Goal: Task Accomplishment & Management: Manage account settings

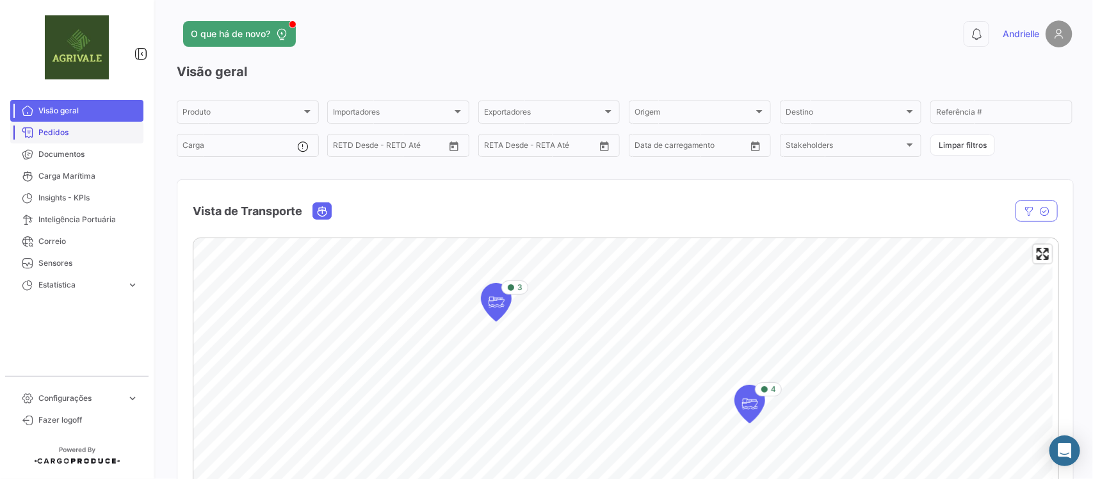
click at [93, 132] on span "Pedidos" at bounding box center [88, 133] width 100 height 12
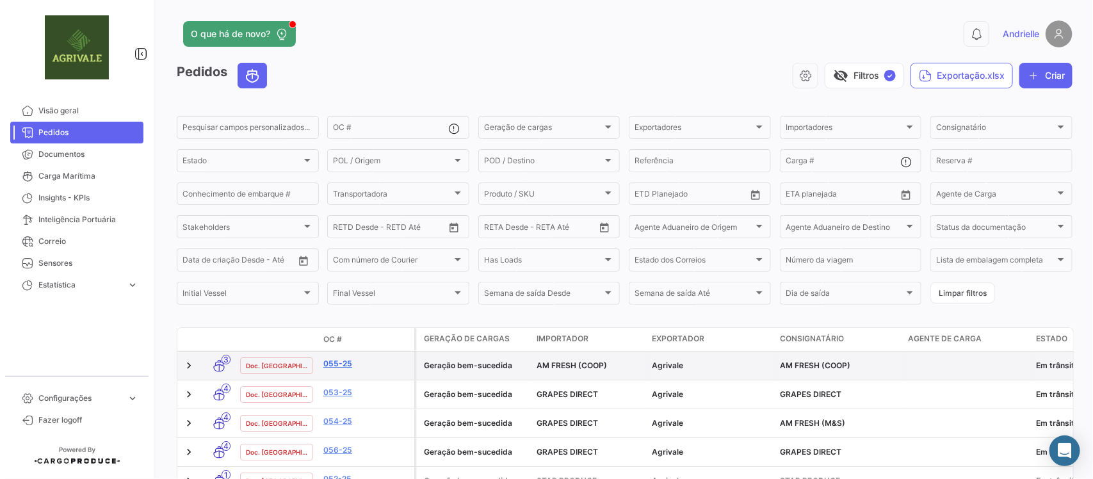
click at [344, 364] on link "055-25" at bounding box center [366, 364] width 86 height 12
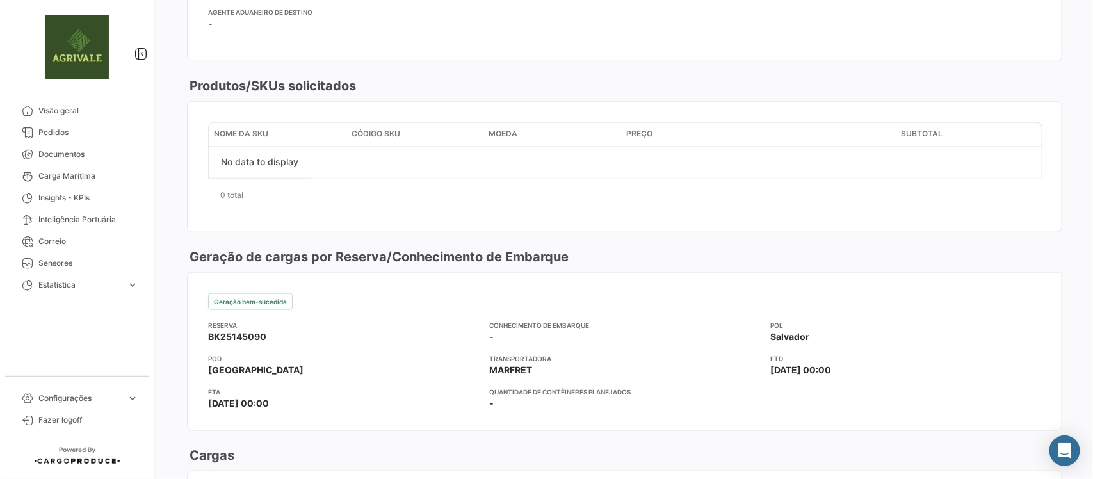
scroll to position [401, 0]
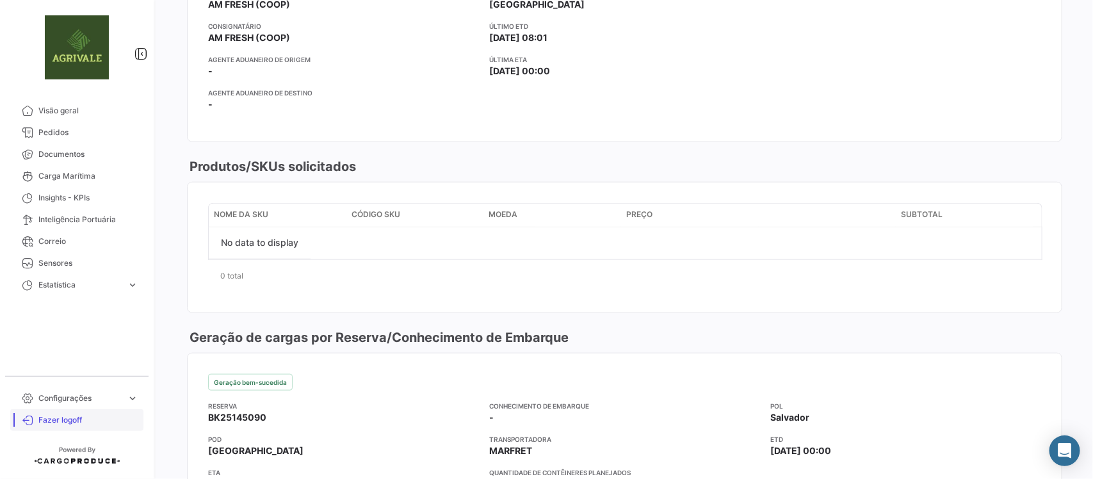
click at [72, 424] on span "Fazer logoff" at bounding box center [88, 420] width 100 height 12
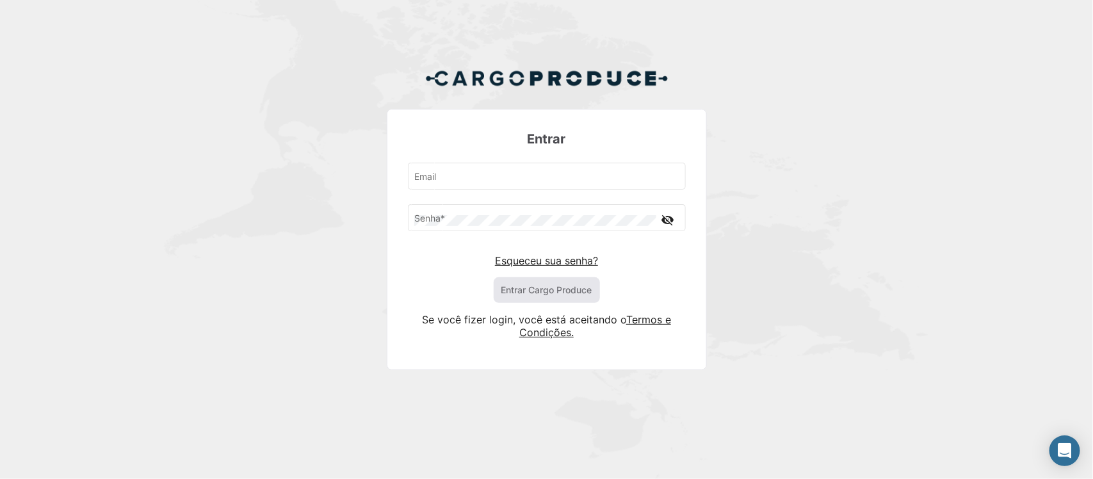
type input "[EMAIL_ADDRESS][DOMAIN_NAME]"
click at [539, 289] on button "Entrar Cargo Produce" at bounding box center [546, 290] width 106 height 26
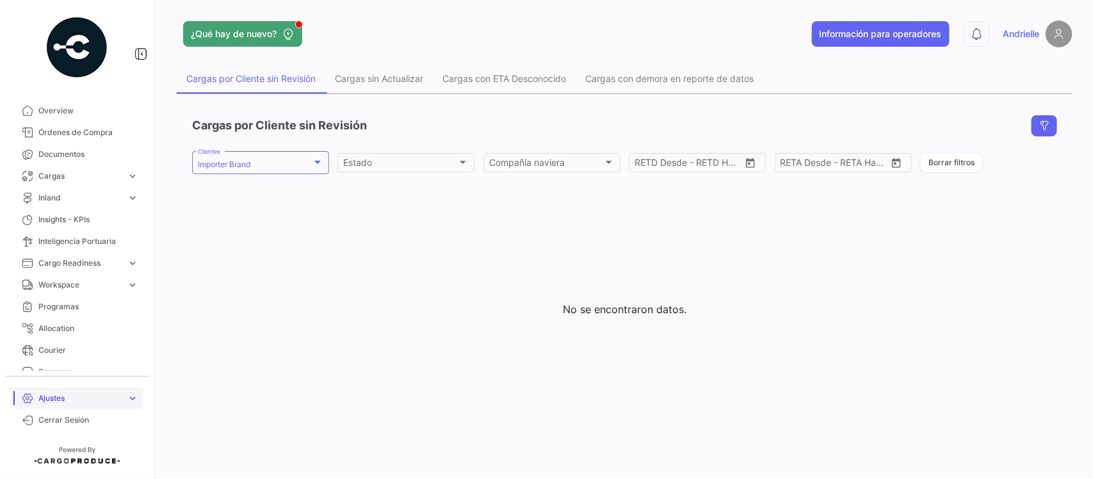
click at [77, 394] on span "Ajustes" at bounding box center [79, 398] width 83 height 12
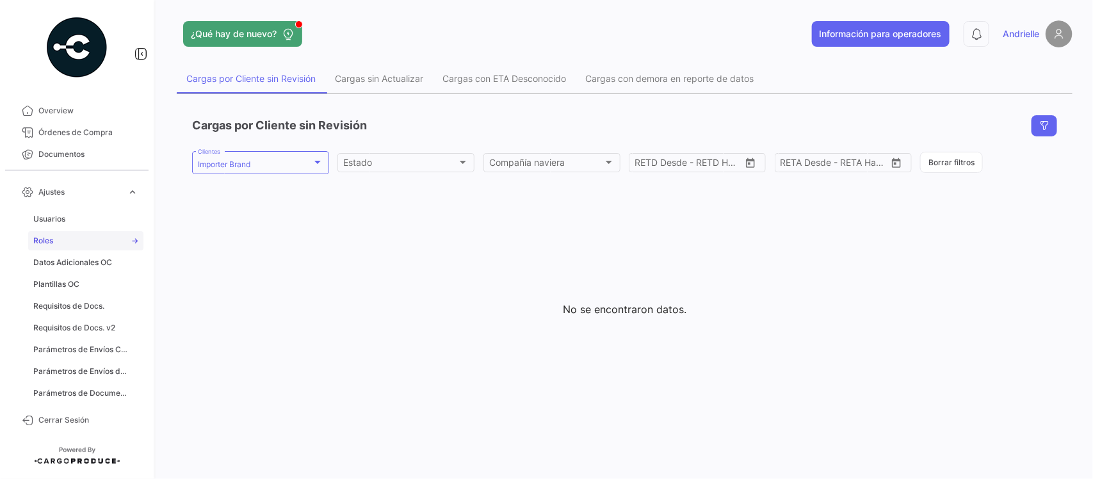
click at [80, 240] on link "Roles" at bounding box center [85, 240] width 115 height 19
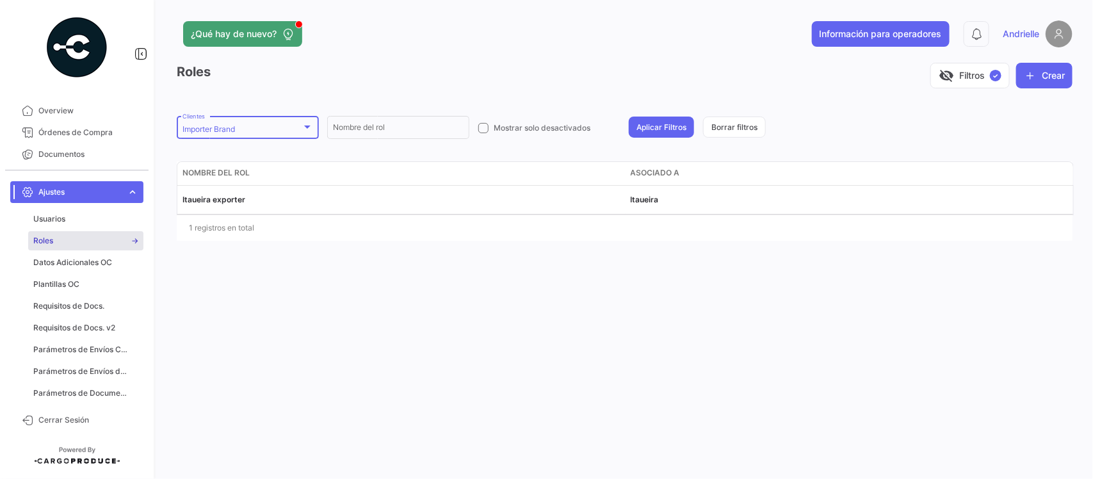
click at [264, 132] on div "Importer Brand" at bounding box center [241, 129] width 119 height 9
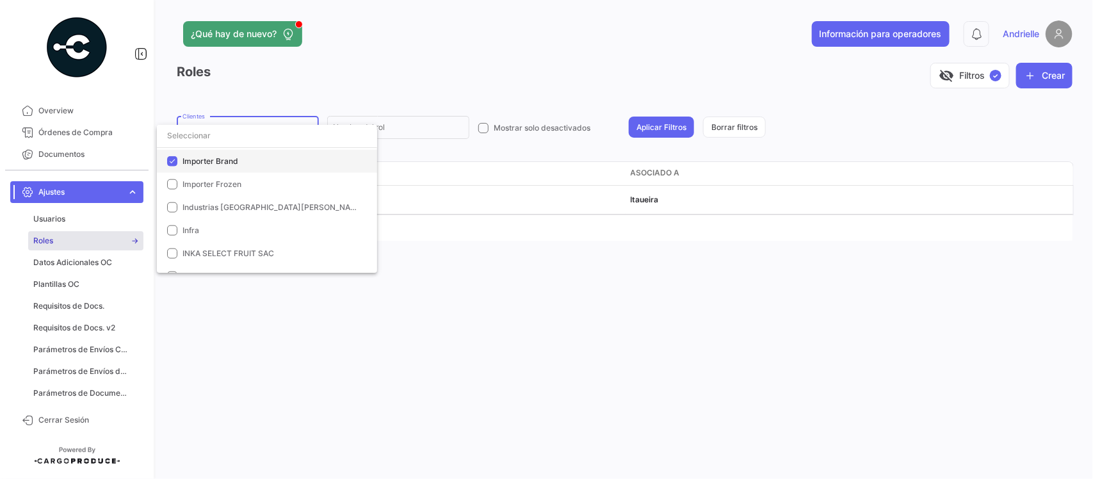
click at [205, 166] on span "Importer Brand" at bounding box center [271, 162] width 179 height 12
click at [227, 132] on input "dropdown search" at bounding box center [267, 135] width 220 height 23
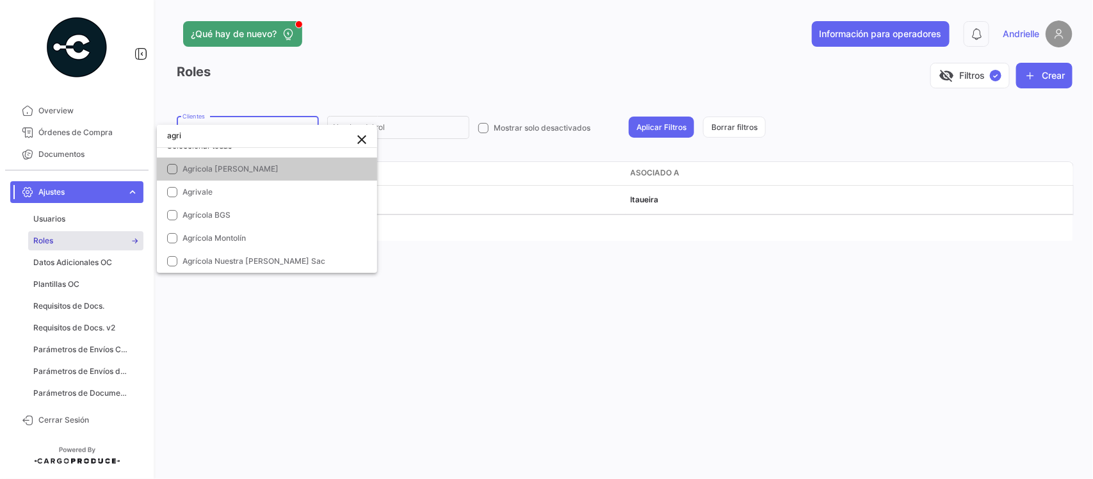
scroll to position [13, 0]
type input "agri"
click at [226, 187] on span "Agrivale" at bounding box center [271, 192] width 179 height 12
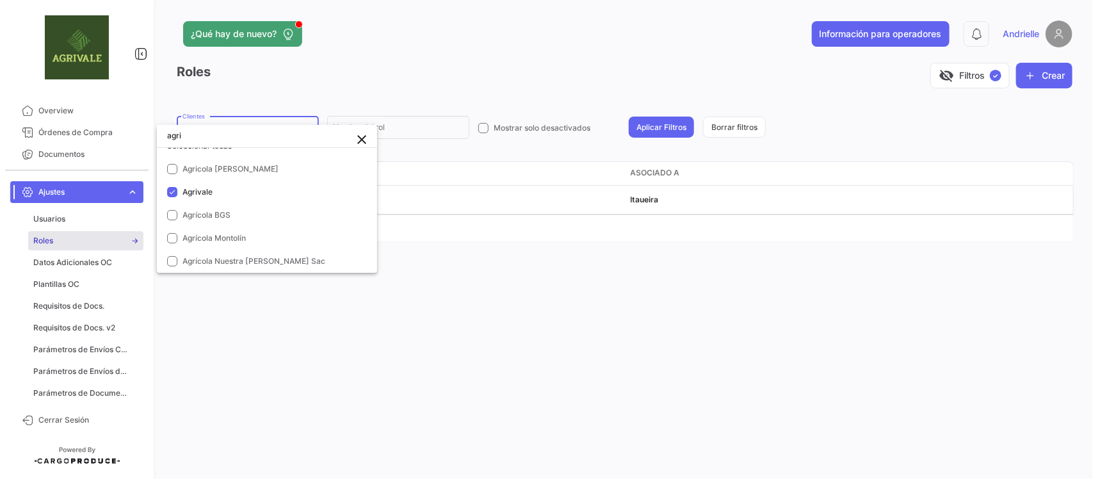
click at [434, 321] on div at bounding box center [546, 239] width 1093 height 479
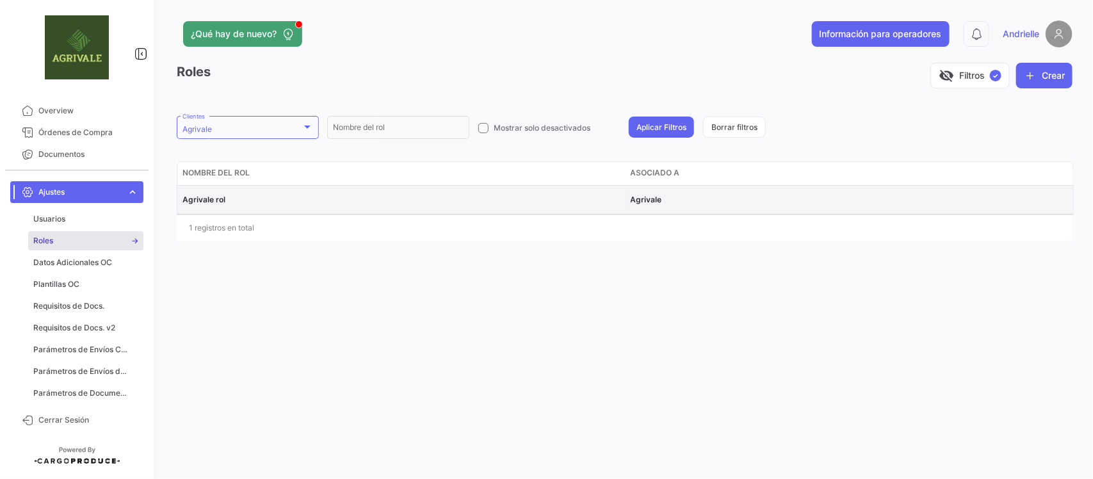
click at [220, 200] on span "Agrivale rol" at bounding box center [203, 200] width 43 height 10
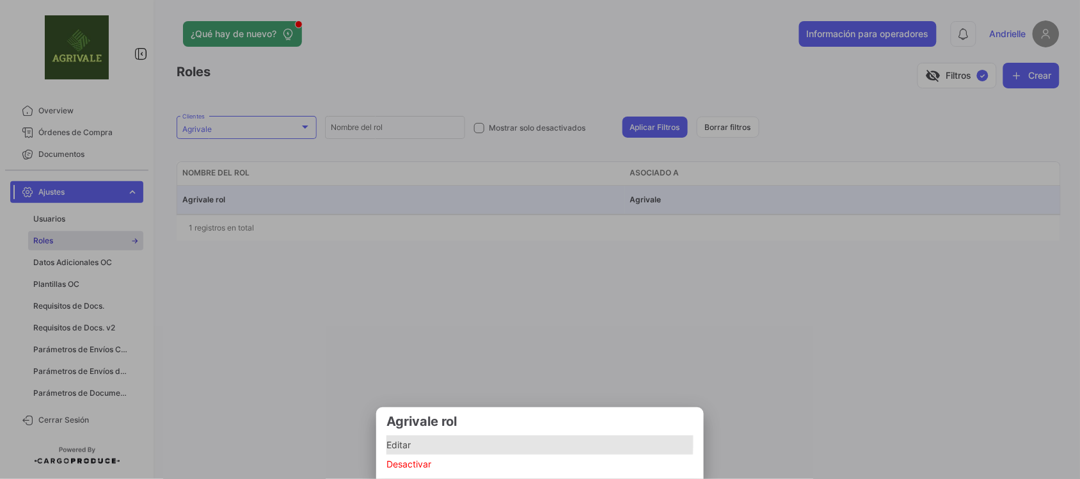
click at [397, 442] on span "Editar" at bounding box center [540, 444] width 307 height 15
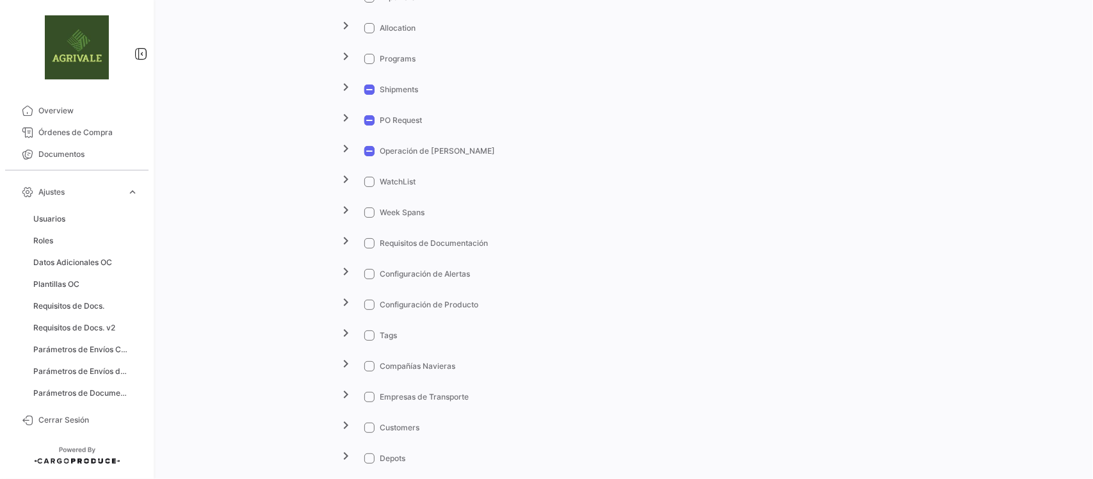
scroll to position [400, 0]
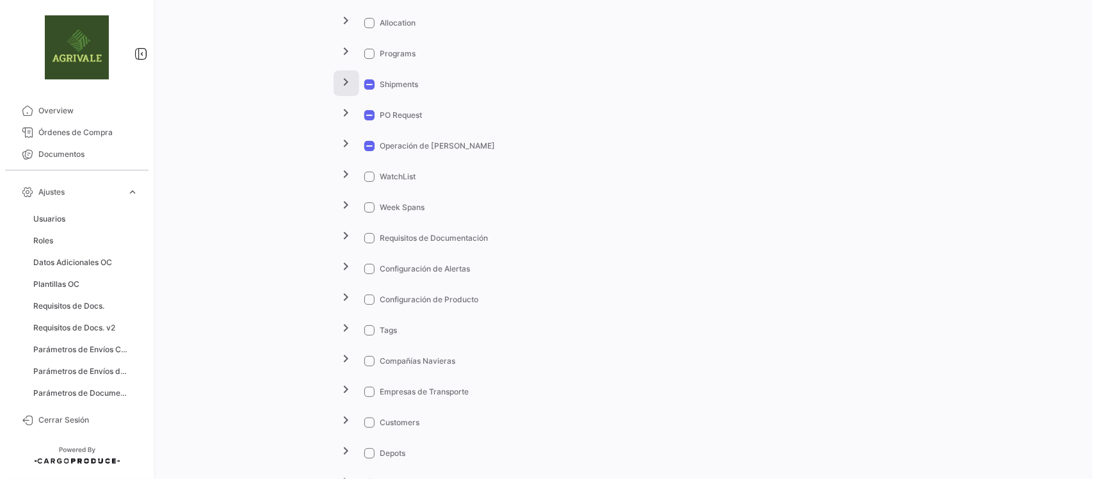
click at [339, 77] on mat-icon "chevron_right" at bounding box center [346, 81] width 15 height 15
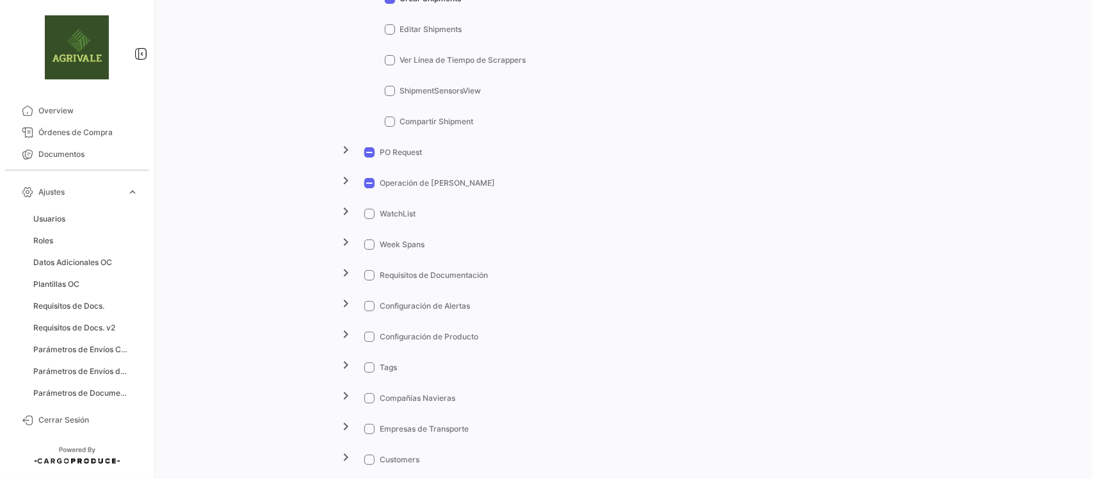
scroll to position [560, 0]
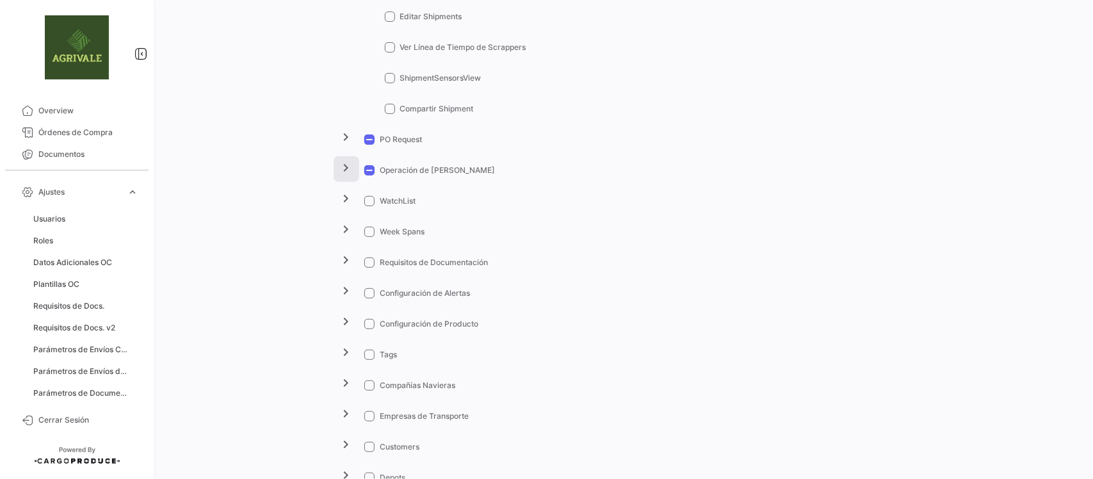
click at [351, 176] on button "chevron_right" at bounding box center [346, 169] width 26 height 26
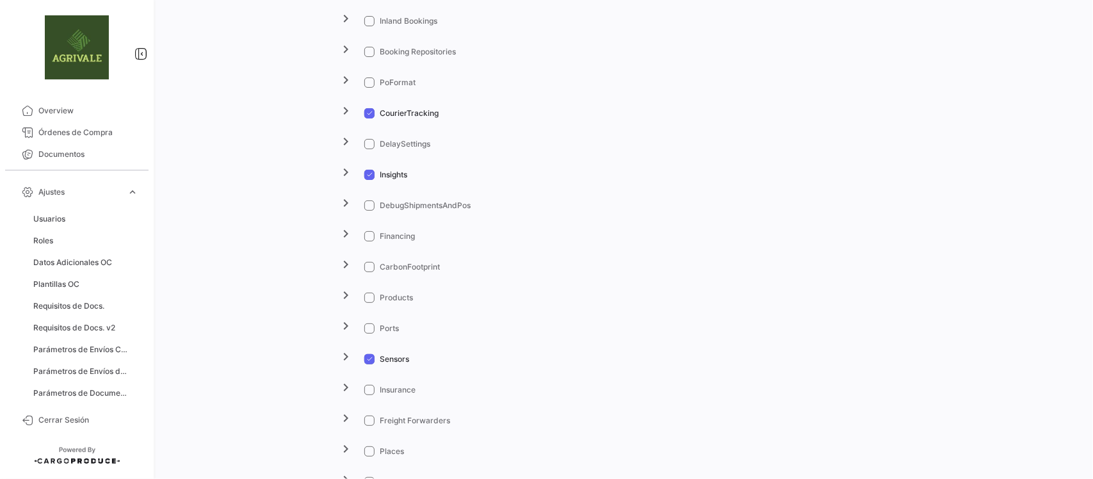
scroll to position [1680, 0]
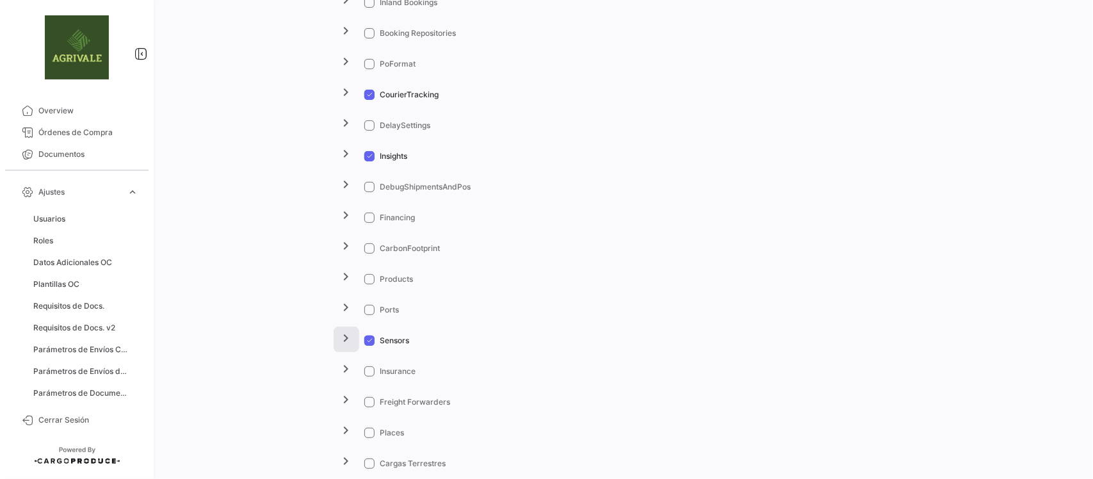
click at [341, 339] on mat-icon "chevron_right" at bounding box center [346, 337] width 15 height 15
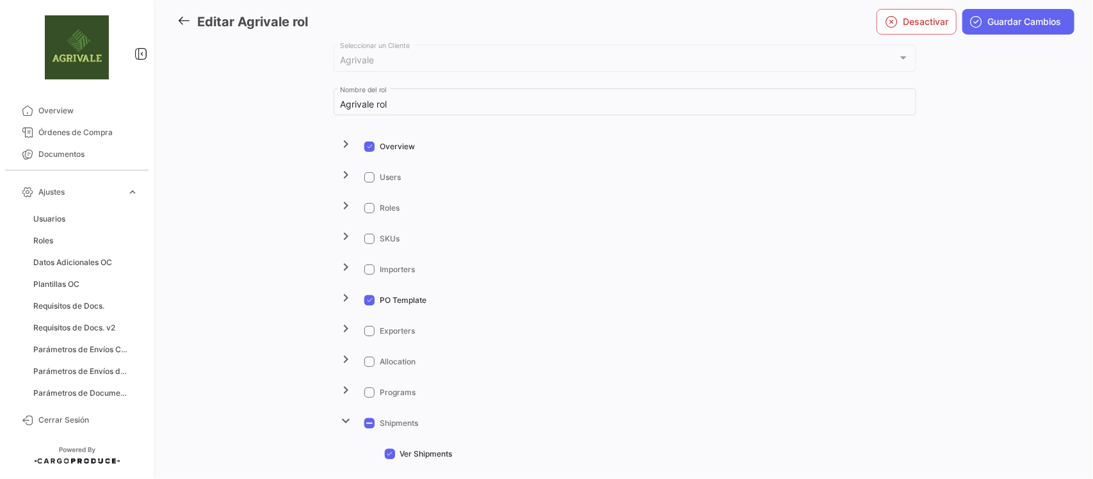
scroll to position [0, 0]
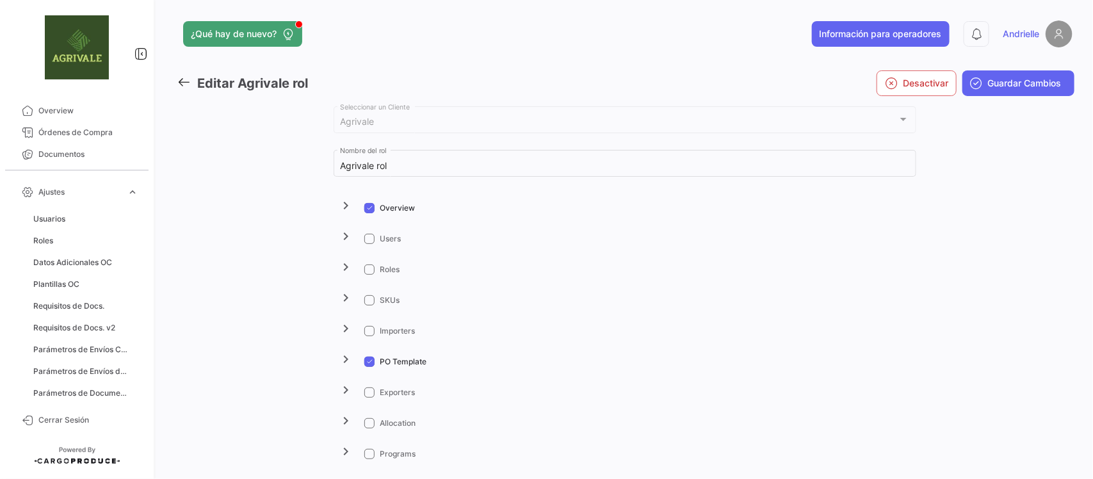
click at [180, 79] on icon at bounding box center [184, 82] width 14 height 14
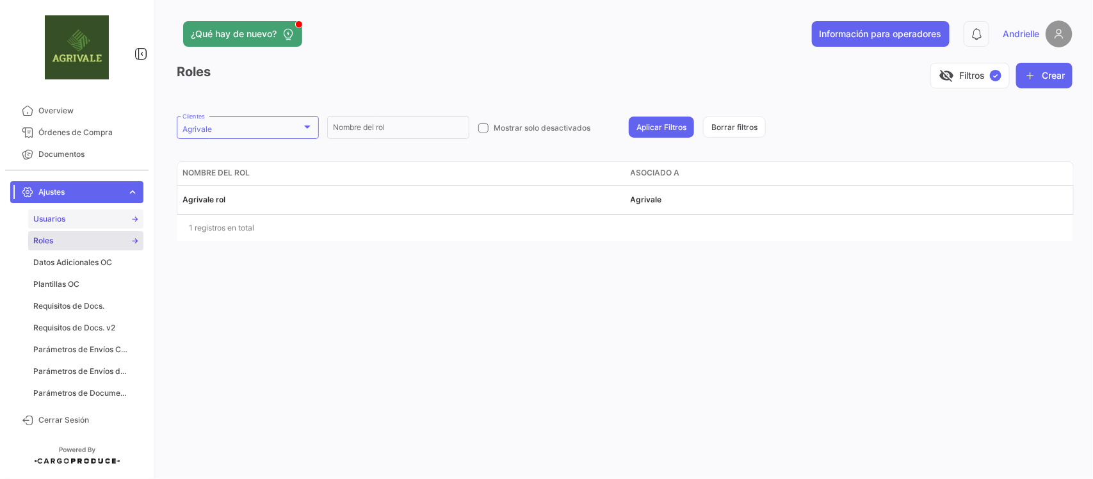
click at [81, 221] on link "Usuarios" at bounding box center [85, 218] width 115 height 19
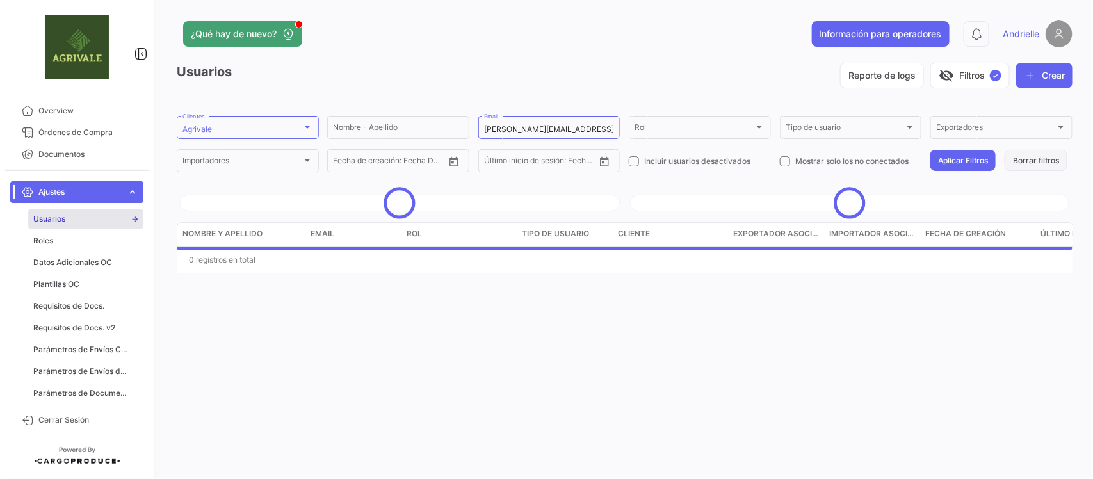
click at [1015, 158] on button "Borrar filtros" at bounding box center [1035, 160] width 63 height 21
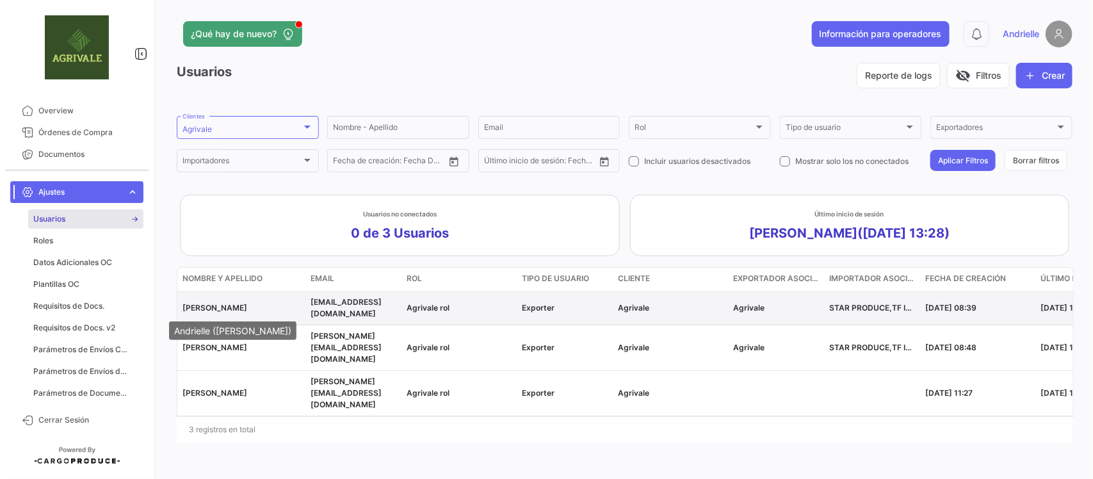
click at [238, 310] on span "[PERSON_NAME]" at bounding box center [214, 308] width 65 height 10
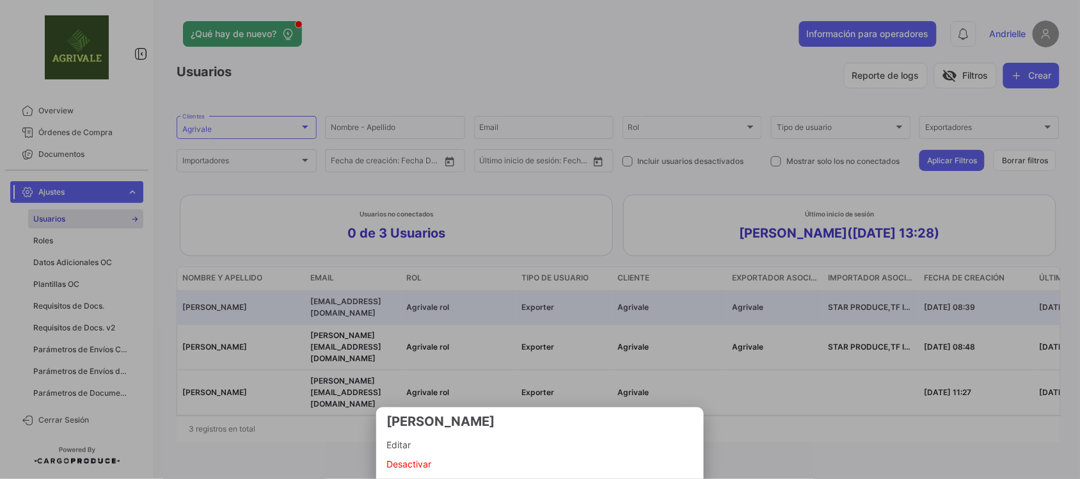
click at [397, 445] on span "Editar" at bounding box center [540, 444] width 307 height 15
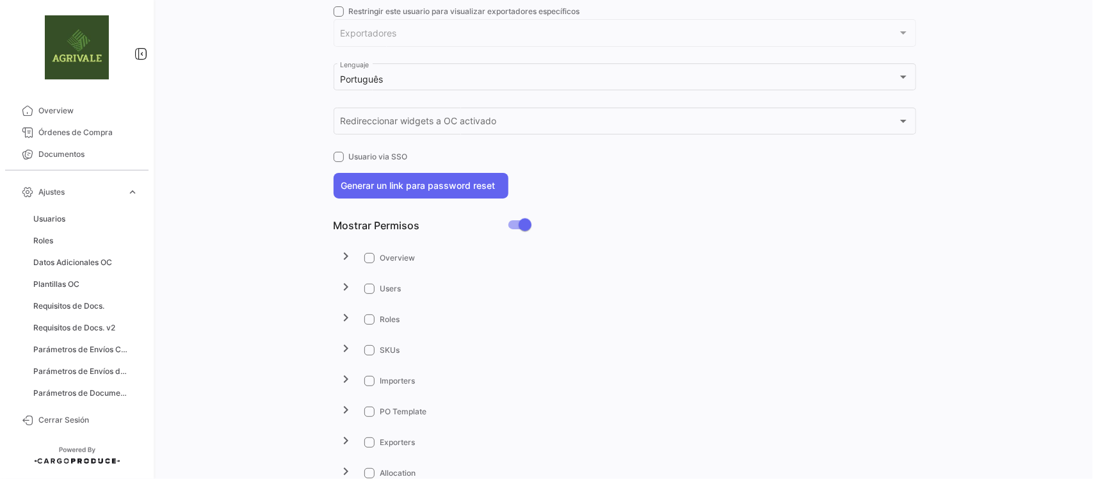
checkbox input "true"
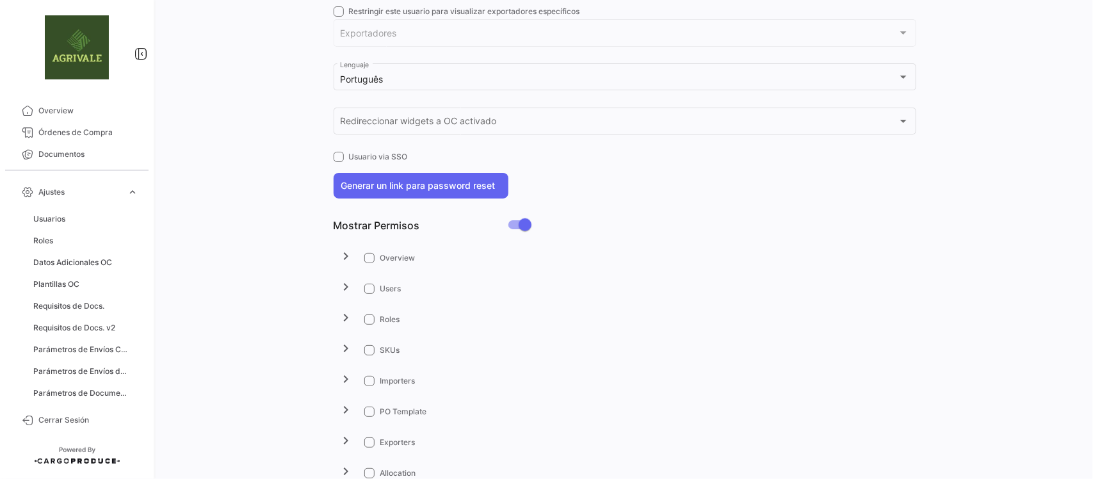
checkbox input "true"
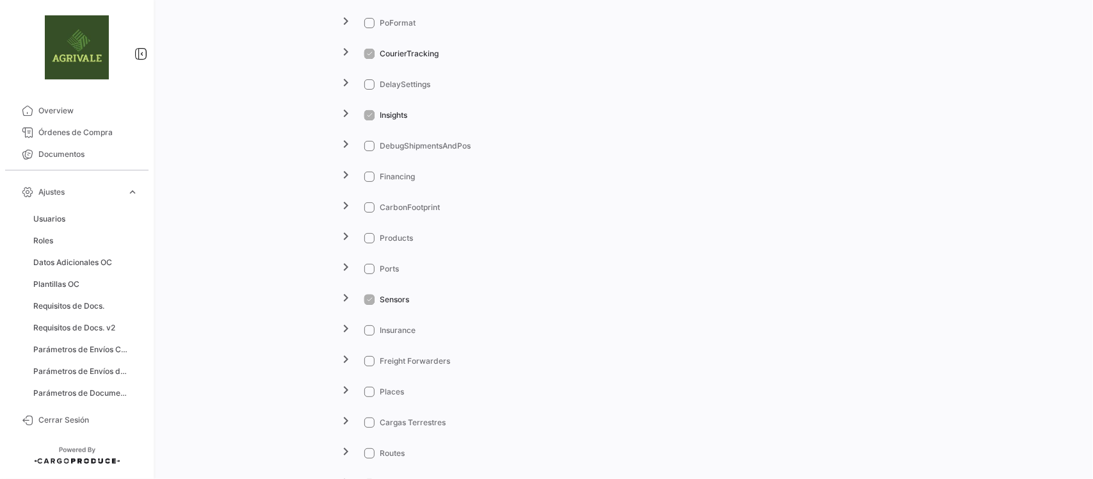
scroll to position [1440, 0]
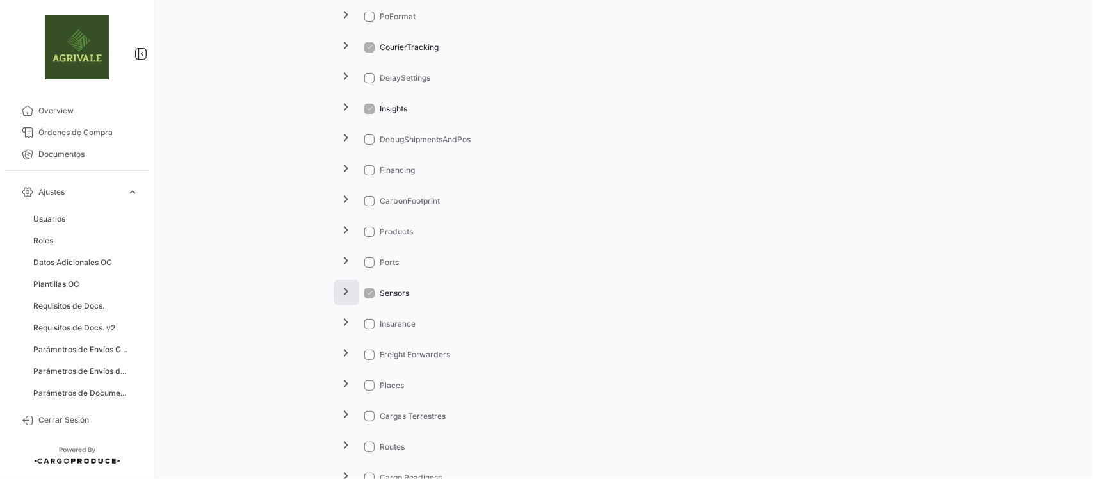
click at [339, 289] on mat-icon "chevron_right" at bounding box center [346, 291] width 15 height 15
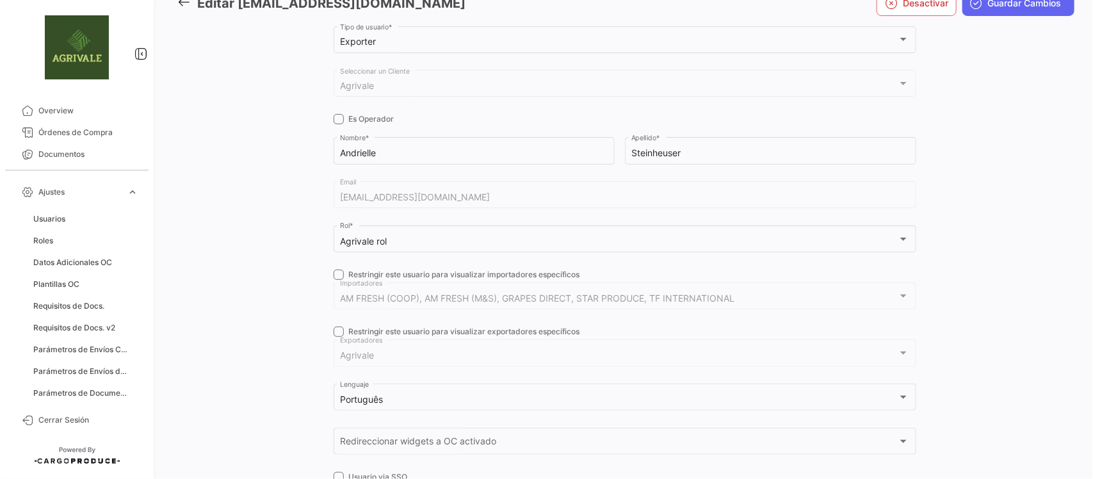
scroll to position [0, 0]
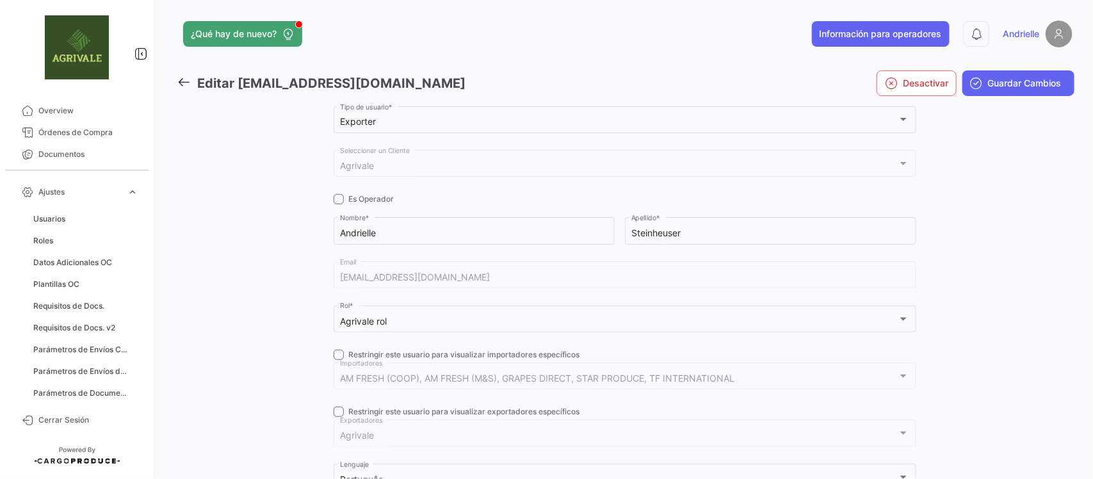
click at [192, 82] on link at bounding box center [187, 83] width 20 height 19
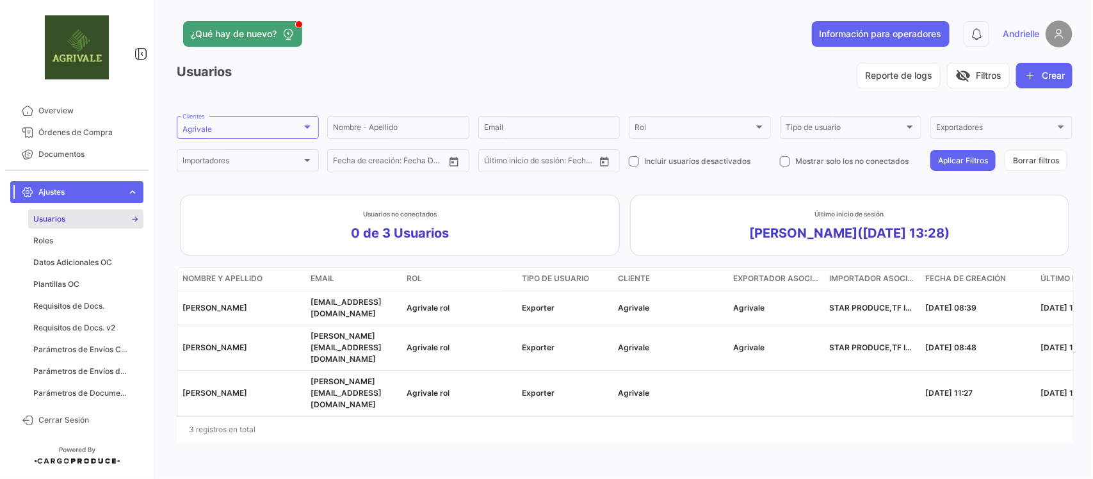
drag, startPoint x: 56, startPoint y: 241, endPoint x: 203, endPoint y: 234, distance: 147.4
click at [56, 241] on link "Roles" at bounding box center [85, 240] width 115 height 19
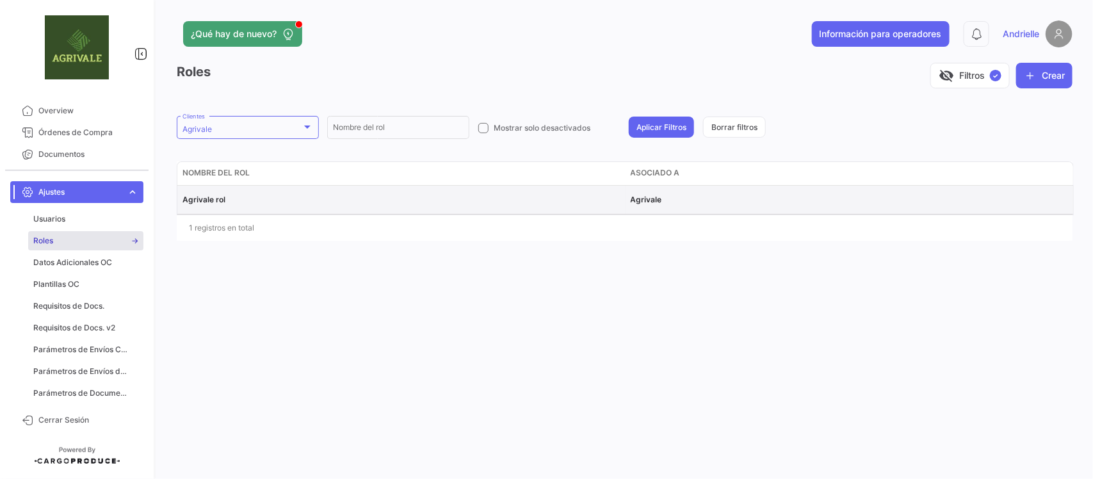
click at [207, 199] on span "Agrivale rol" at bounding box center [203, 200] width 43 height 10
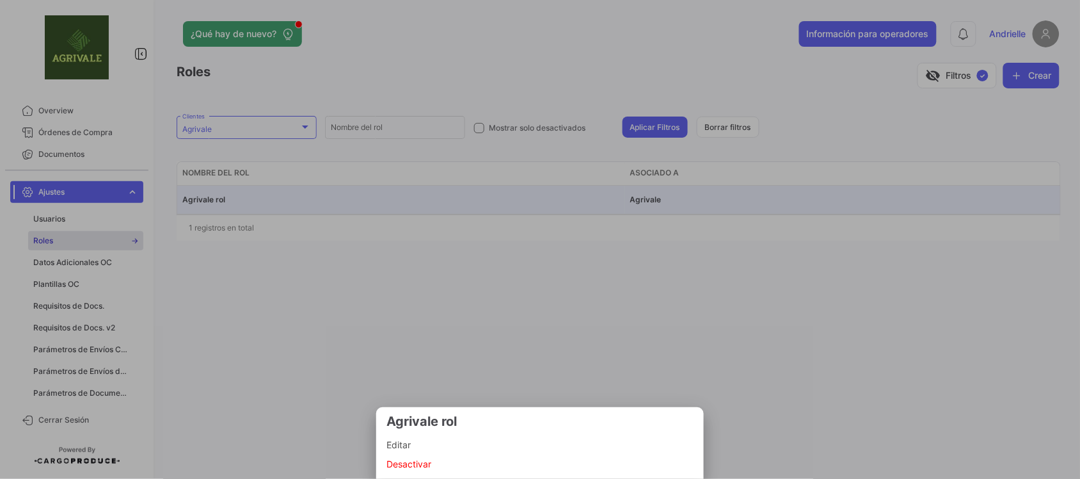
click at [402, 445] on span "Editar" at bounding box center [540, 444] width 307 height 15
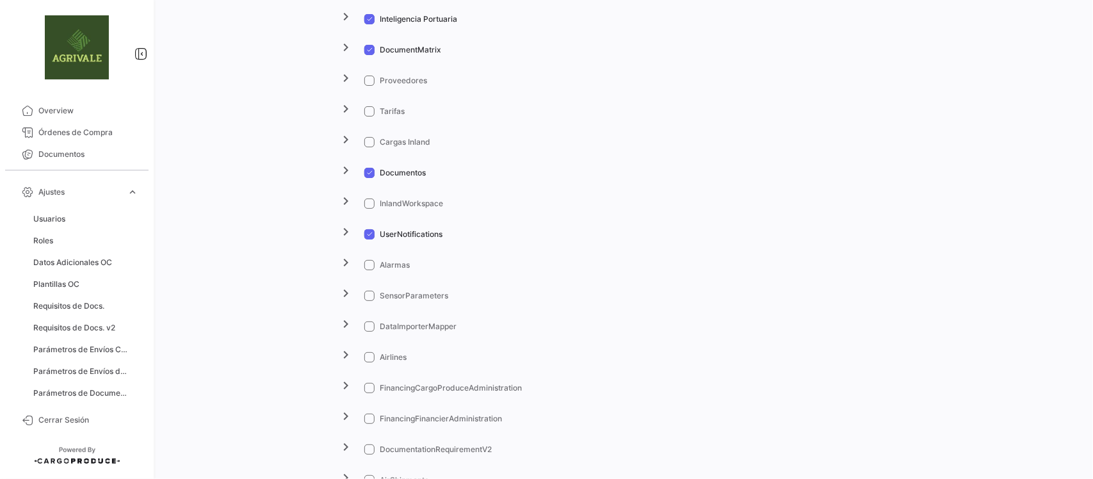
scroll to position [1470, 0]
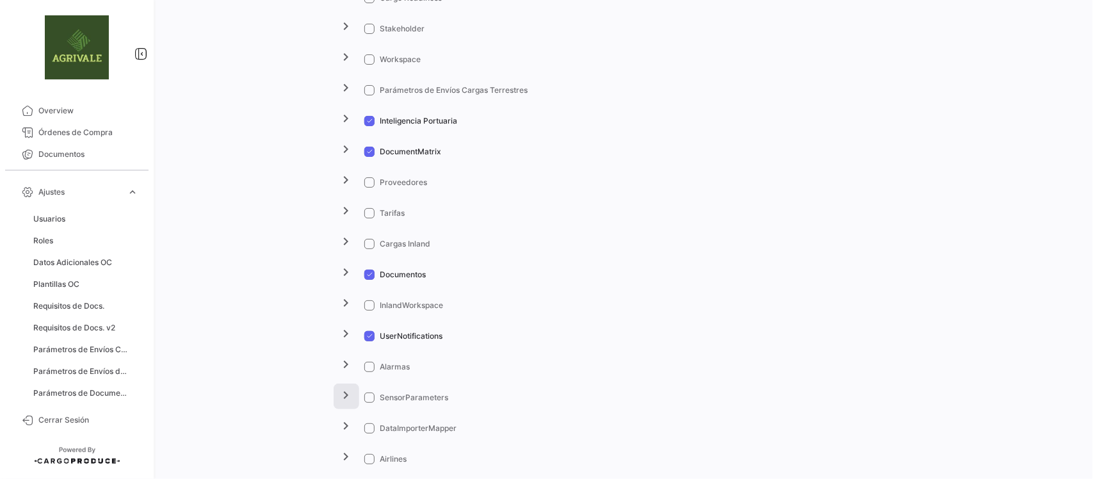
click at [347, 394] on mat-icon "chevron_right" at bounding box center [346, 394] width 15 height 15
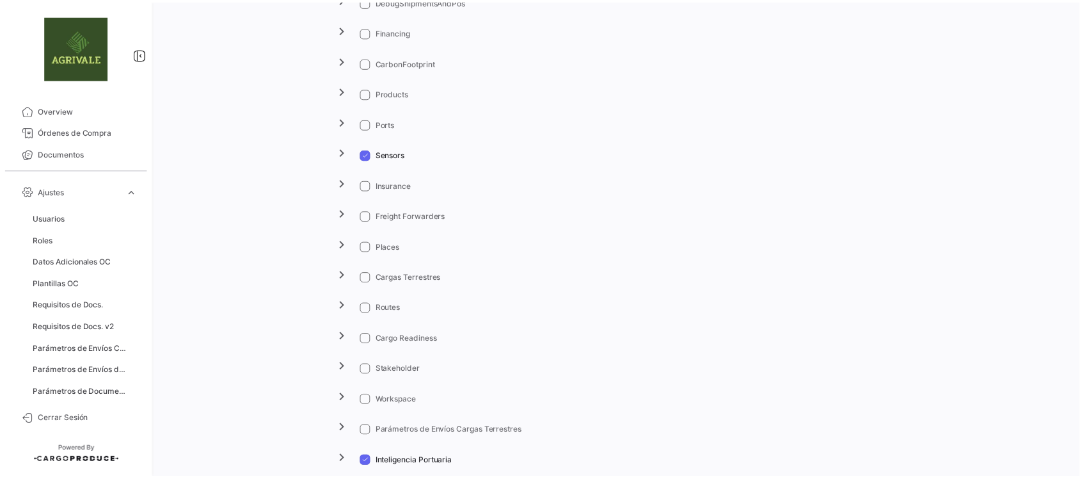
scroll to position [1133, 0]
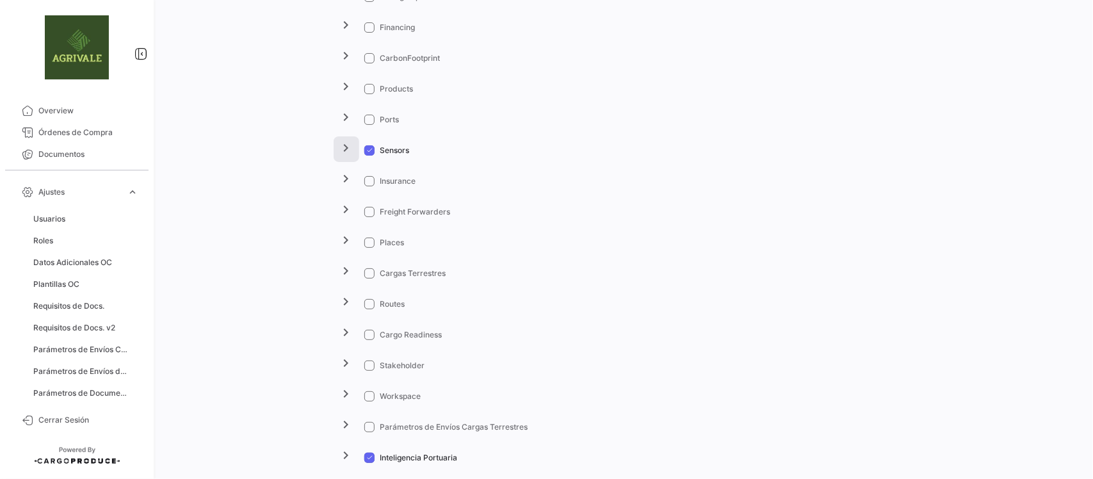
click at [341, 154] on mat-icon "chevron_right" at bounding box center [346, 147] width 15 height 15
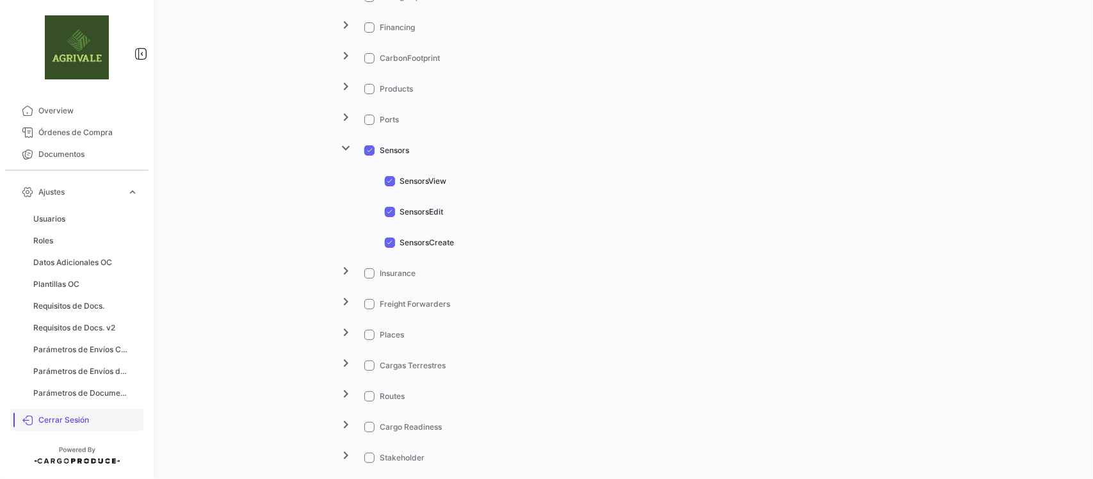
click at [76, 415] on span "Cerrar Sesión" at bounding box center [88, 420] width 100 height 12
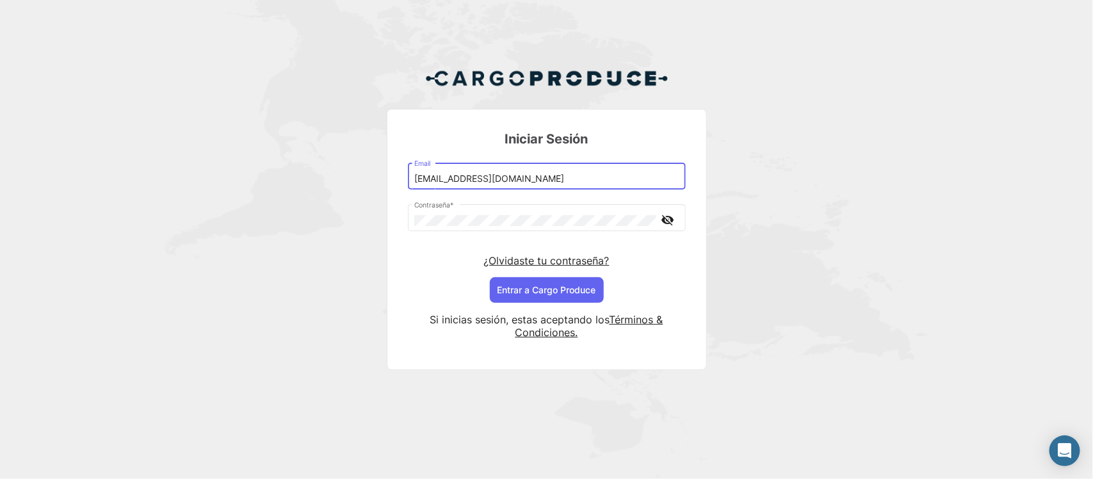
click at [438, 178] on input "[EMAIL_ADDRESS][DOMAIN_NAME]" at bounding box center [546, 178] width 264 height 11
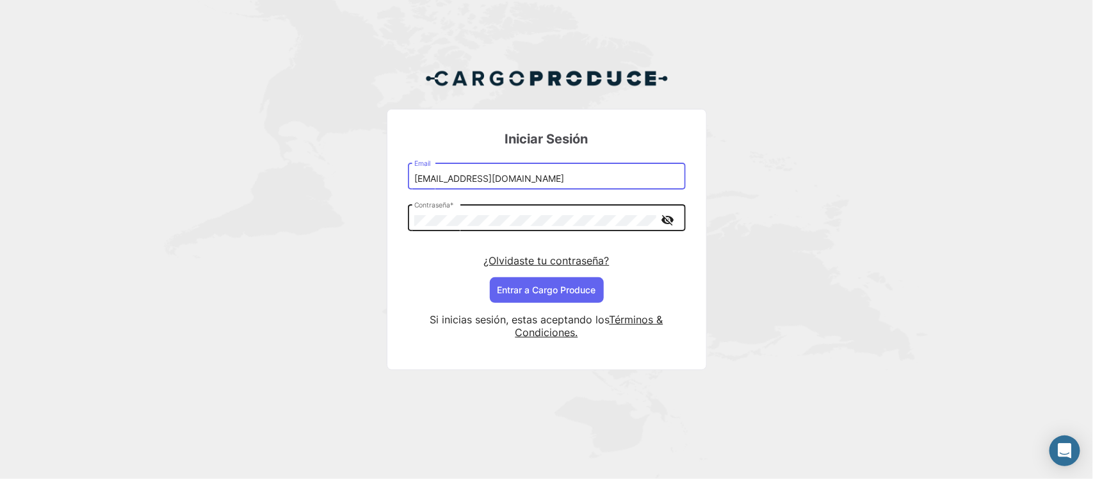
type input "[EMAIL_ADDRESS][DOMAIN_NAME]"
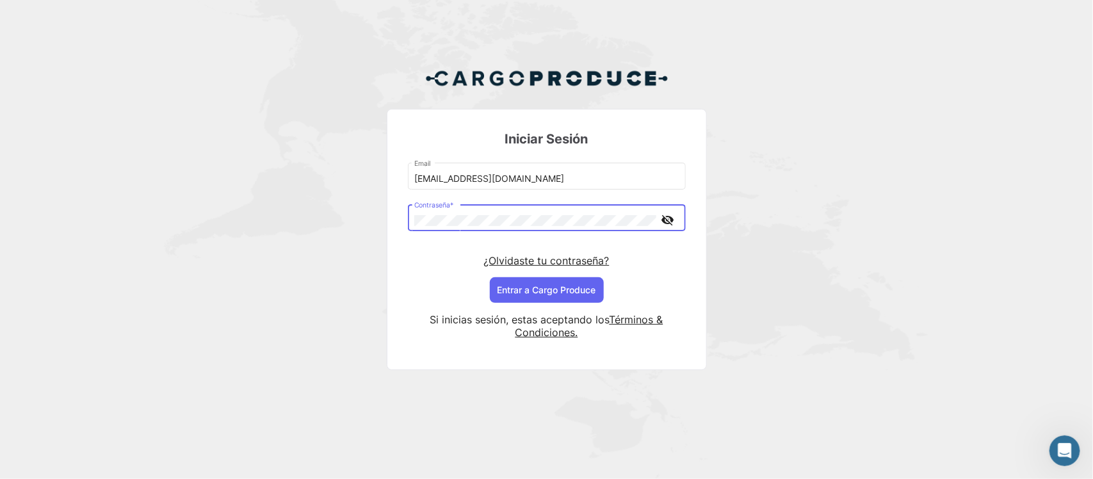
click at [666, 222] on mat-icon "visibility_off" at bounding box center [667, 220] width 15 height 16
click at [513, 289] on button "Entrar a Cargo Produce" at bounding box center [547, 290] width 114 height 26
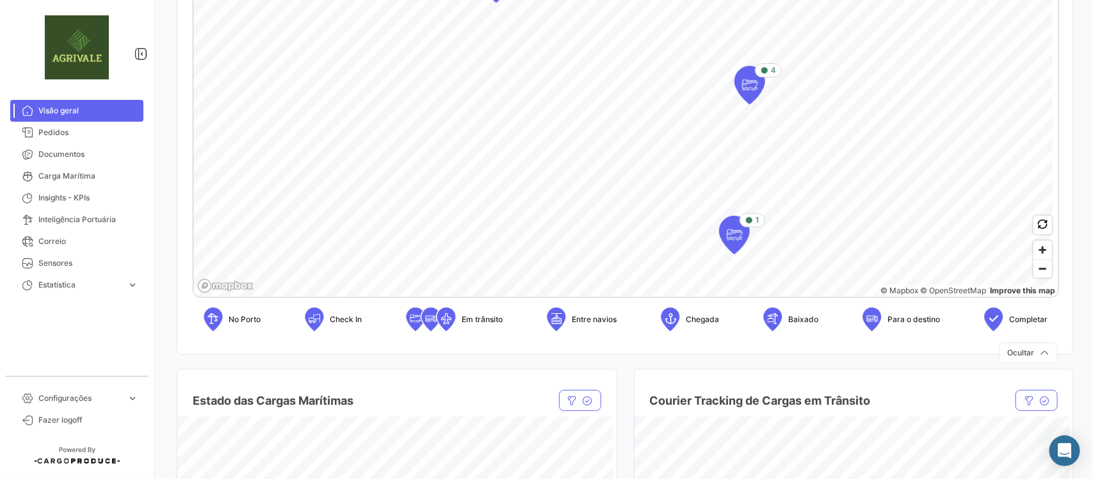
scroll to position [320, 0]
click at [65, 264] on span "Sensores" at bounding box center [88, 263] width 100 height 12
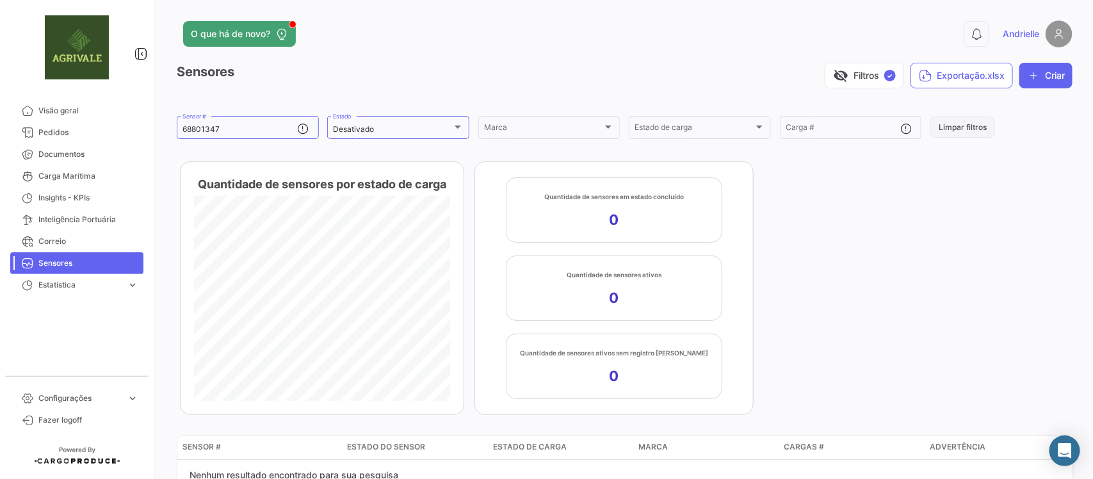
click at [970, 129] on button "Limpar filtros" at bounding box center [962, 126] width 65 height 21
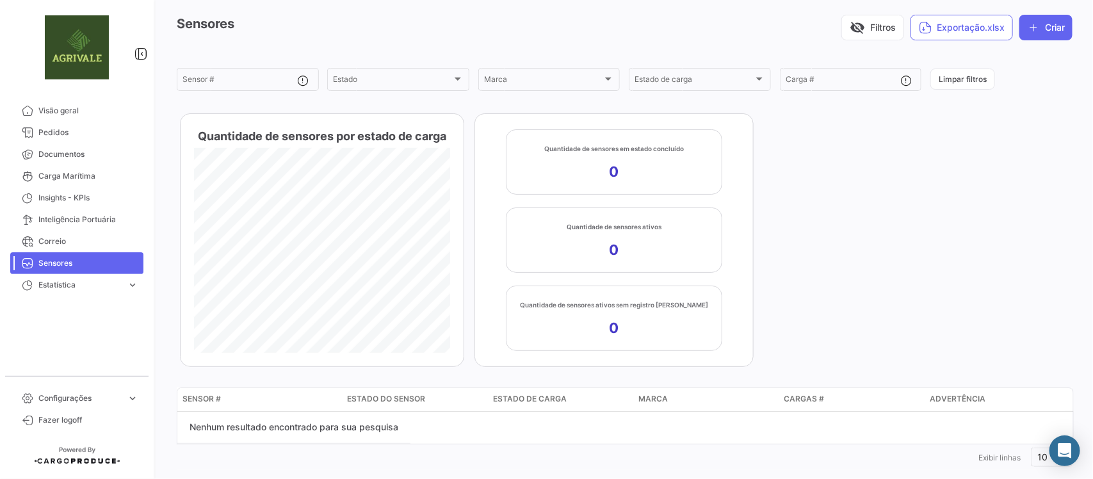
scroll to position [70, 0]
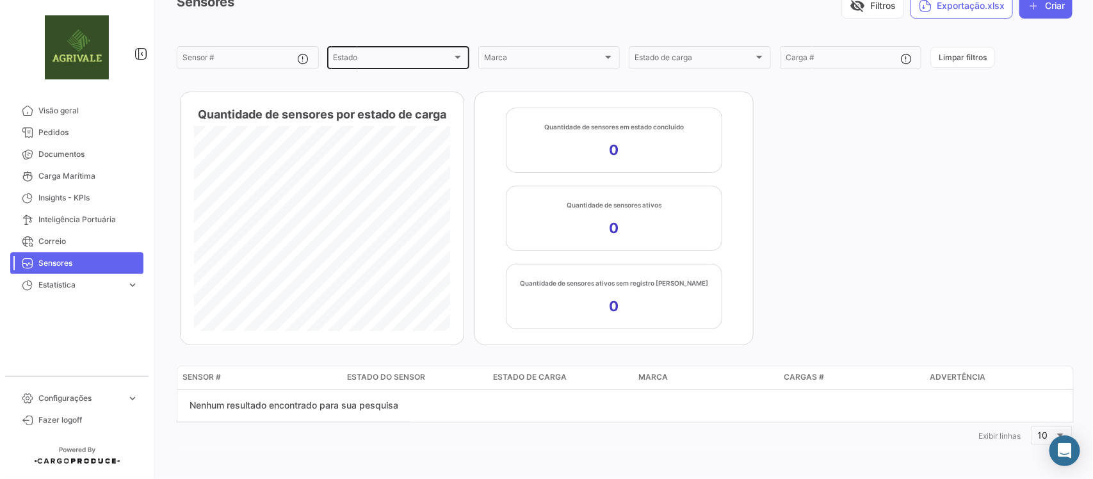
click at [437, 58] on div "Estado" at bounding box center [392, 59] width 119 height 9
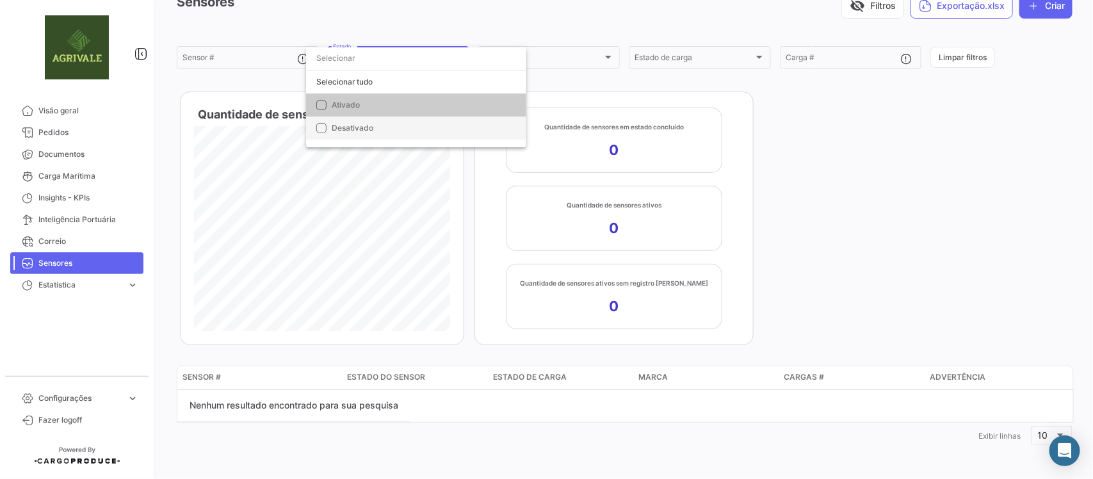
click at [376, 133] on span "Desativado" at bounding box center [421, 128] width 179 height 12
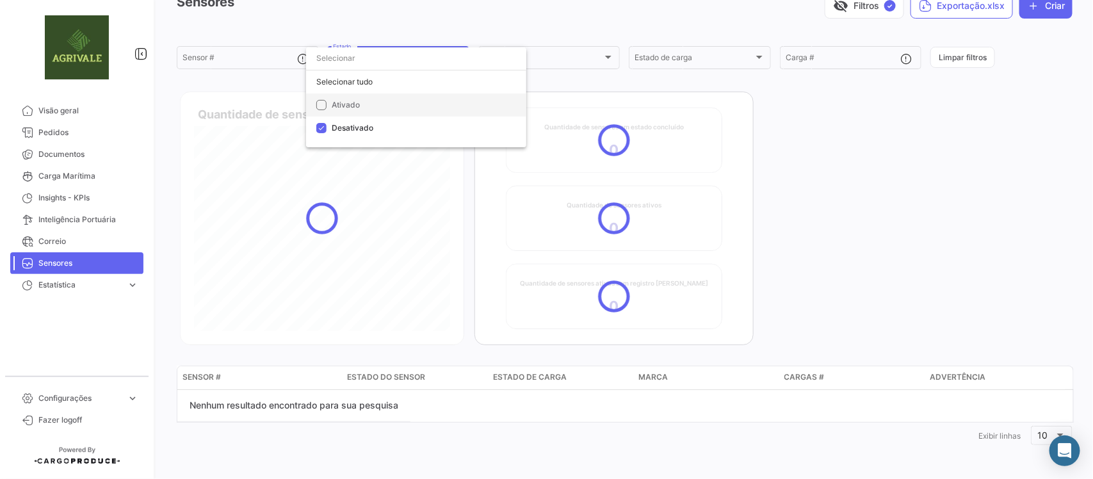
click at [380, 107] on span "Ativado" at bounding box center [421, 105] width 179 height 12
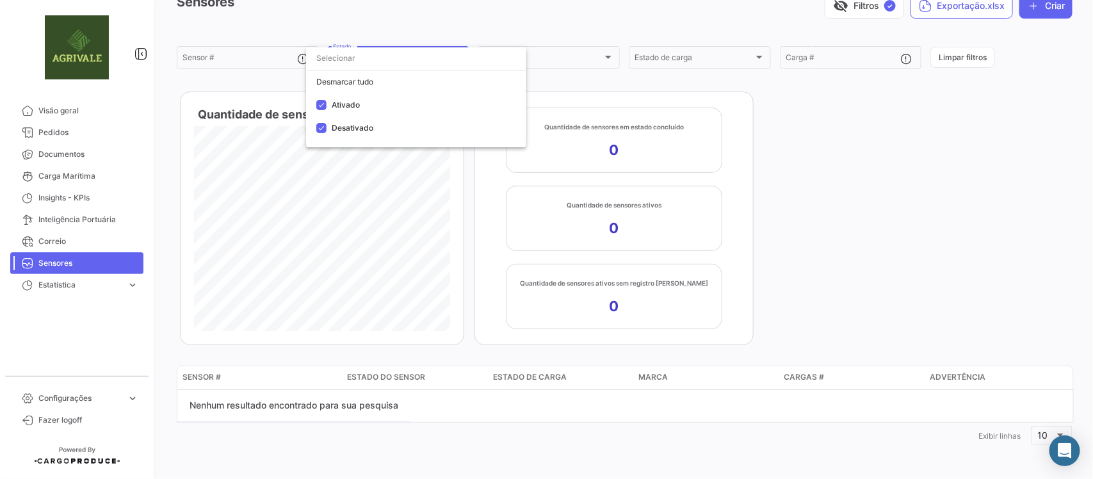
click at [863, 174] on div at bounding box center [546, 239] width 1093 height 479
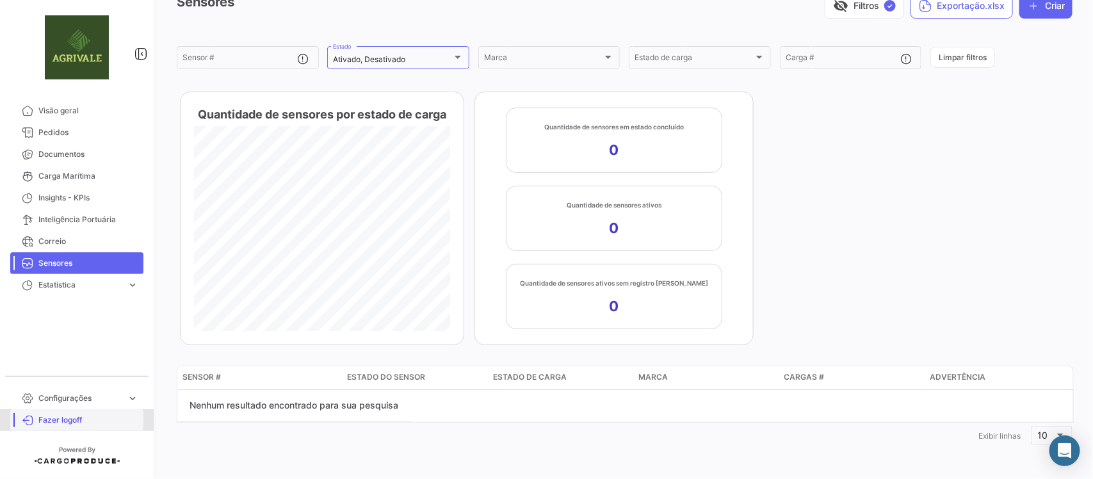
click at [68, 417] on span "Fazer logoff" at bounding box center [88, 420] width 100 height 12
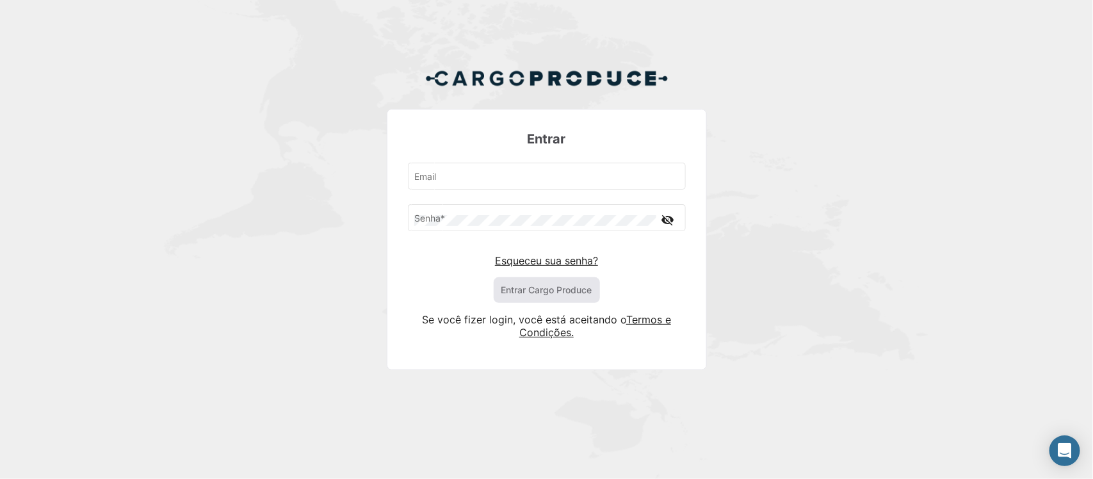
type input "[EMAIL_ADDRESS][DOMAIN_NAME]"
click at [518, 285] on button "Entrar Cargo Produce" at bounding box center [546, 290] width 106 height 26
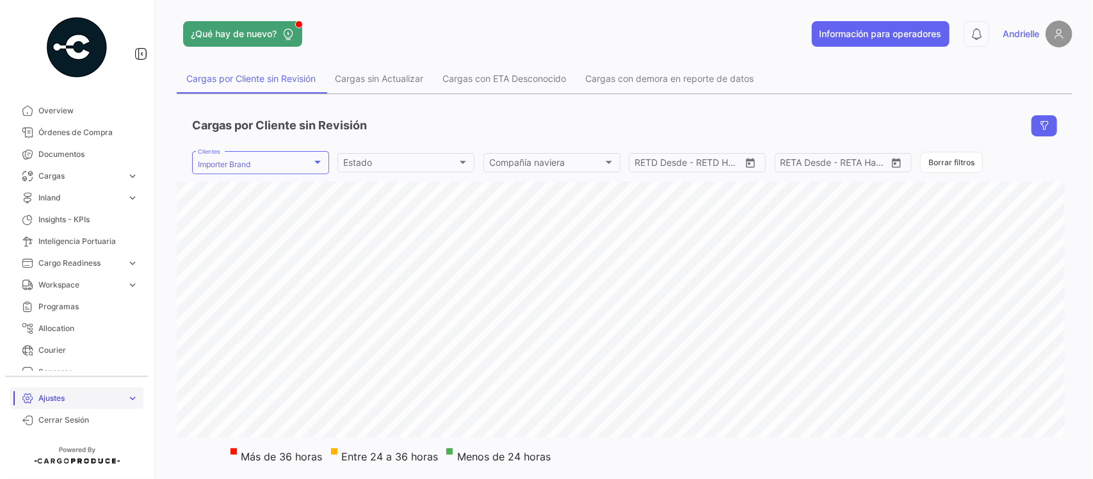
click at [62, 396] on span "Ajustes" at bounding box center [79, 398] width 83 height 12
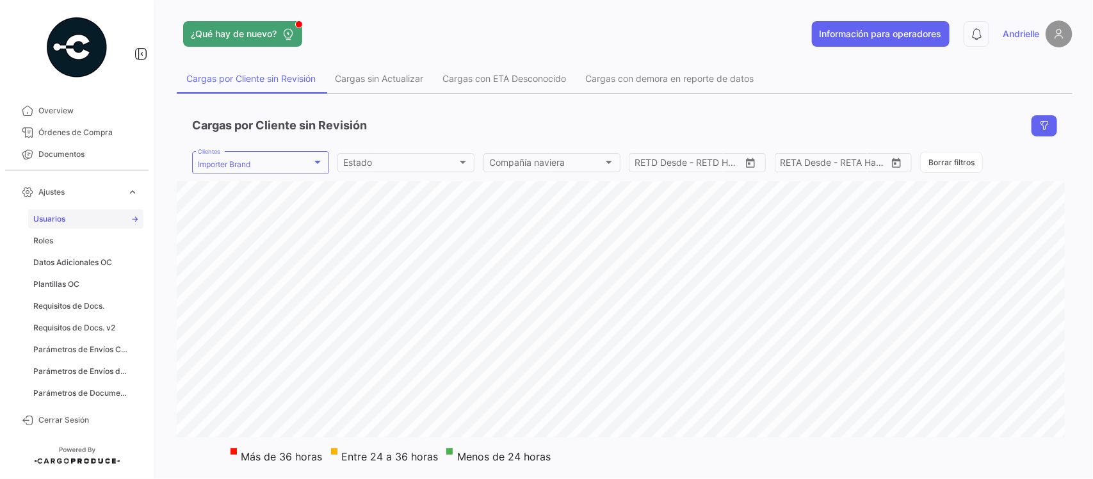
click at [68, 223] on link "Usuarios" at bounding box center [85, 218] width 115 height 19
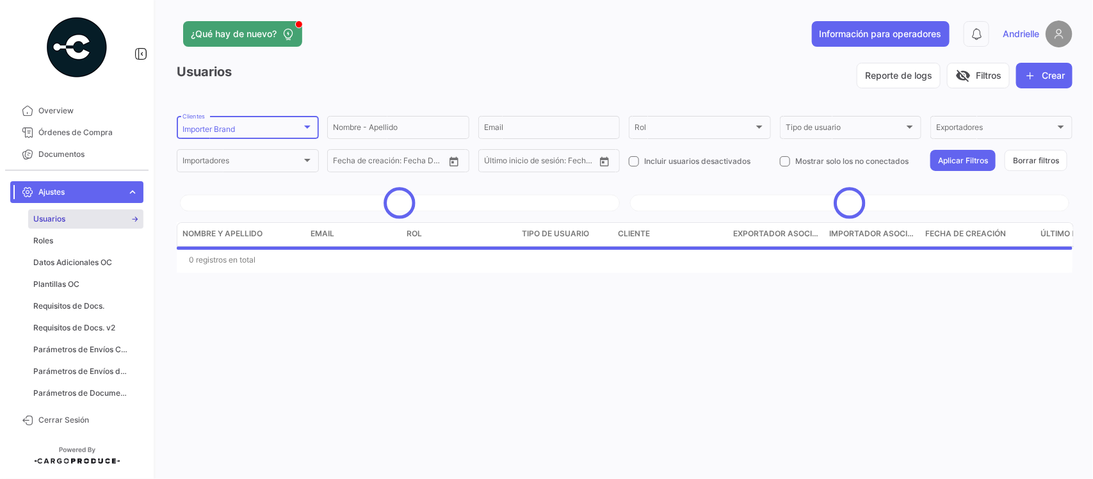
click at [270, 124] on div "Importer Brand Clientes" at bounding box center [247, 126] width 131 height 25
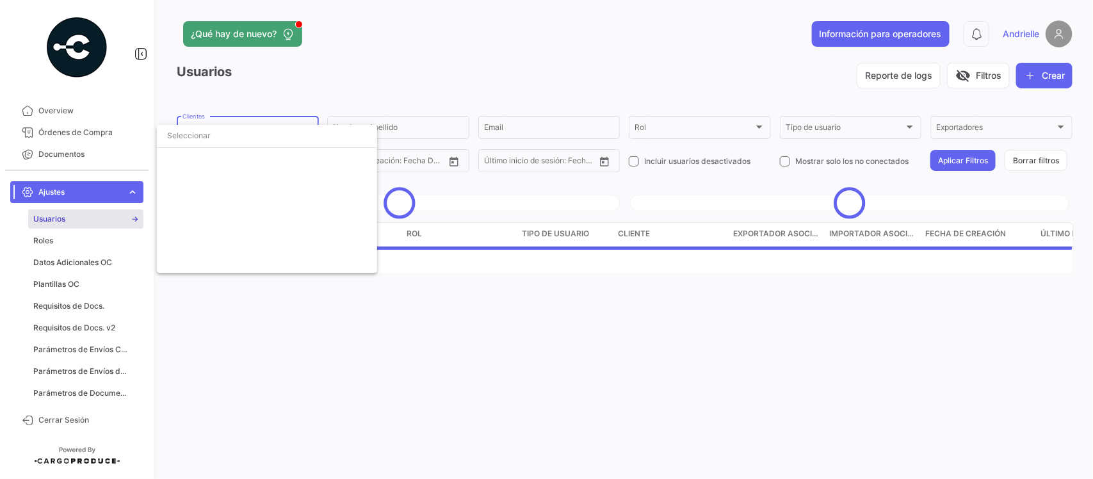
scroll to position [2871, 0]
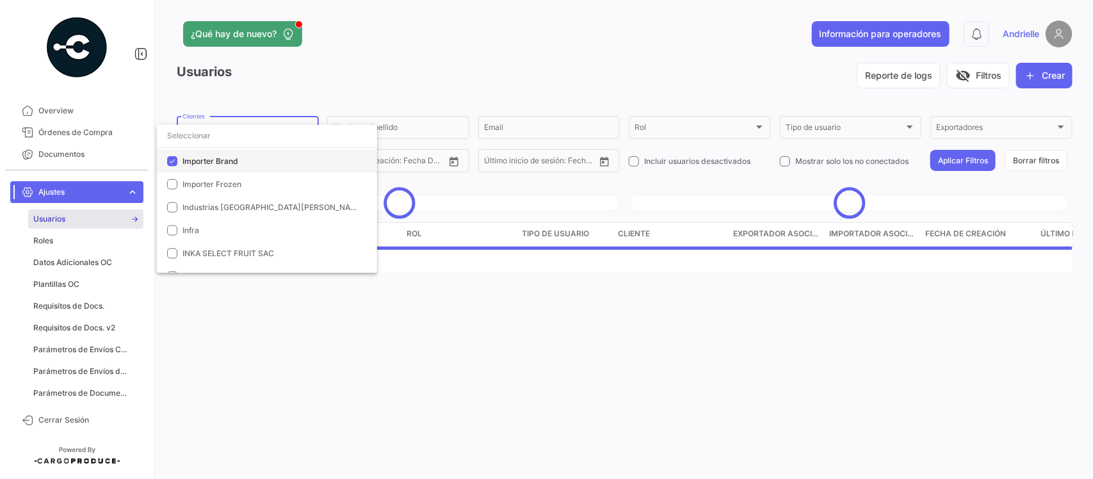
click at [213, 163] on span "Importer Brand" at bounding box center [210, 161] width 56 height 10
click at [314, 71] on div at bounding box center [546, 239] width 1093 height 479
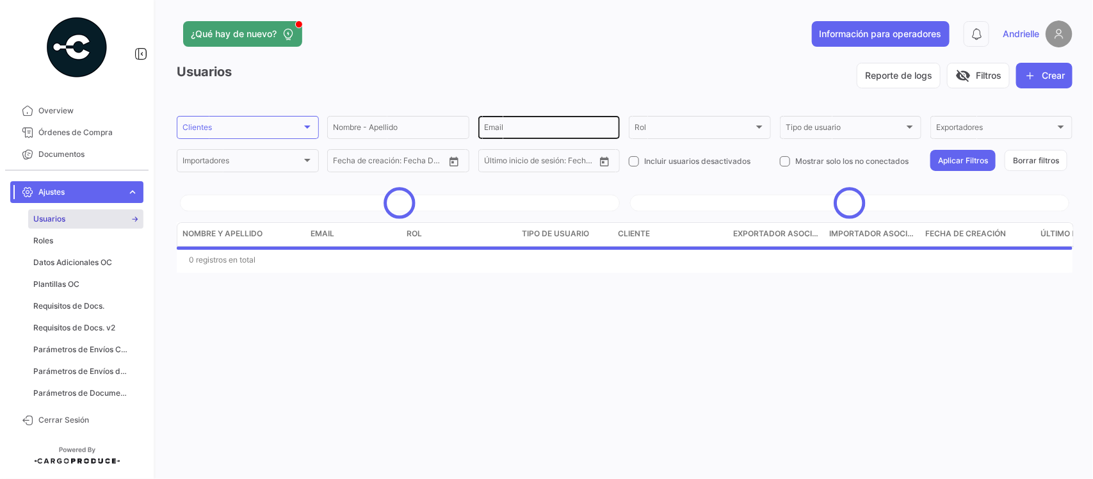
click at [511, 128] on input "Email" at bounding box center [549, 129] width 131 height 9
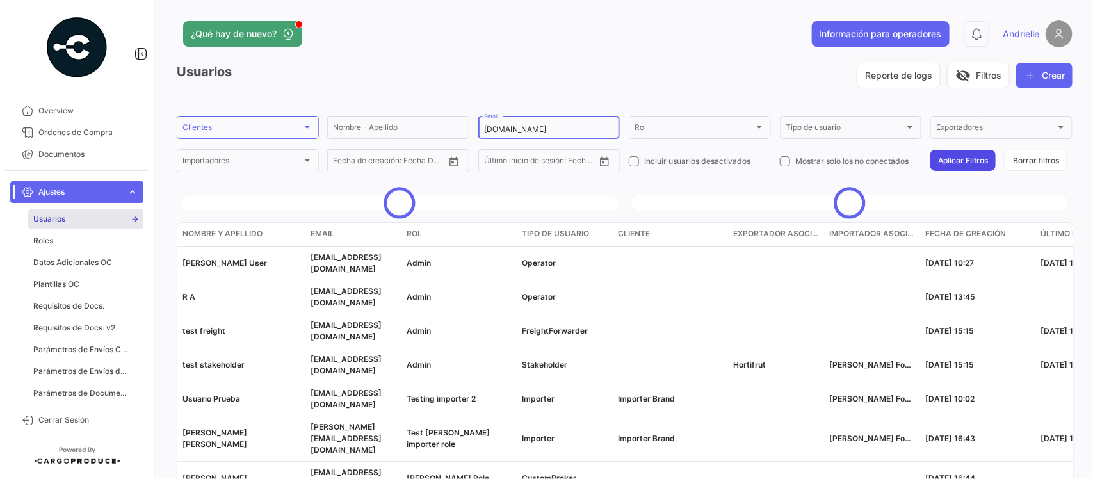
click at [943, 160] on button "Aplicar Filtros" at bounding box center [962, 160] width 65 height 21
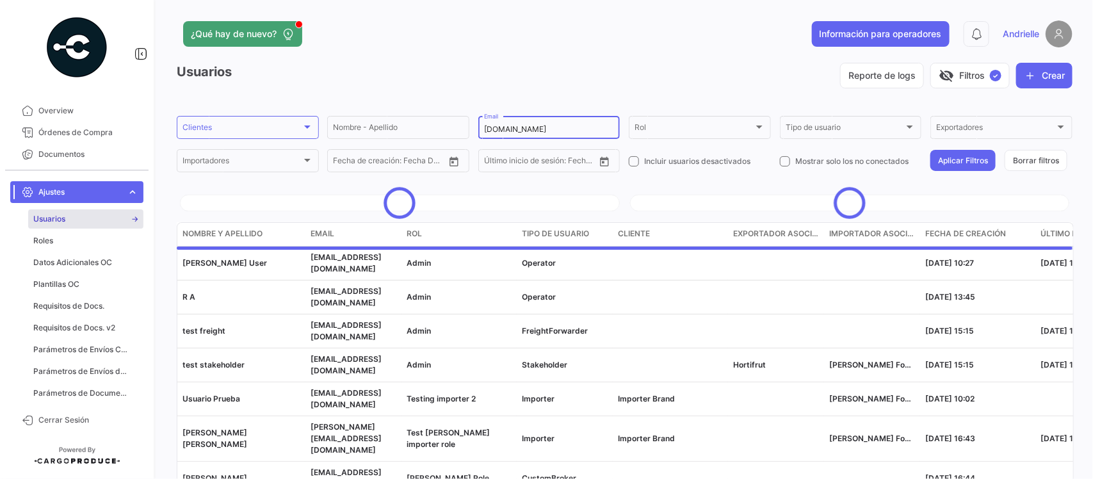
click at [504, 131] on input "[DOMAIN_NAME]" at bounding box center [549, 129] width 131 height 9
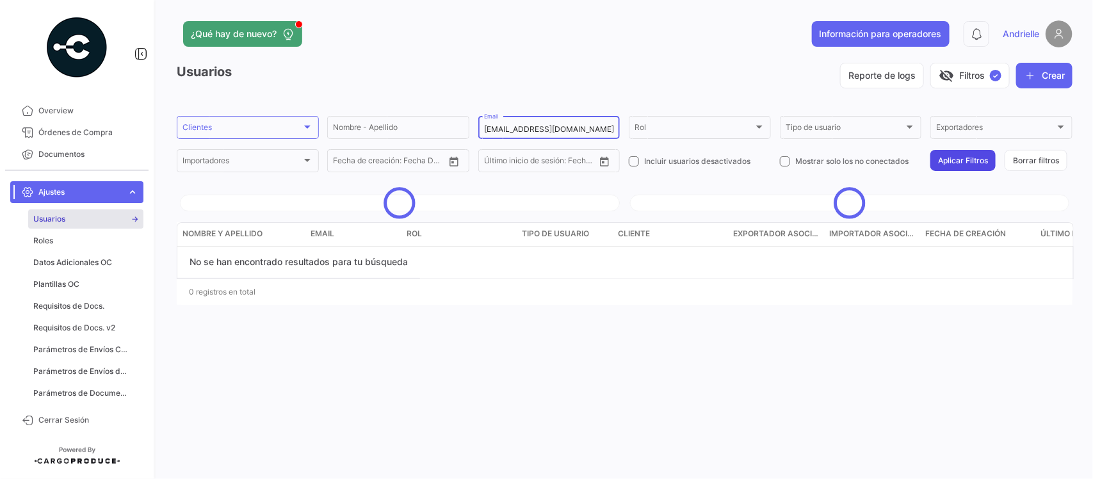
type input "[EMAIL_ADDRESS][DOMAIN_NAME]"
click at [952, 158] on button "Aplicar Filtros" at bounding box center [962, 160] width 65 height 21
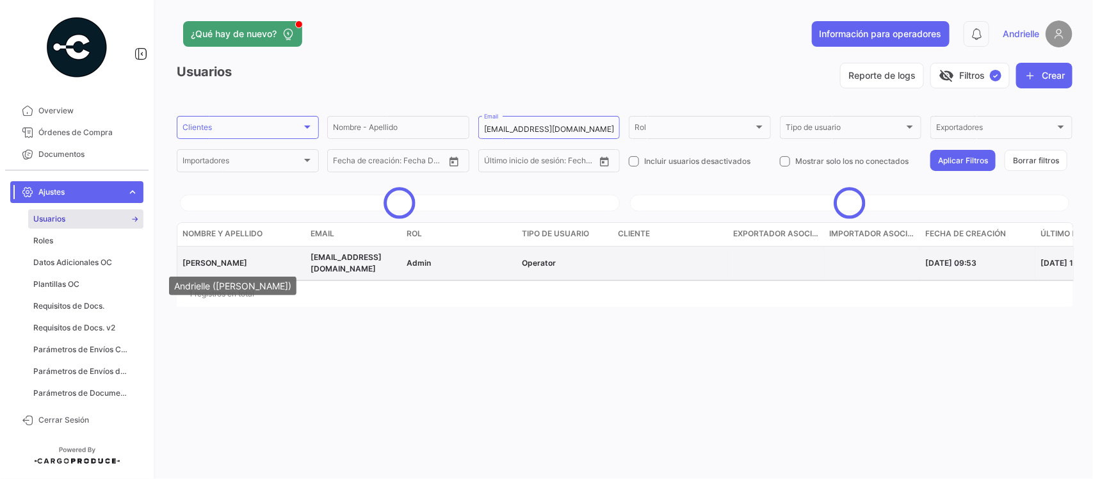
click at [236, 260] on span "[PERSON_NAME]" at bounding box center [214, 263] width 65 height 10
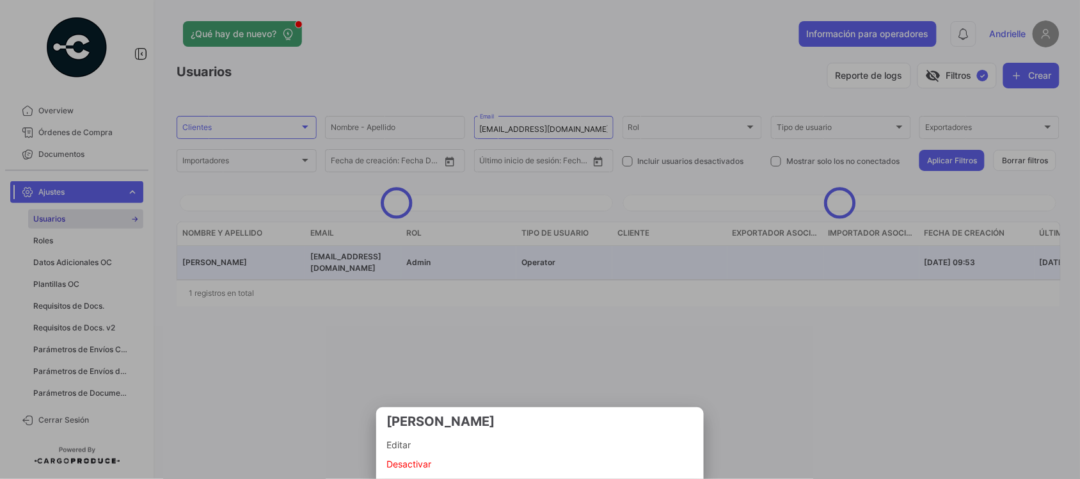
click at [394, 443] on span "Editar" at bounding box center [540, 444] width 307 height 15
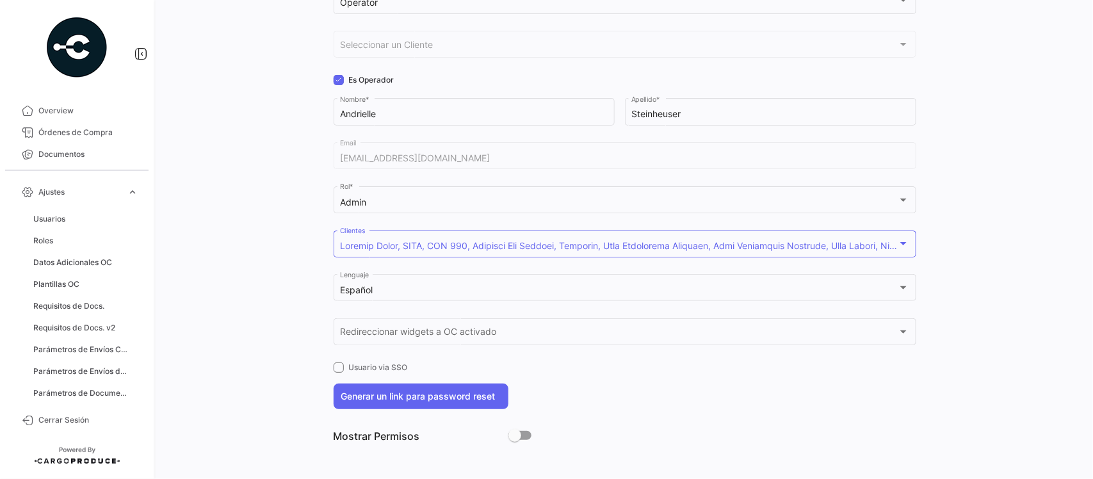
scroll to position [123, 0]
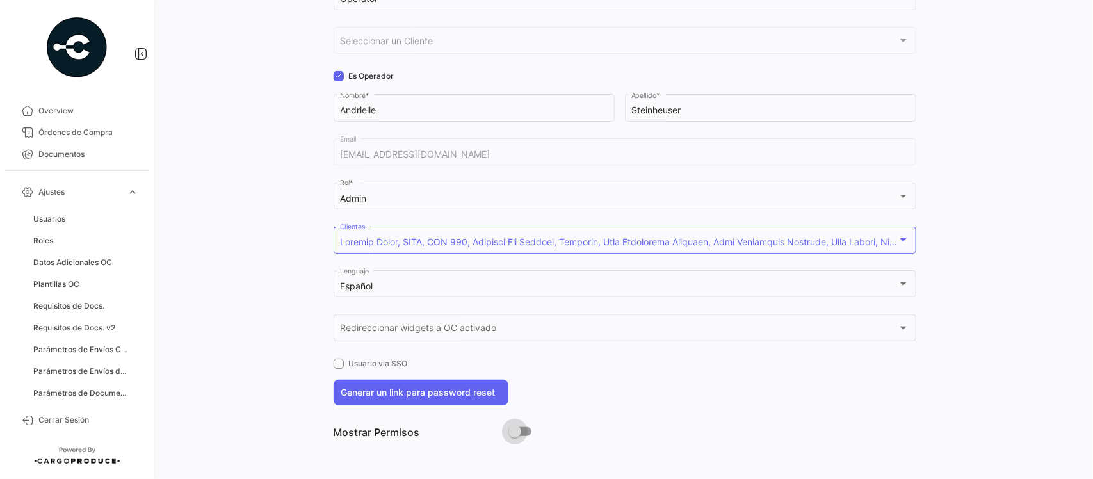
click at [517, 432] on span at bounding box center [519, 431] width 23 height 9
click at [515, 436] on input "checkbox" at bounding box center [514, 436] width 1 height 1
checkbox input "true"
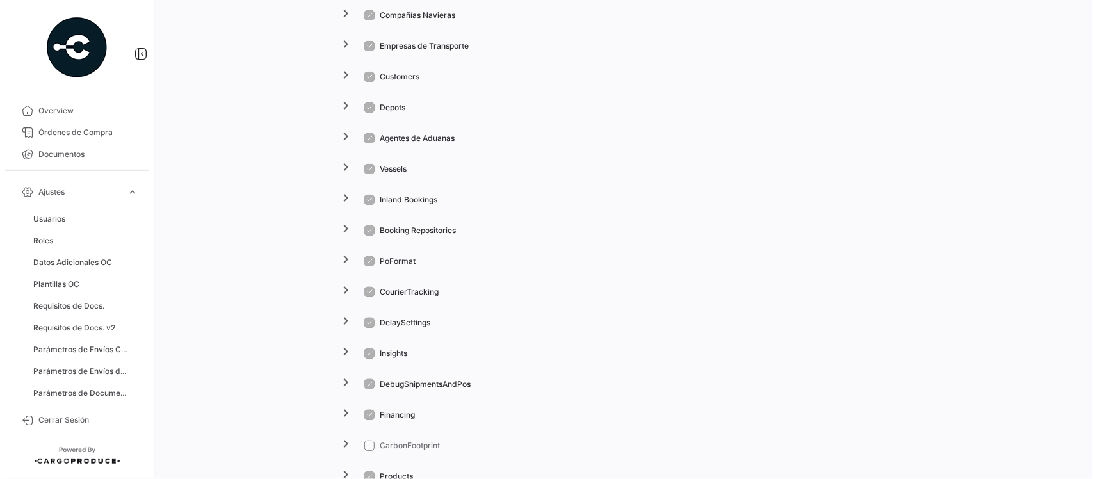
scroll to position [1163, 0]
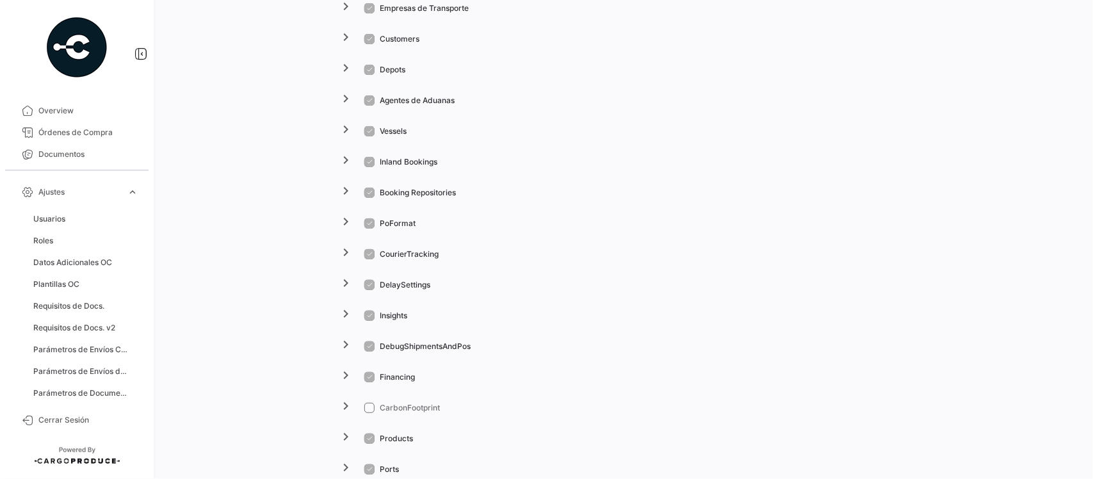
drag, startPoint x: 342, startPoint y: 378, endPoint x: 428, endPoint y: 369, distance: 85.6
click at [342, 379] on mat-icon "chevron_right" at bounding box center [346, 374] width 15 height 15
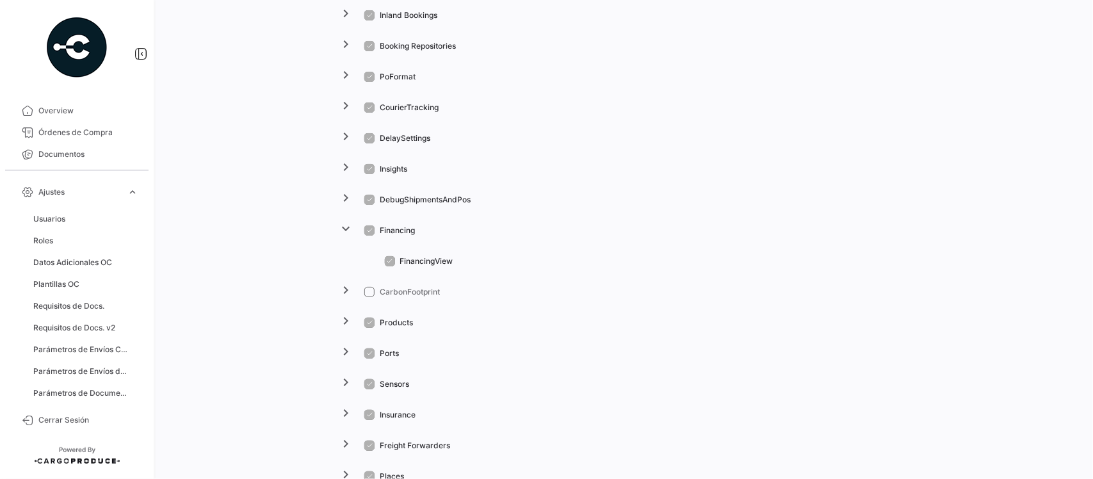
scroll to position [1563, 0]
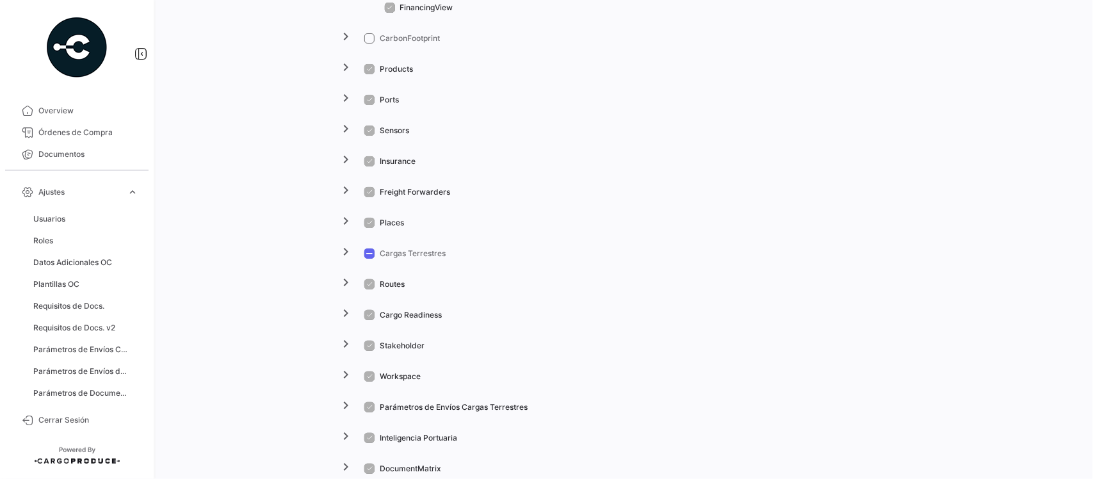
click at [365, 34] on span at bounding box center [369, 38] width 10 height 10
click at [369, 44] on input "CarbonFootprint" at bounding box center [369, 44] width 1 height 1
checkbox input "true"
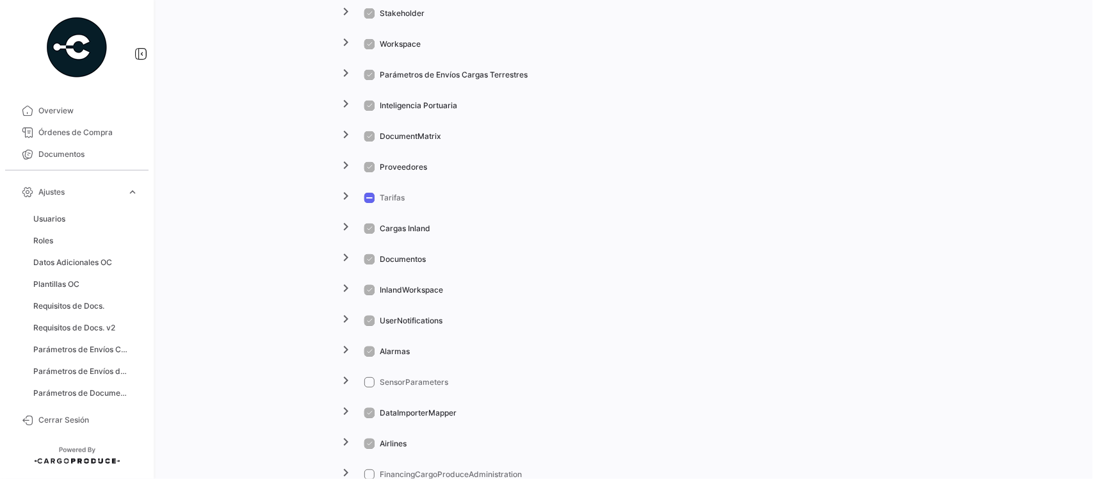
scroll to position [1963, 0]
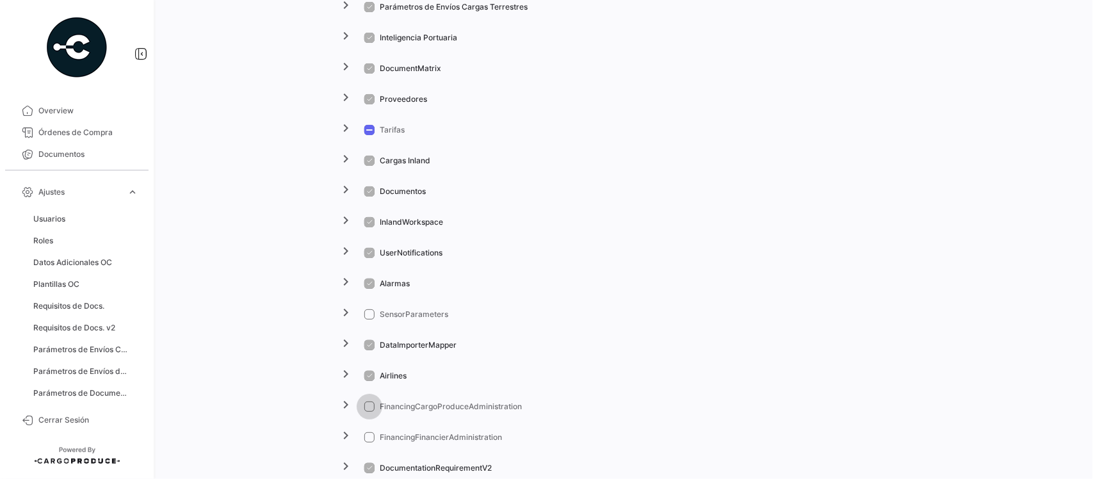
click at [365, 405] on span at bounding box center [369, 406] width 10 height 10
click at [369, 412] on input "FinancingCargoProduceAdministration" at bounding box center [369, 412] width 1 height 1
checkbox input "true"
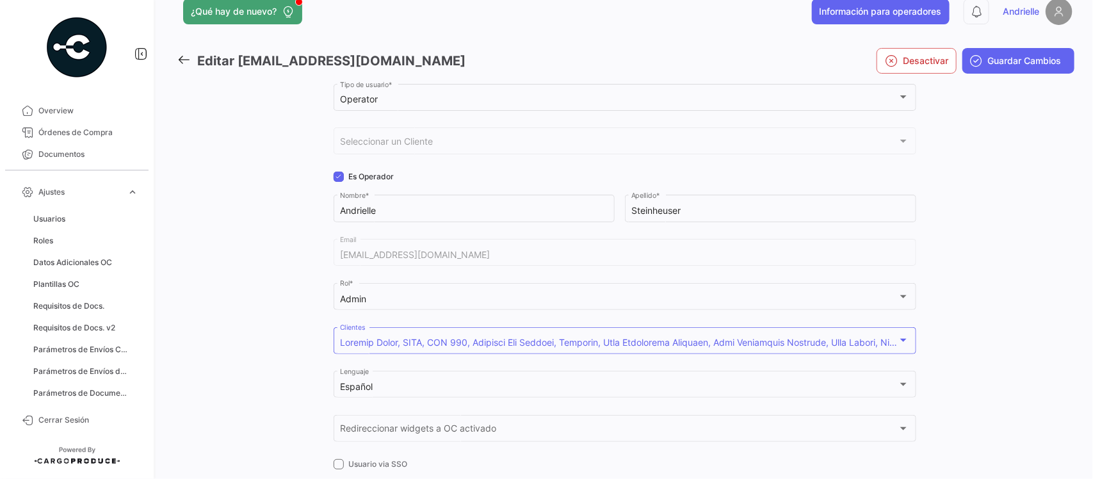
scroll to position [0, 0]
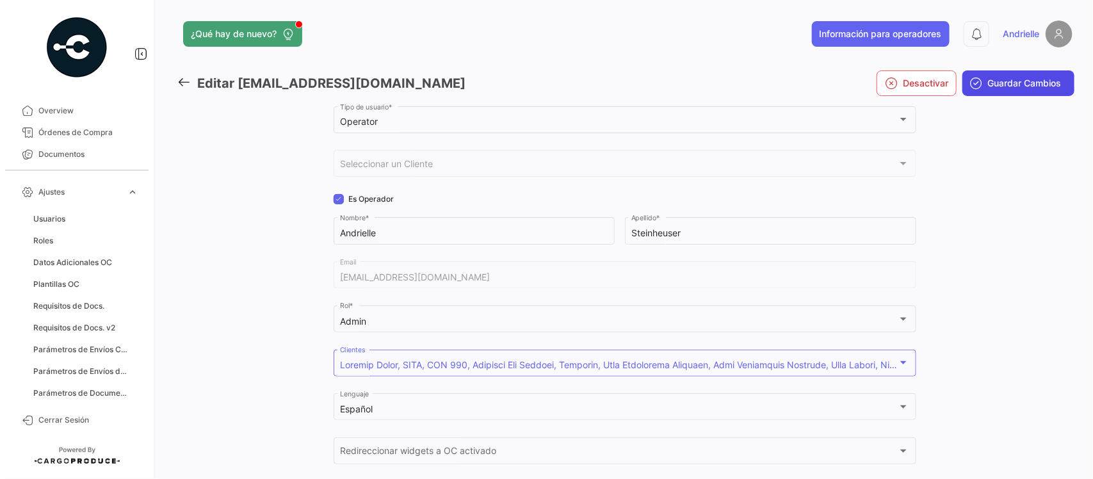
click at [1040, 83] on span "Guardar Cambios" at bounding box center [1025, 83] width 74 height 13
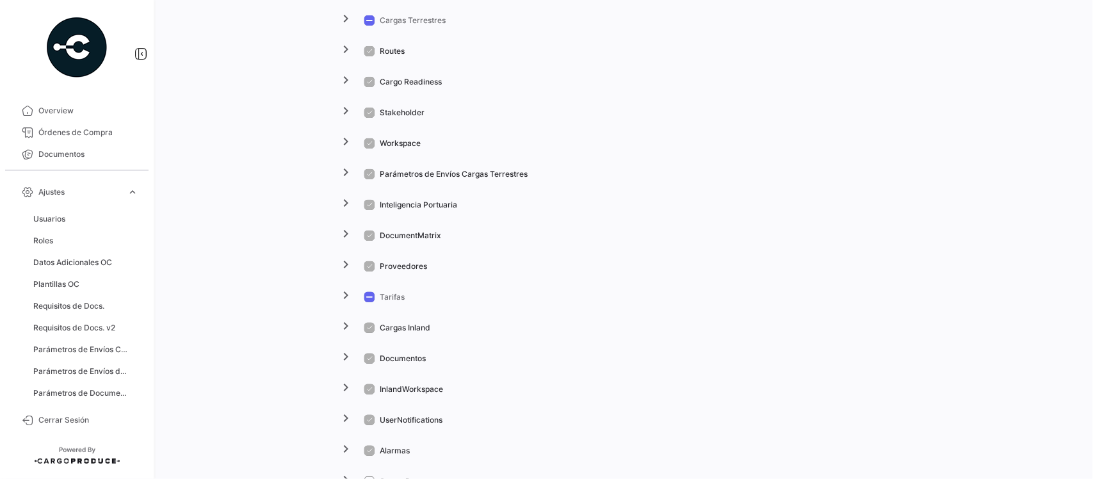
scroll to position [1800, 0]
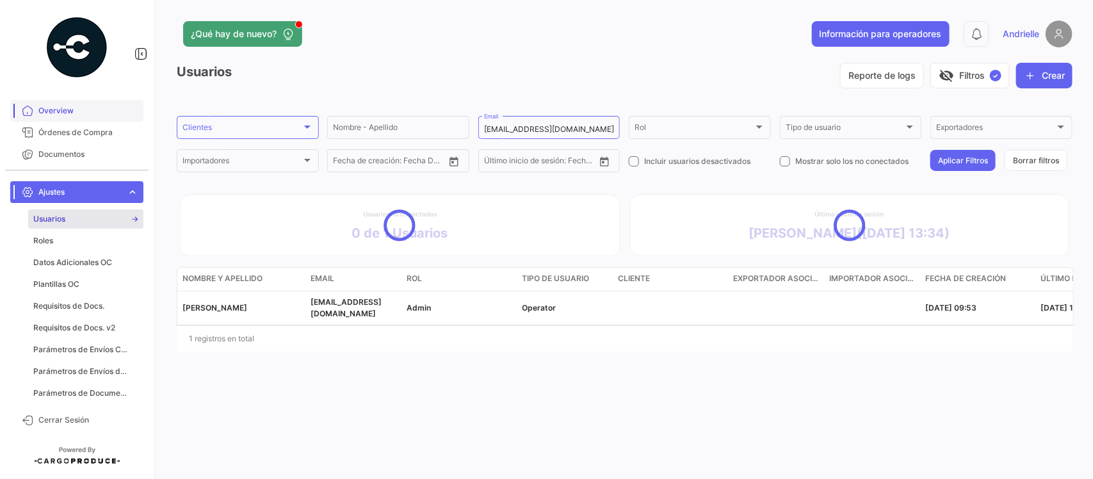
click at [64, 108] on span "Overview" at bounding box center [88, 111] width 100 height 12
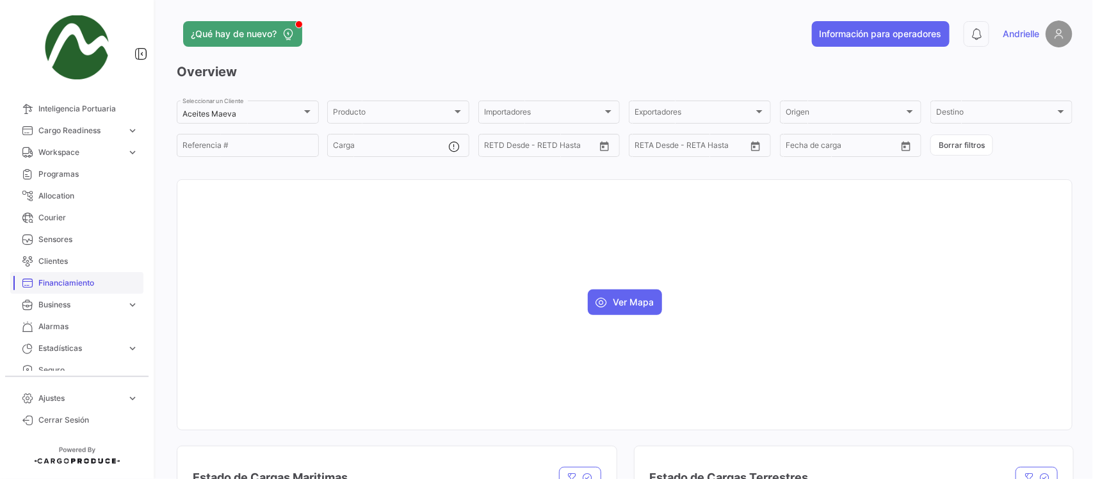
scroll to position [160, 0]
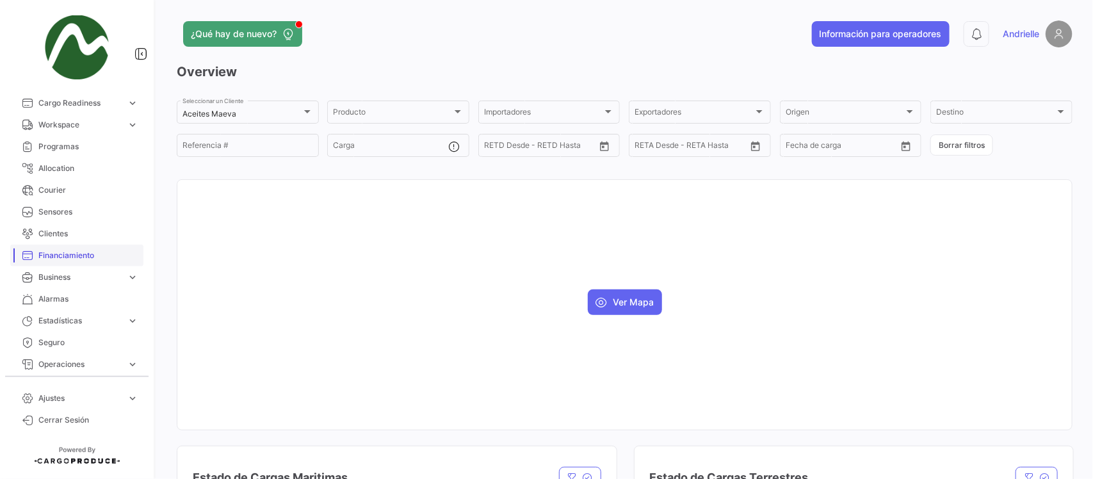
click at [87, 254] on span "Financiamiento" at bounding box center [88, 256] width 100 height 12
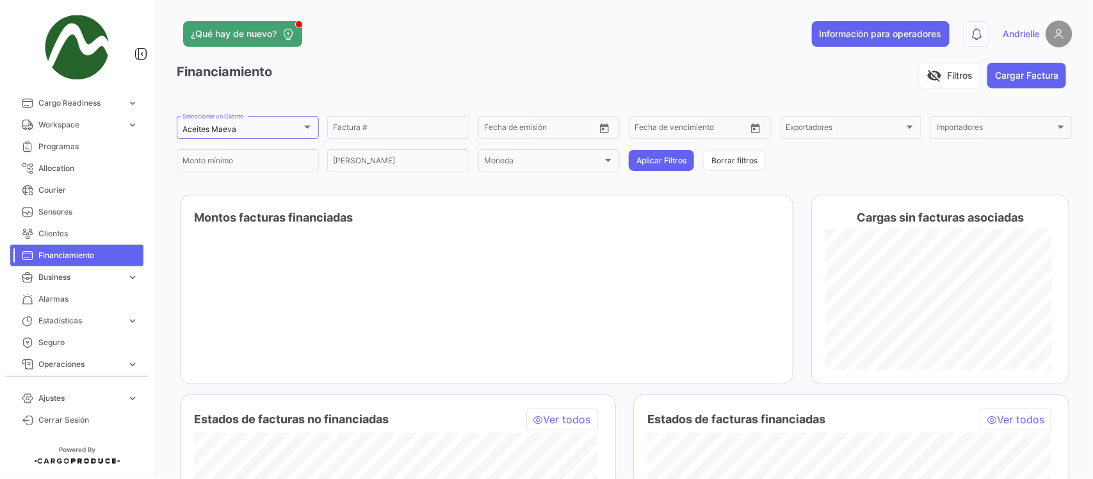
click at [50, 395] on span "Ajustes" at bounding box center [79, 398] width 83 height 12
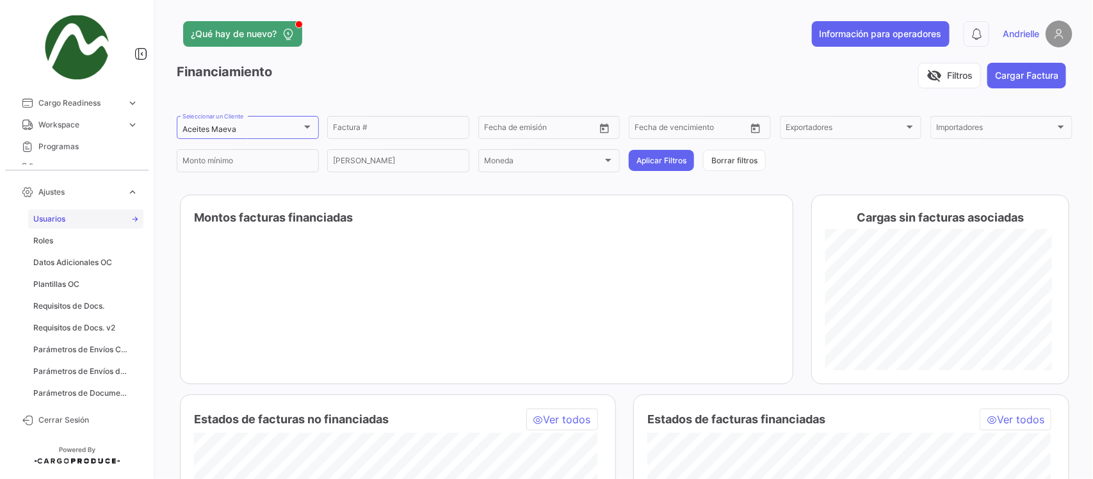
click at [79, 215] on link "Usuarios" at bounding box center [85, 218] width 115 height 19
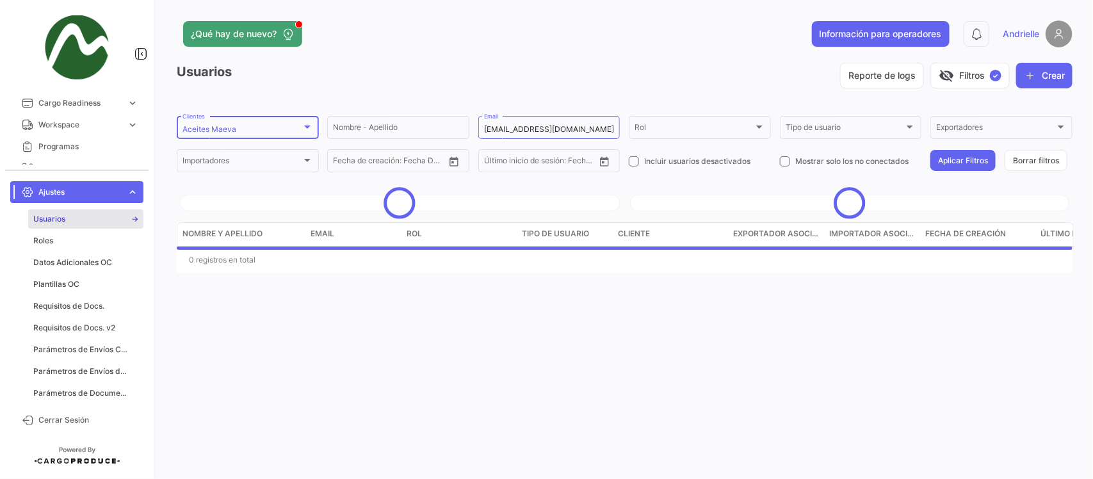
click at [296, 124] on div "Aceites Maeva Clientes" at bounding box center [247, 126] width 131 height 25
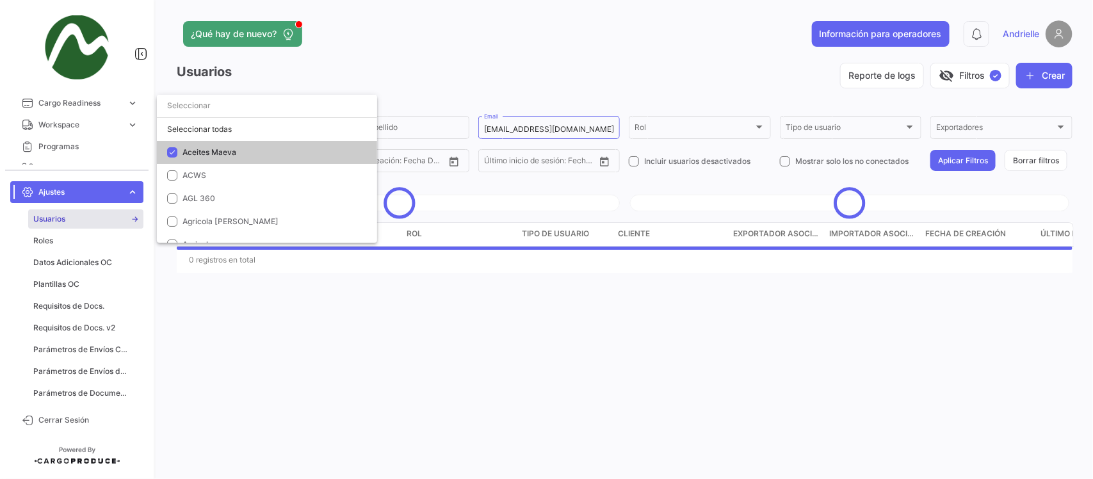
click at [247, 149] on span "Aceites Maeva" at bounding box center [271, 153] width 179 height 12
click at [266, 100] on input "dropdown search" at bounding box center [267, 105] width 220 height 23
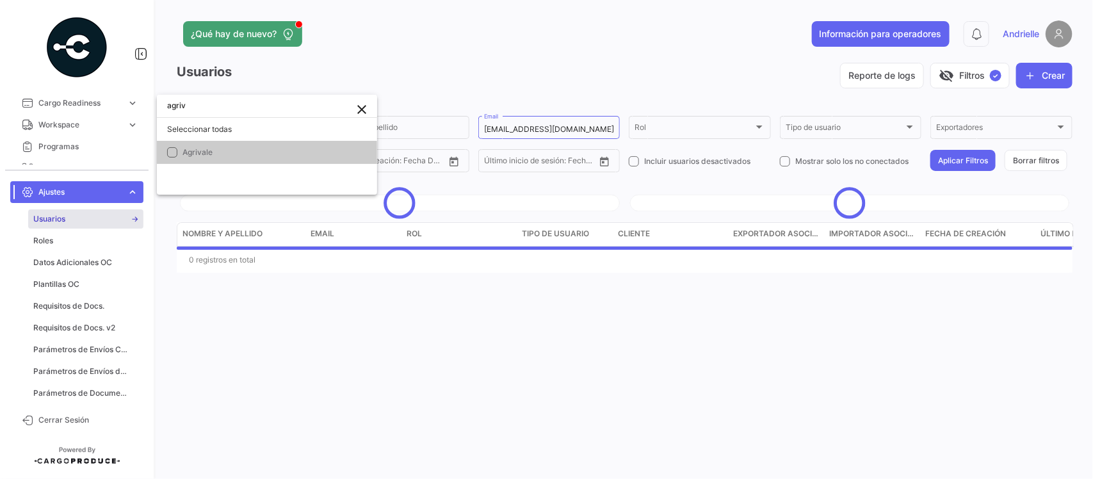
type input "agriv"
click at [232, 155] on span "Agrivale" at bounding box center [271, 153] width 179 height 12
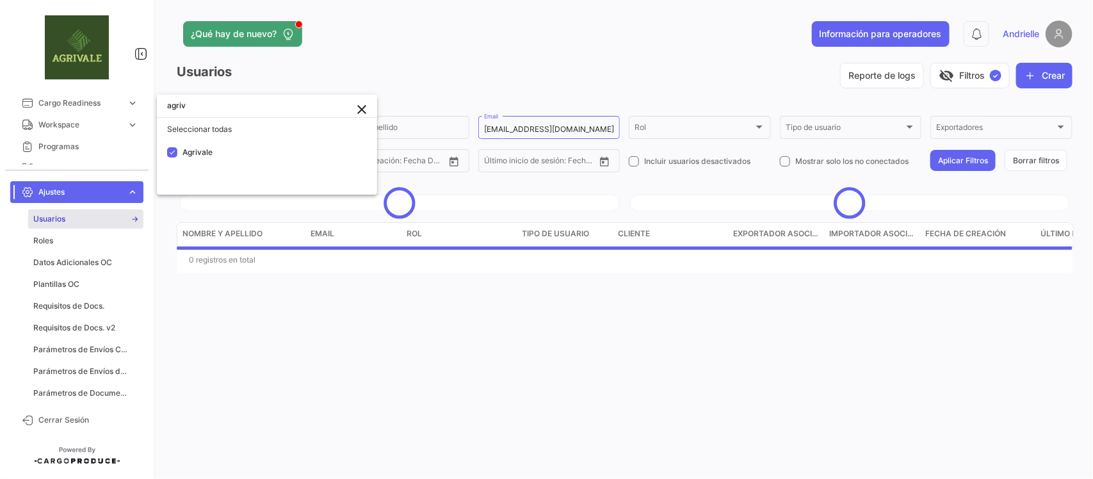
click at [427, 53] on div at bounding box center [546, 239] width 1093 height 479
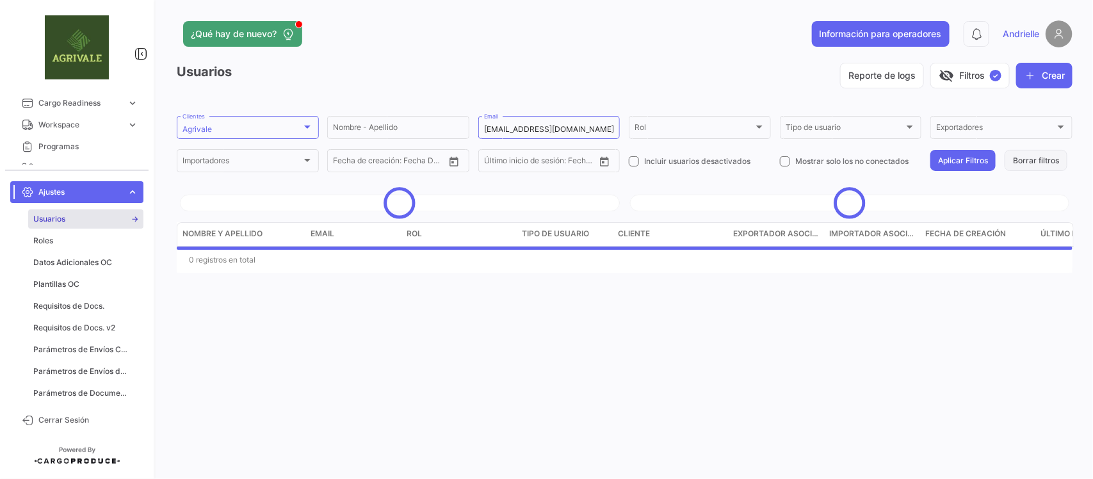
click at [1038, 168] on button "Borrar filtros" at bounding box center [1035, 160] width 63 height 21
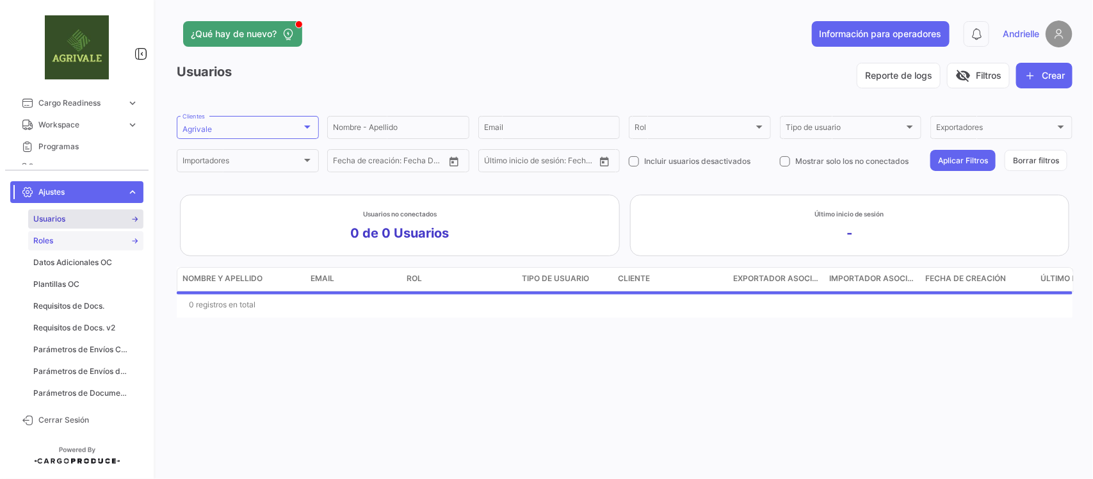
click at [65, 241] on link "Roles" at bounding box center [85, 240] width 115 height 19
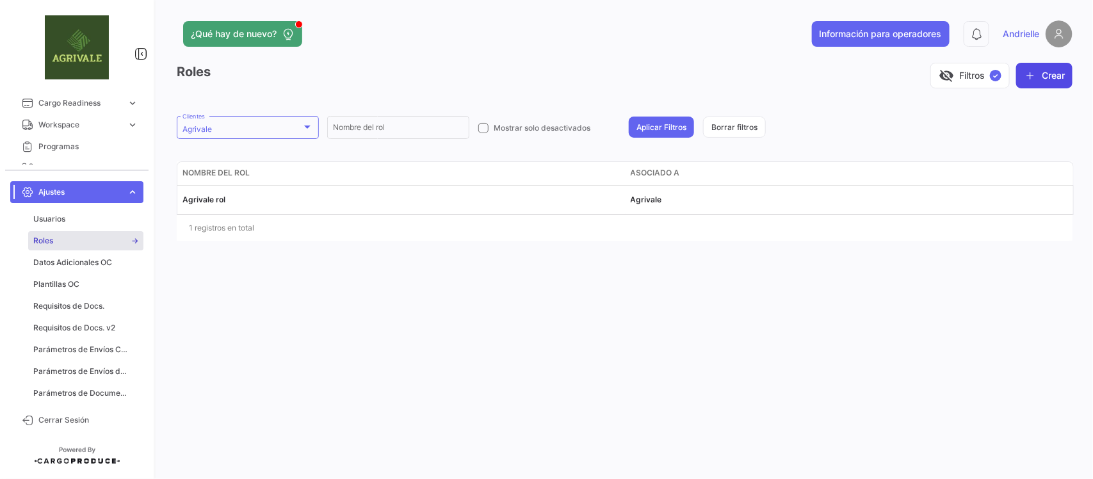
click at [1032, 69] on icon "button" at bounding box center [1029, 75] width 13 height 13
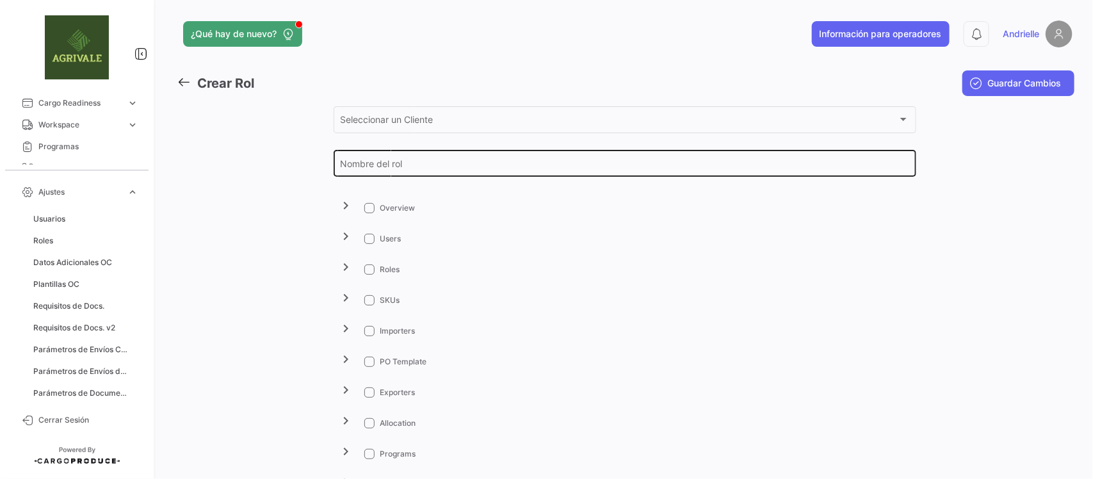
click at [381, 163] on input "Nombre del rol" at bounding box center [624, 166] width 569 height 11
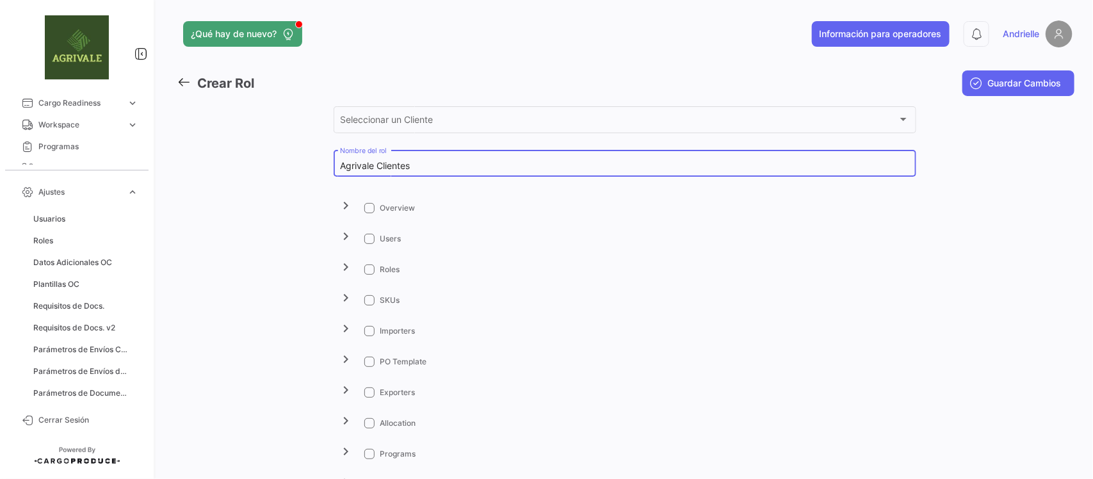
type input "Agrivale Clientes"
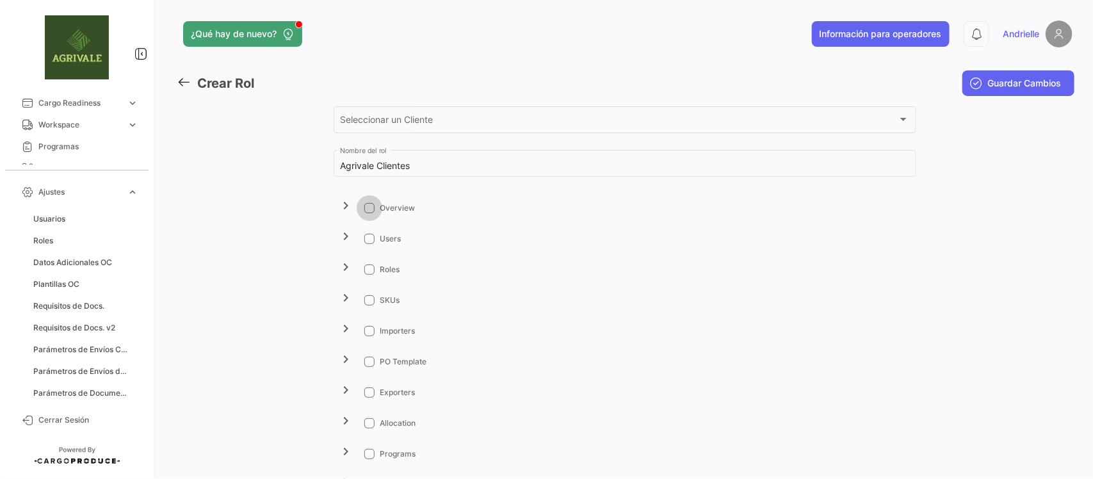
click at [370, 210] on span at bounding box center [369, 208] width 10 height 10
click at [369, 213] on input "Overview" at bounding box center [369, 213] width 1 height 1
checkbox input "true"
click at [342, 357] on mat-icon "chevron_right" at bounding box center [346, 358] width 15 height 15
click at [385, 392] on span at bounding box center [390, 392] width 10 height 10
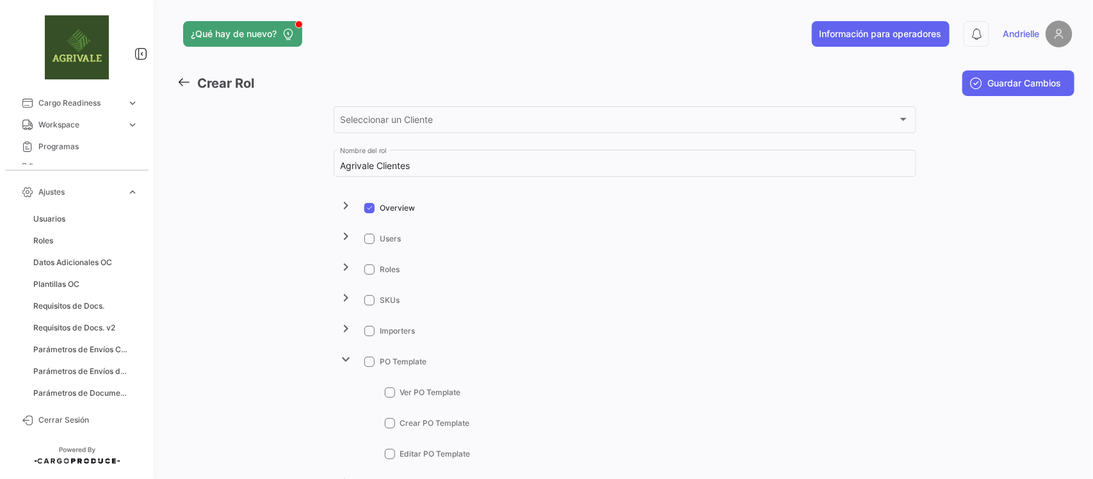
click at [389, 397] on input "Ver PO Template" at bounding box center [389, 397] width 1 height 1
checkbox input "true"
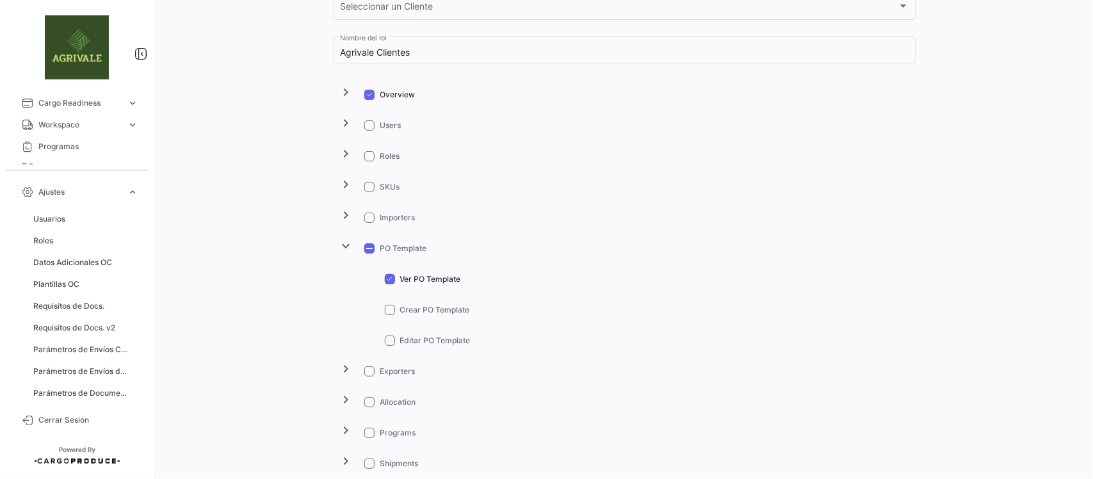
scroll to position [160, 0]
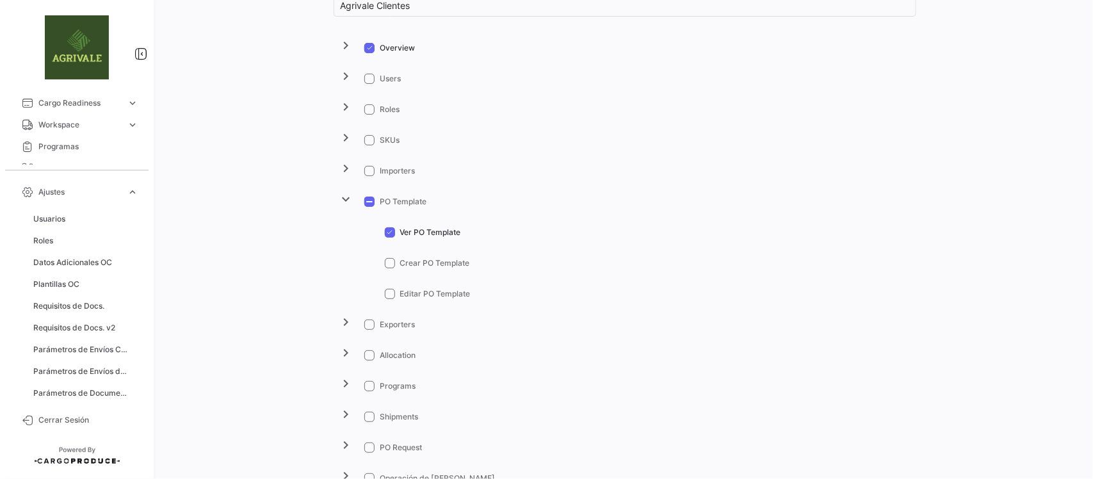
click at [339, 417] on mat-icon "chevron_right" at bounding box center [346, 413] width 15 height 15
click at [364, 416] on span at bounding box center [369, 417] width 10 height 10
click at [369, 422] on input "Shipments" at bounding box center [369, 422] width 1 height 1
checkbox input "true"
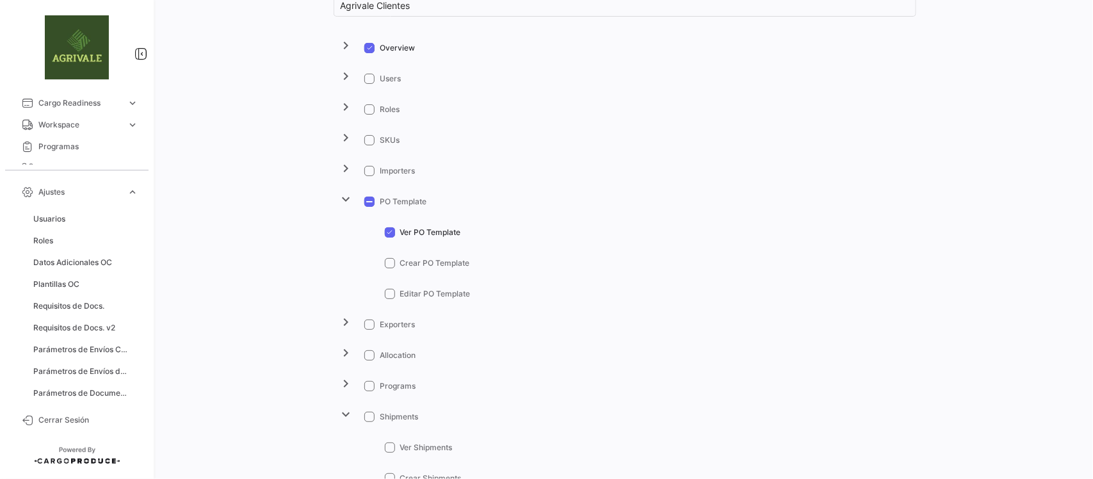
checkbox input "true"
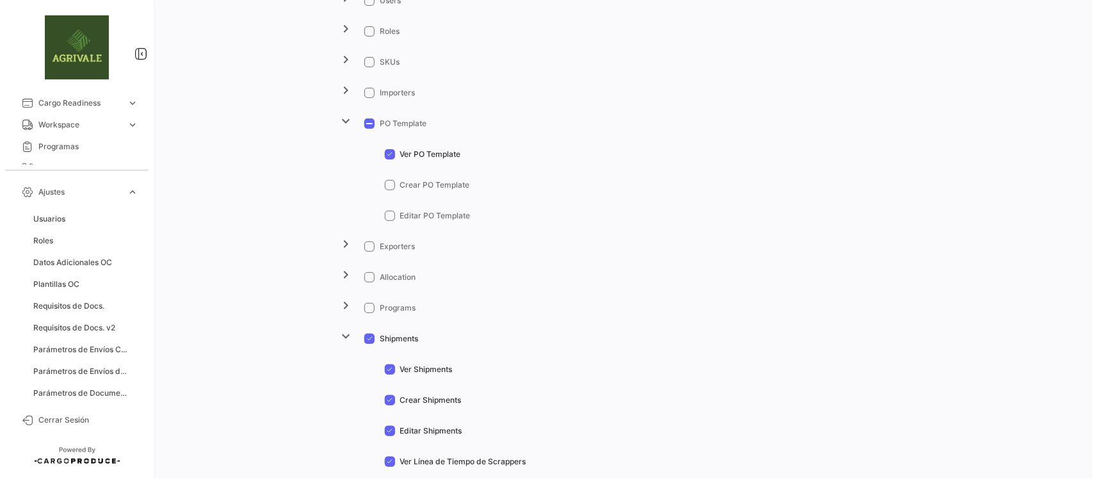
scroll to position [240, 0]
click at [389, 454] on span at bounding box center [390, 459] width 10 height 10
click at [389, 465] on input "Ver Línea de Tiempo de Scrappers" at bounding box center [389, 465] width 1 height 1
checkbox input "false"
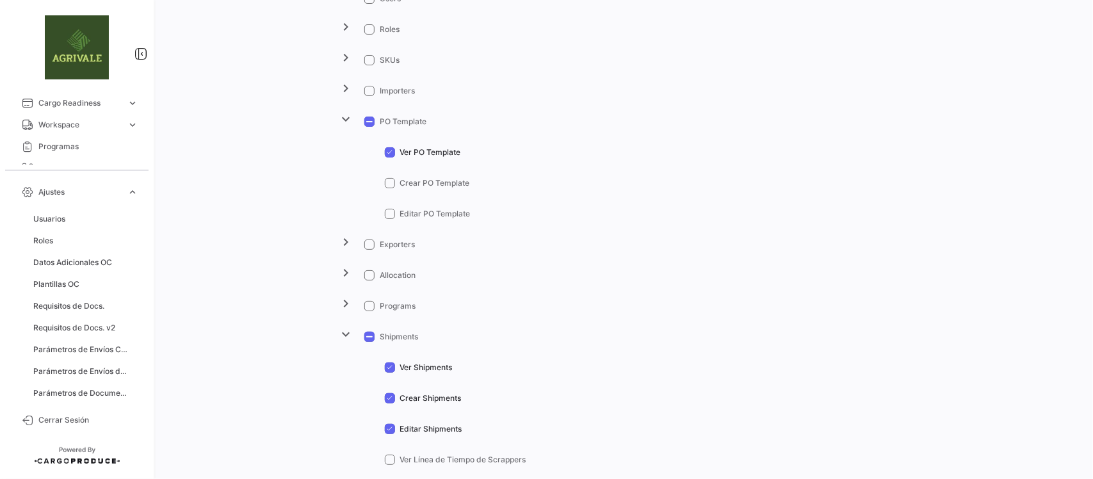
click at [392, 426] on label "Editar Shipments" at bounding box center [423, 429] width 77 height 12
click at [390, 434] on input "Editar Shipments" at bounding box center [389, 434] width 1 height 1
checkbox input "false"
click at [389, 398] on span at bounding box center [390, 398] width 10 height 10
click at [389, 403] on input "Crear Shipments" at bounding box center [389, 403] width 1 height 1
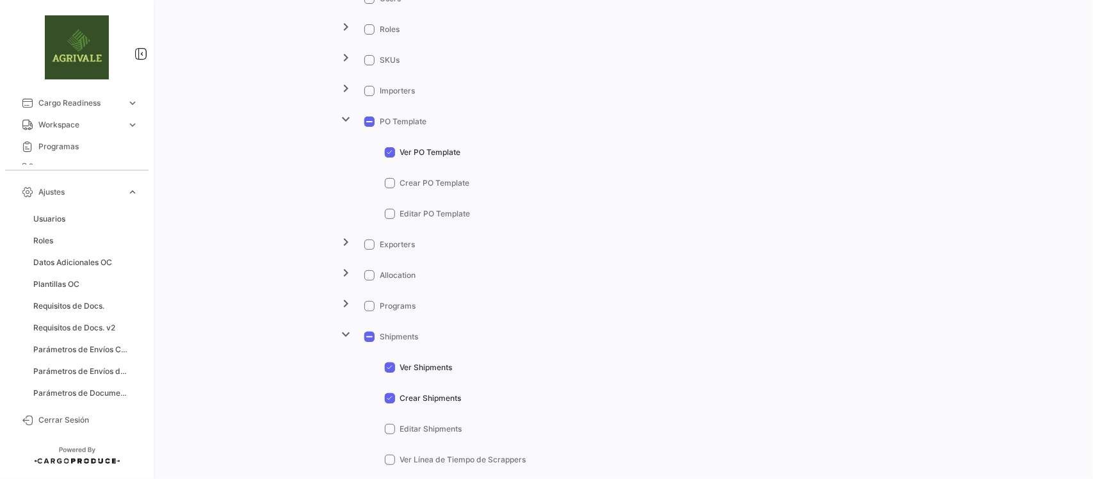
checkbox input "false"
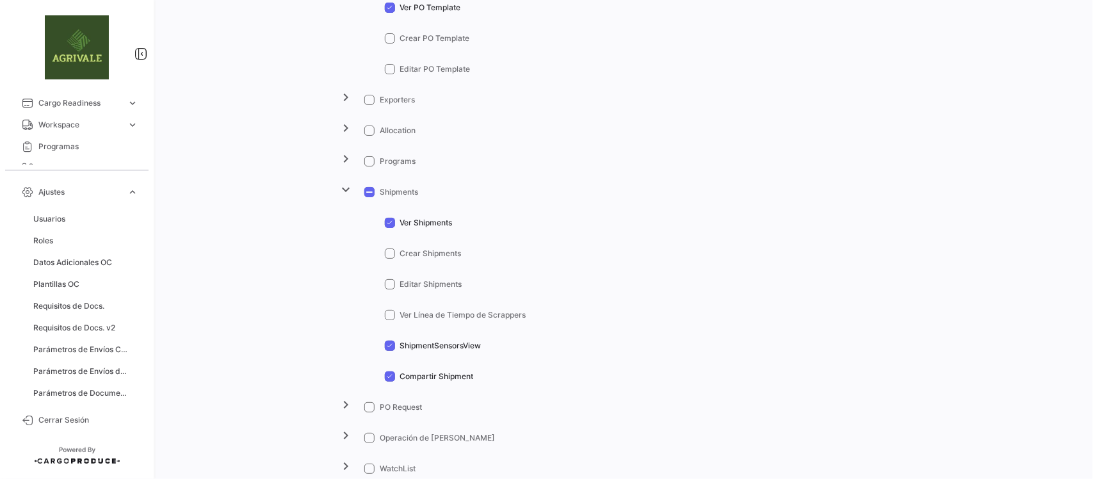
scroll to position [400, 0]
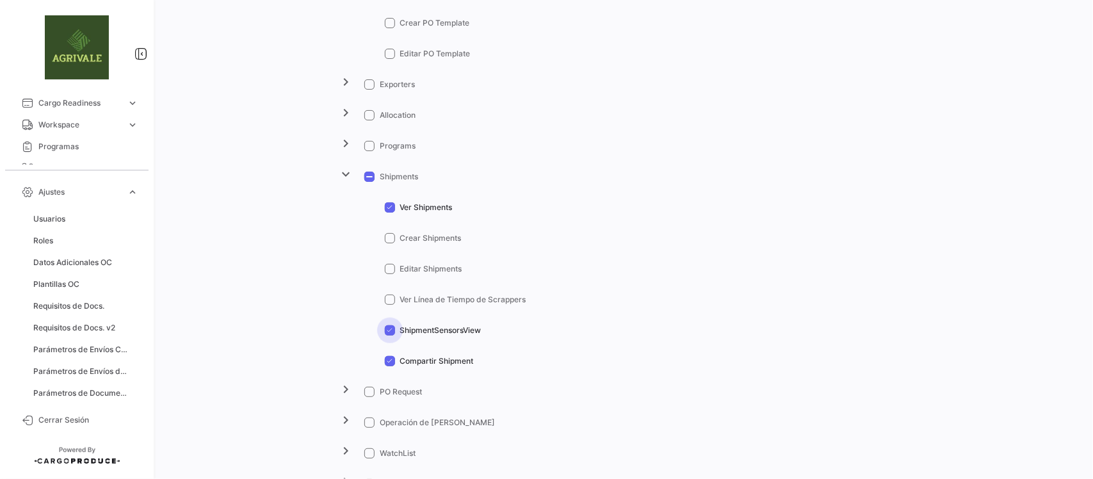
click at [385, 325] on label "ShipmentSensorsView" at bounding box center [433, 331] width 97 height 12
click at [389, 335] on input "ShipmentSensorsView" at bounding box center [389, 335] width 1 height 1
checkbox input "false"
click at [385, 360] on span at bounding box center [390, 361] width 10 height 10
click at [389, 366] on input "Compartir Shipment" at bounding box center [389, 366] width 1 height 1
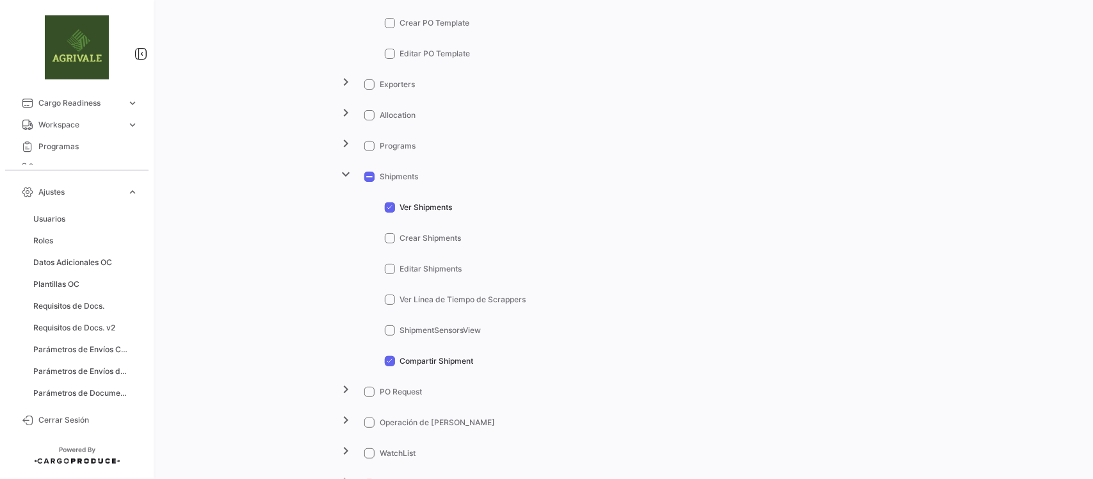
checkbox input "false"
click at [339, 390] on mat-icon "chevron_right" at bounding box center [346, 388] width 15 height 15
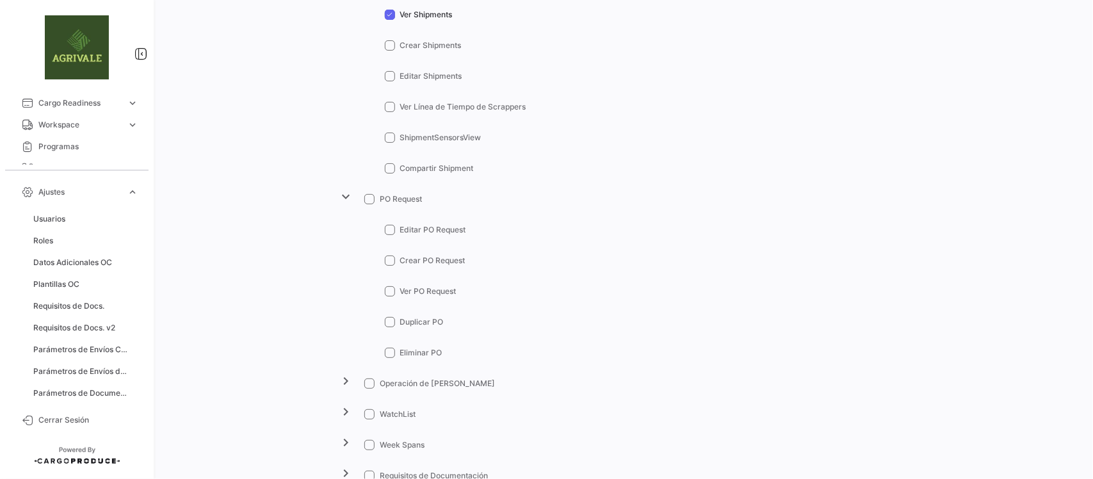
scroll to position [640, 0]
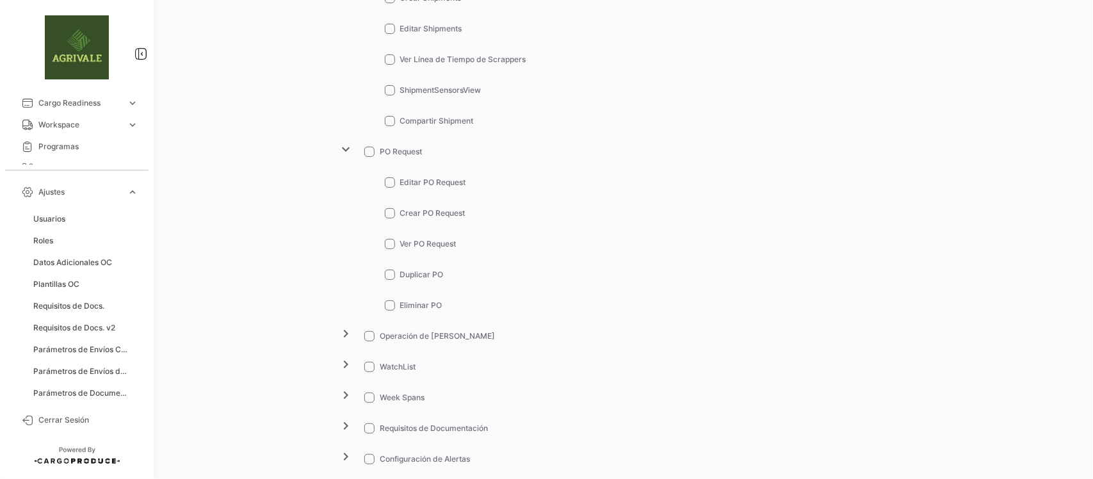
click at [388, 244] on span at bounding box center [390, 244] width 10 height 10
click at [389, 249] on input "Ver PO Request" at bounding box center [389, 249] width 1 height 1
checkbox input "true"
click at [346, 335] on mat-icon "chevron_right" at bounding box center [346, 333] width 15 height 15
click at [386, 369] on span at bounding box center [390, 367] width 10 height 10
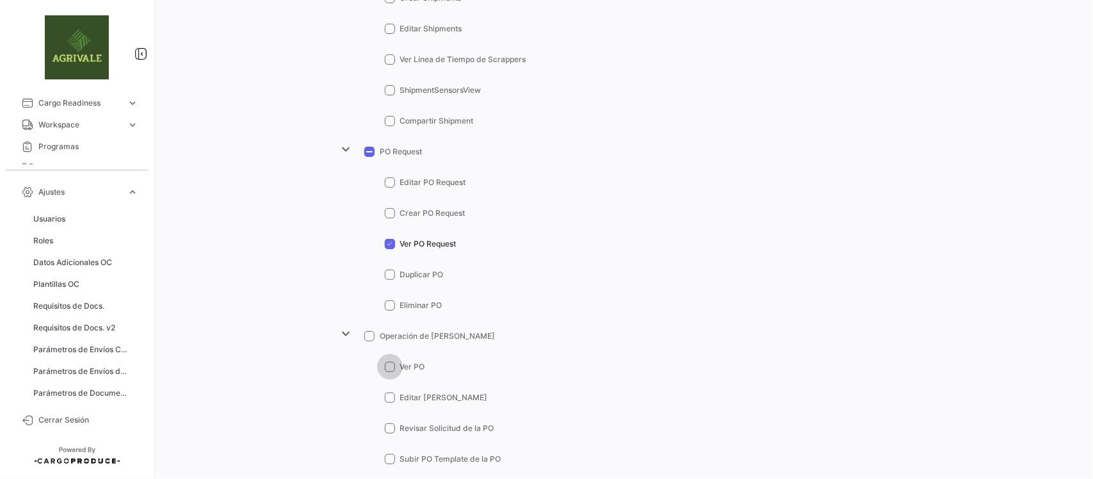
click at [389, 372] on input "Ver PO" at bounding box center [389, 372] width 1 height 1
checkbox input "true"
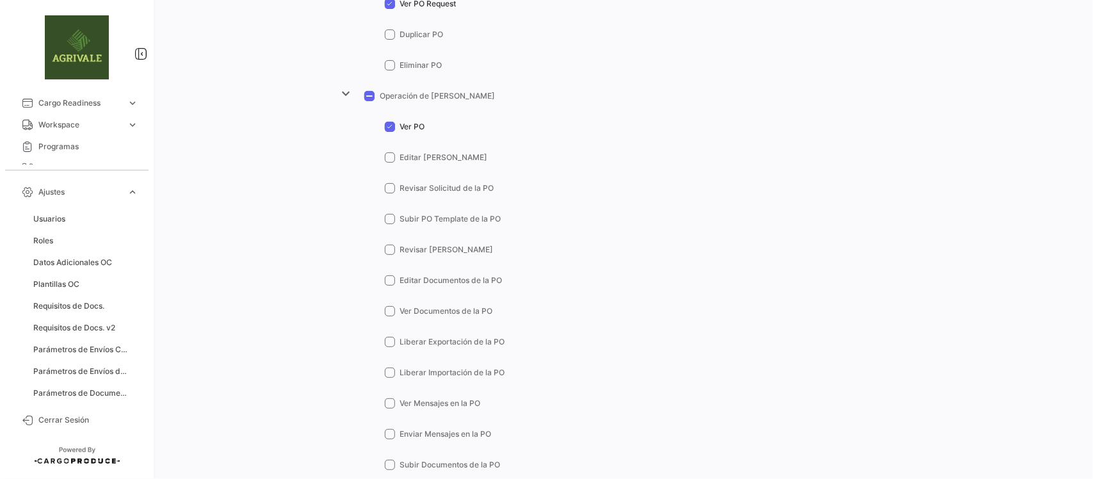
click at [388, 311] on span at bounding box center [390, 311] width 10 height 10
click at [389, 316] on input "Ver Documentos de la PO" at bounding box center [389, 316] width 1 height 1
checkbox input "true"
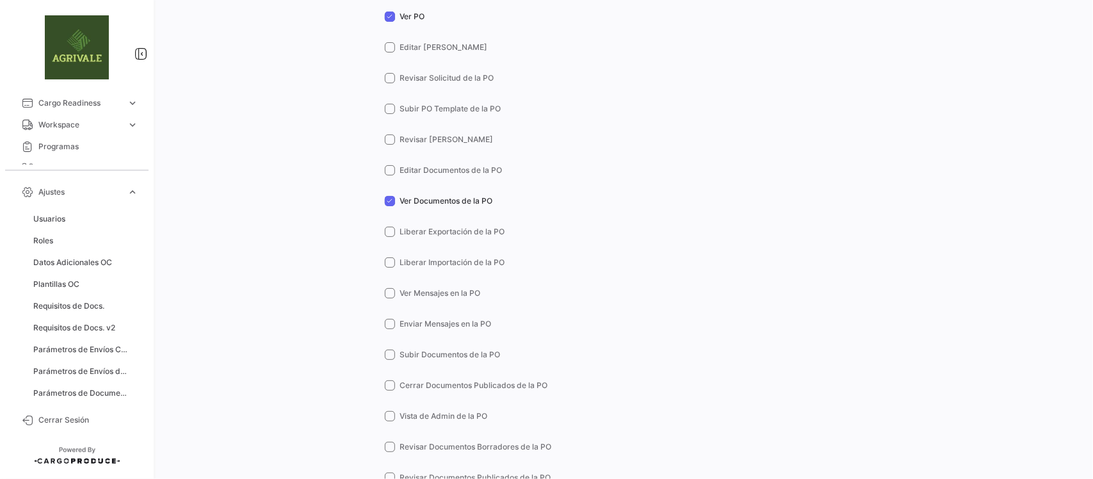
scroll to position [1007, 0]
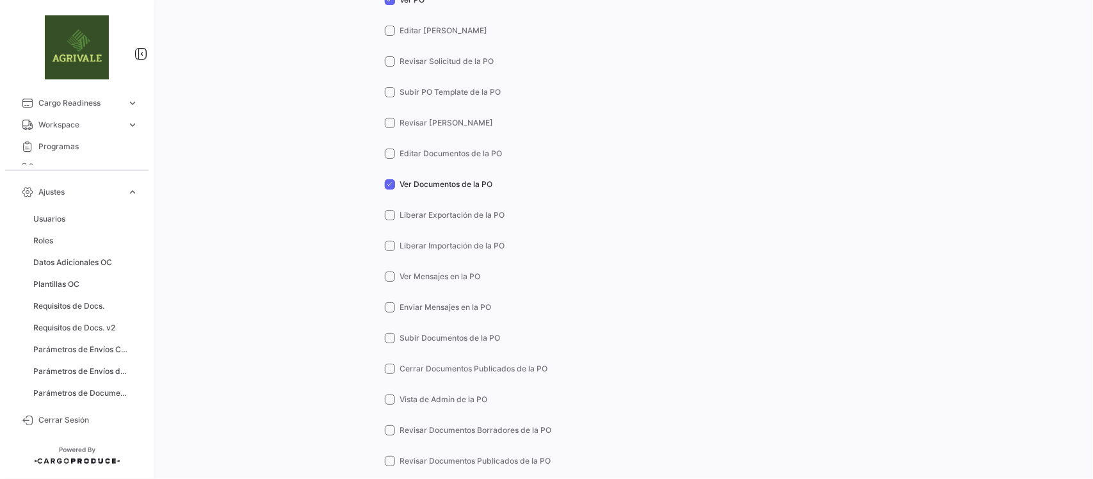
click at [385, 274] on span at bounding box center [390, 276] width 10 height 10
click at [389, 282] on input "Ver Mensajes en la PO" at bounding box center [389, 282] width 1 height 1
checkbox input "true"
click at [385, 305] on span at bounding box center [390, 307] width 10 height 10
click at [389, 312] on input "Enviar Mensajes en la PO" at bounding box center [389, 312] width 1 height 1
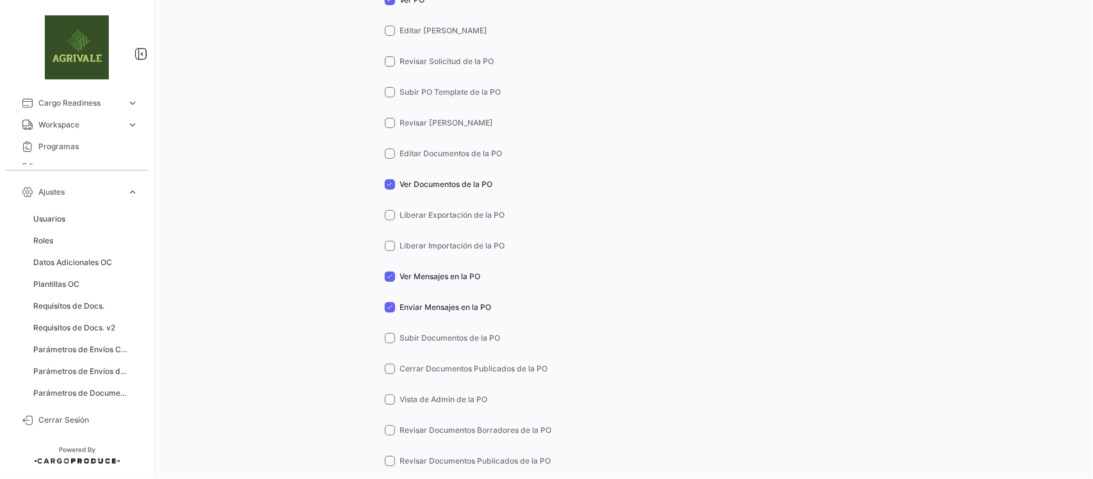
click at [389, 309] on span at bounding box center [390, 307] width 10 height 10
click at [389, 312] on input "Enviar Mensajes en la PO" at bounding box center [389, 312] width 1 height 1
click at [385, 309] on span at bounding box center [390, 307] width 10 height 10
click at [389, 312] on input "Enviar Mensajes en la PO" at bounding box center [389, 312] width 1 height 1
checkbox input "true"
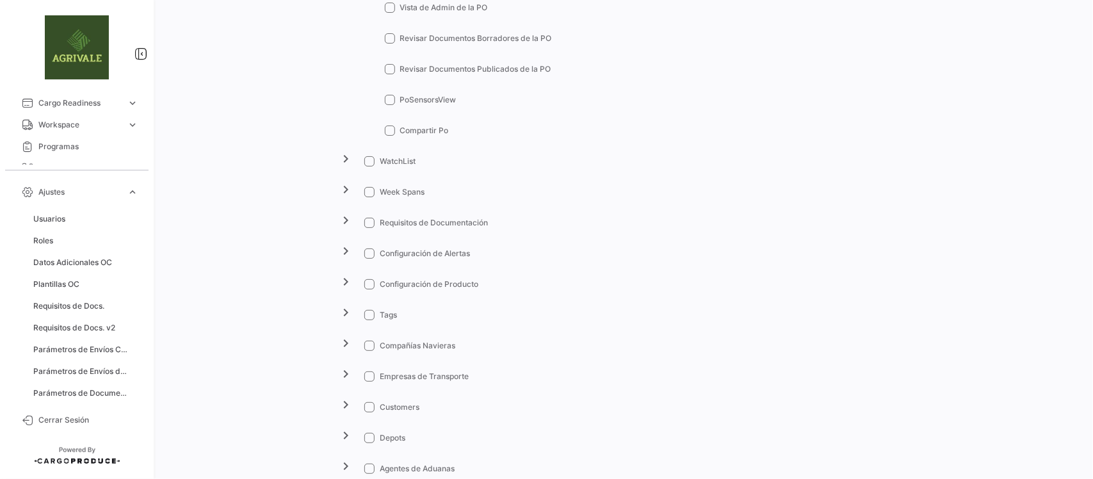
scroll to position [1404, 0]
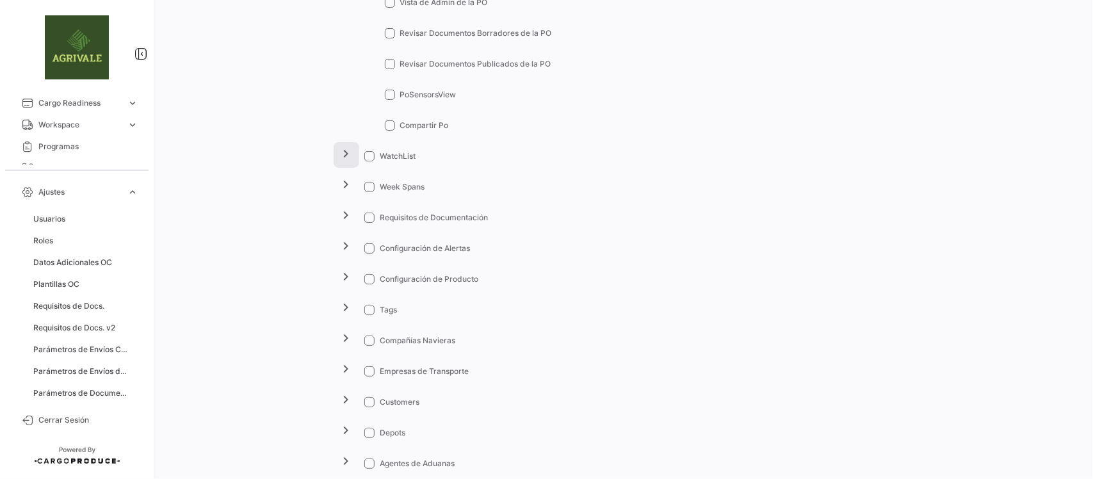
click at [341, 154] on mat-icon "chevron_right" at bounding box center [346, 153] width 15 height 15
drag, startPoint x: 1083, startPoint y: 224, endPoint x: 1083, endPoint y: 242, distance: 17.9
click at [1083, 242] on div "¿Qué hay de nuevo? Información para operadores 0 [PERSON_NAME] Rol Guardar Camb…" at bounding box center [624, 239] width 936 height 479
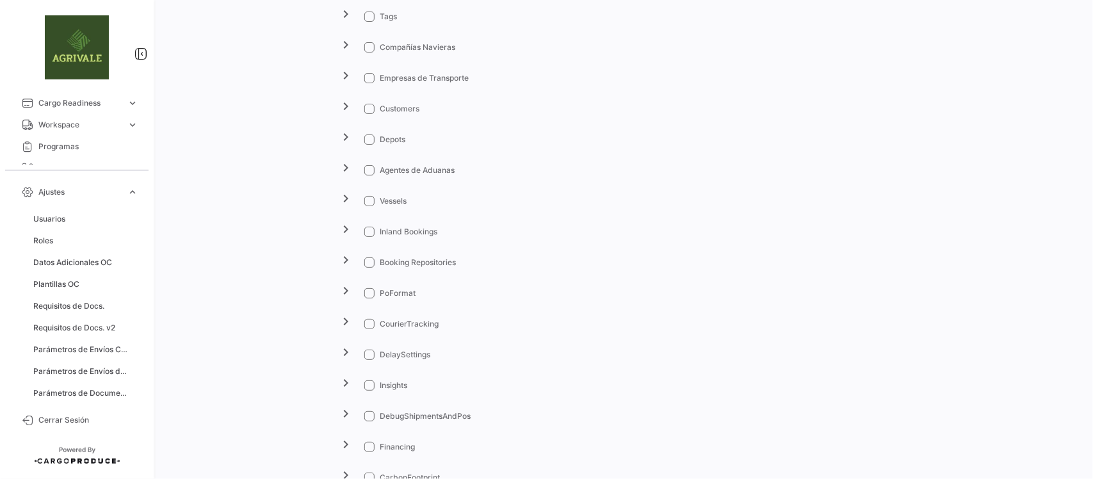
scroll to position [1775, 0]
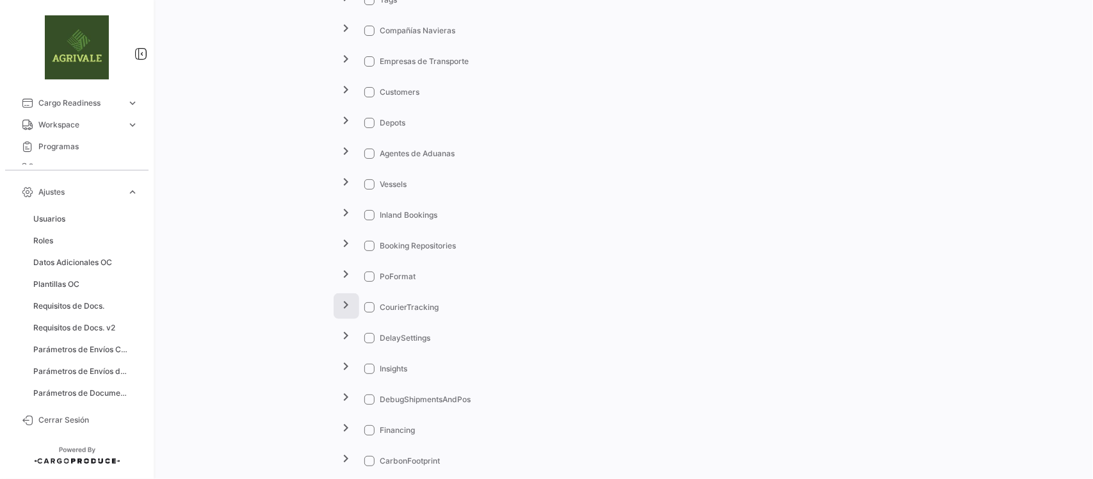
click at [340, 308] on mat-icon "chevron_right" at bounding box center [346, 304] width 15 height 15
click at [385, 334] on span at bounding box center [390, 338] width 10 height 10
click at [389, 343] on input "CourierTrackingView" at bounding box center [389, 343] width 1 height 1
checkbox input "true"
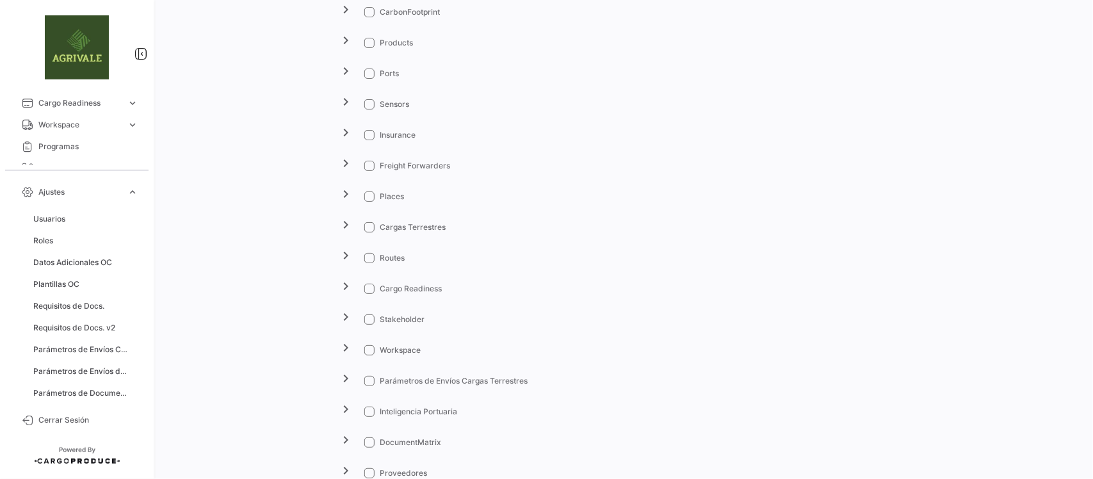
scroll to position [2369, 0]
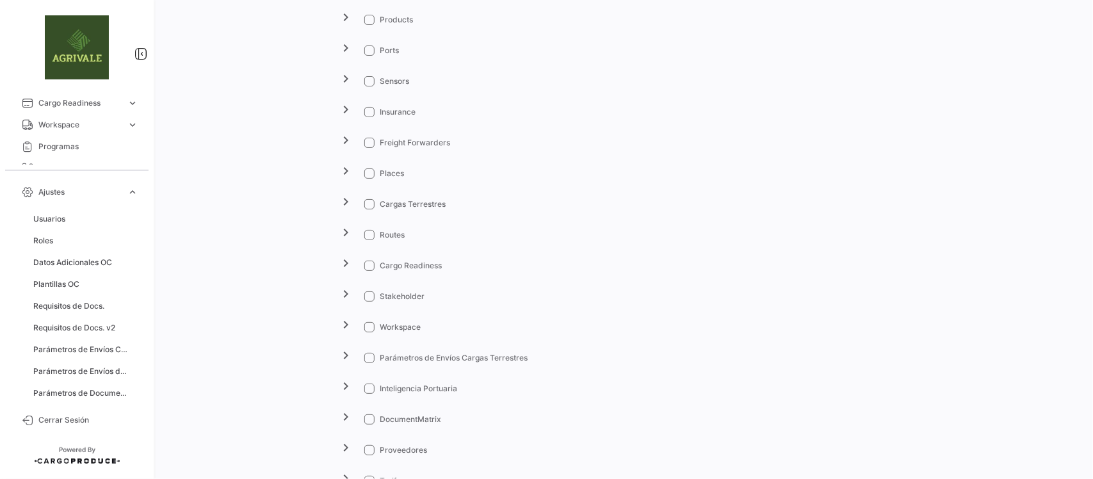
click at [365, 389] on span at bounding box center [369, 388] width 10 height 10
click at [369, 394] on input "Inteligencia Portuaria" at bounding box center [369, 394] width 1 height 1
checkbox input "true"
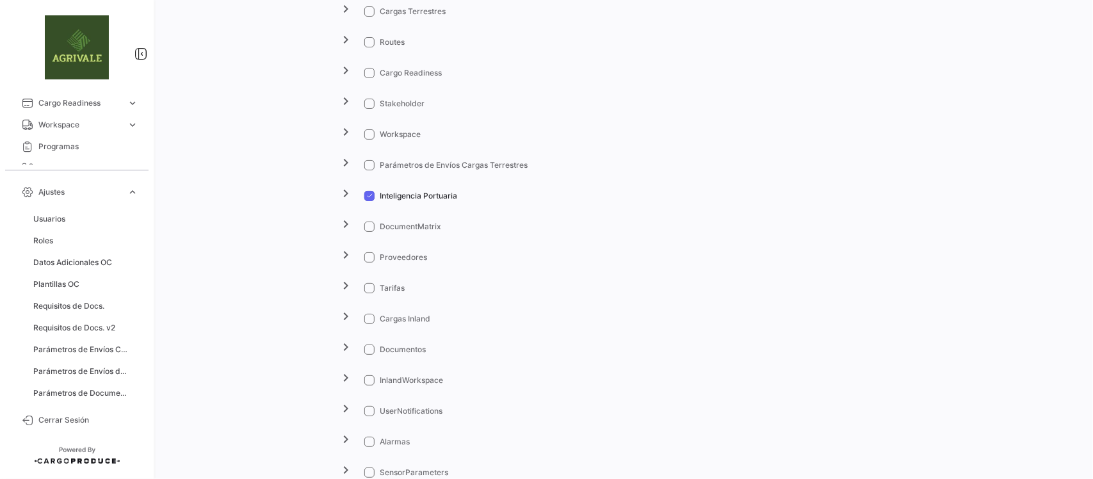
scroll to position [2568, 0]
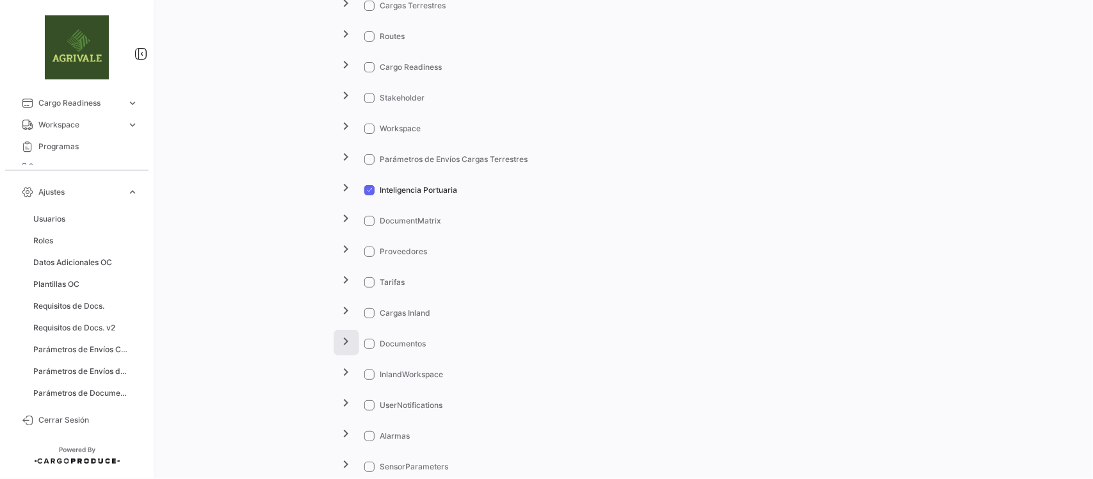
click at [339, 344] on mat-icon "chevron_right" at bounding box center [346, 340] width 15 height 15
click at [388, 373] on span at bounding box center [390, 374] width 10 height 10
click at [389, 380] on input "Ver Actividad" at bounding box center [389, 380] width 1 height 1
checkbox input "true"
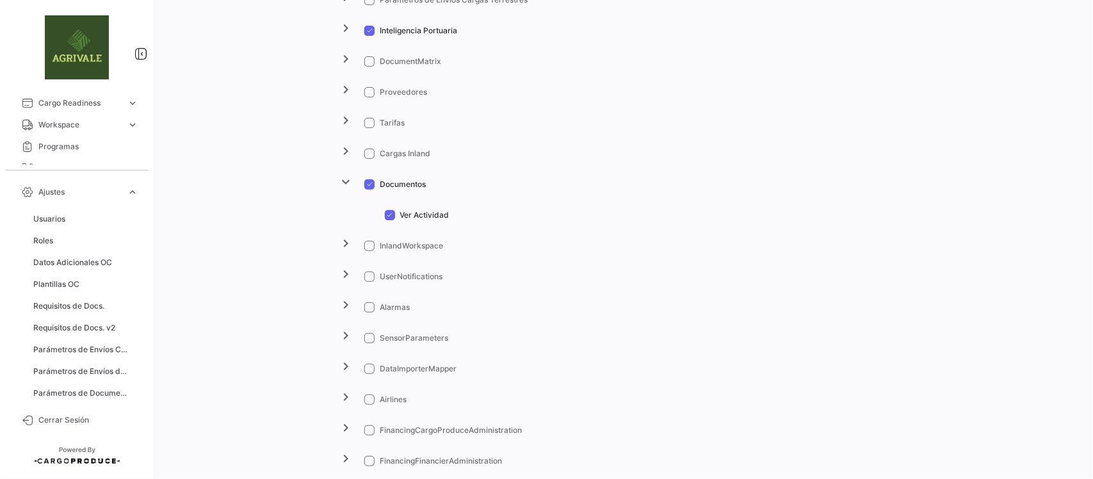
scroll to position [2733, 0]
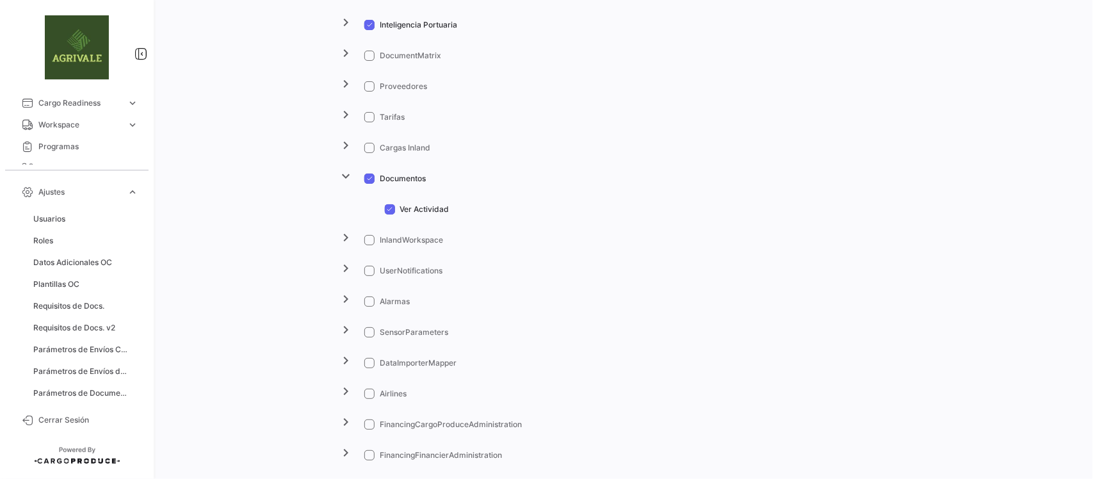
click at [368, 266] on span at bounding box center [369, 271] width 10 height 10
click at [369, 276] on input "UserNotifications" at bounding box center [369, 276] width 1 height 1
checkbox input "true"
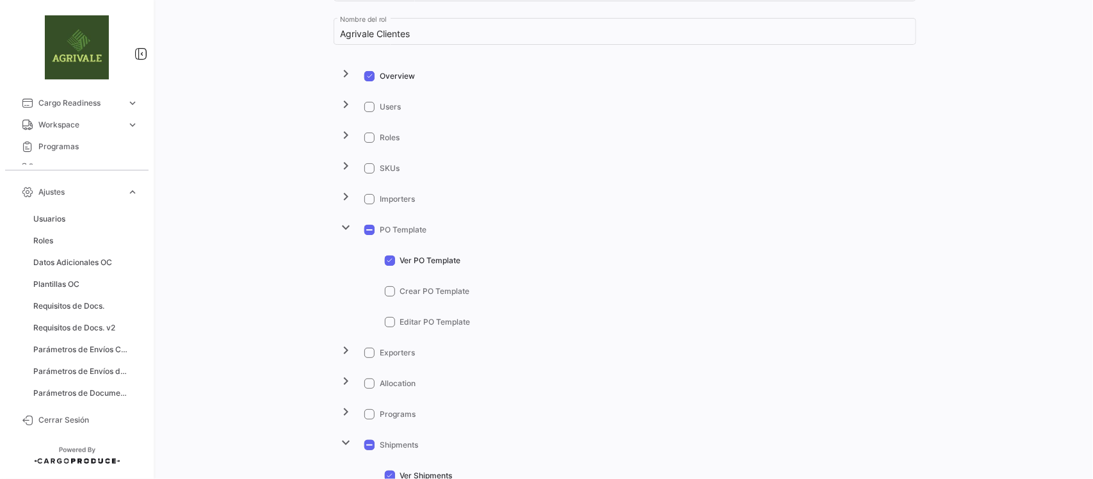
scroll to position [0, 0]
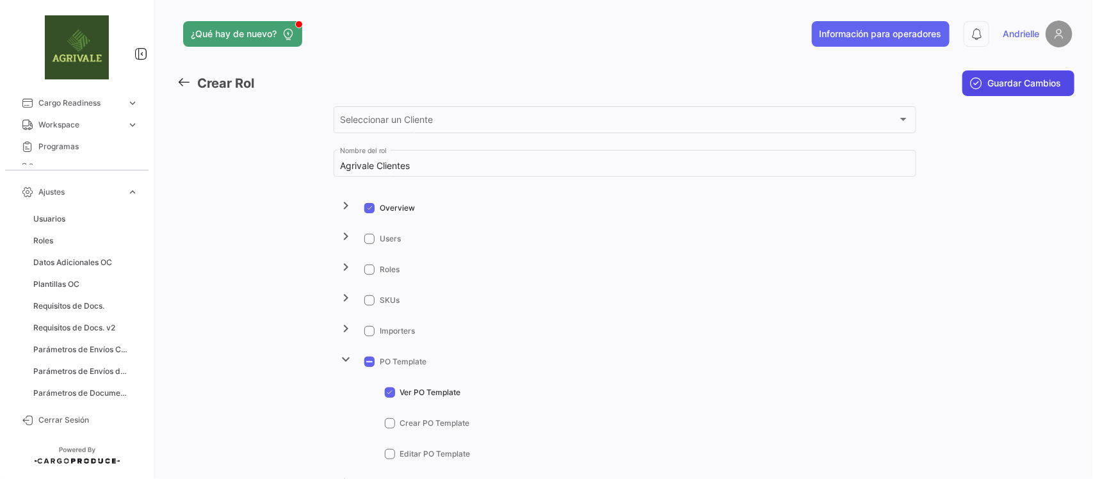
click at [996, 81] on span "Guardar Cambios" at bounding box center [1025, 83] width 74 height 13
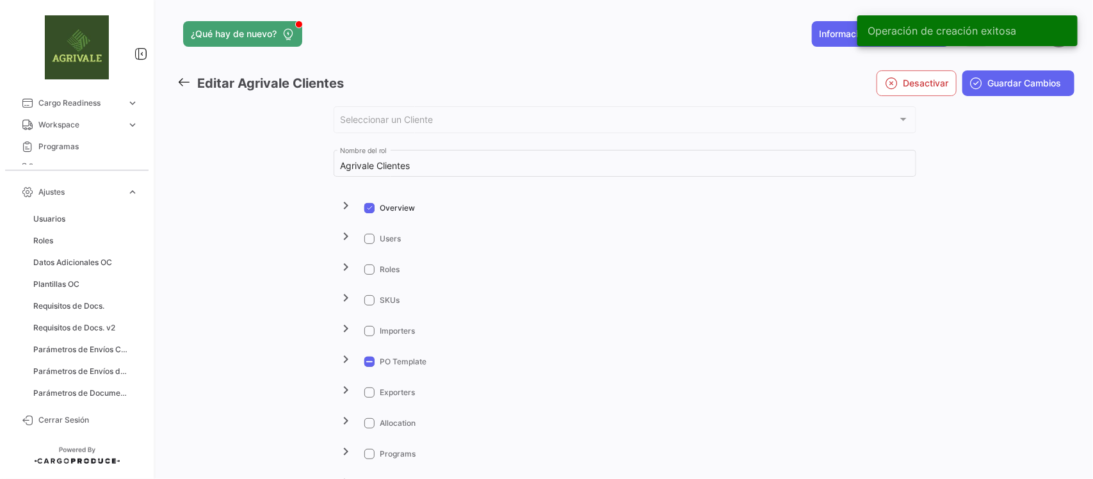
click at [184, 81] on icon at bounding box center [184, 82] width 14 height 14
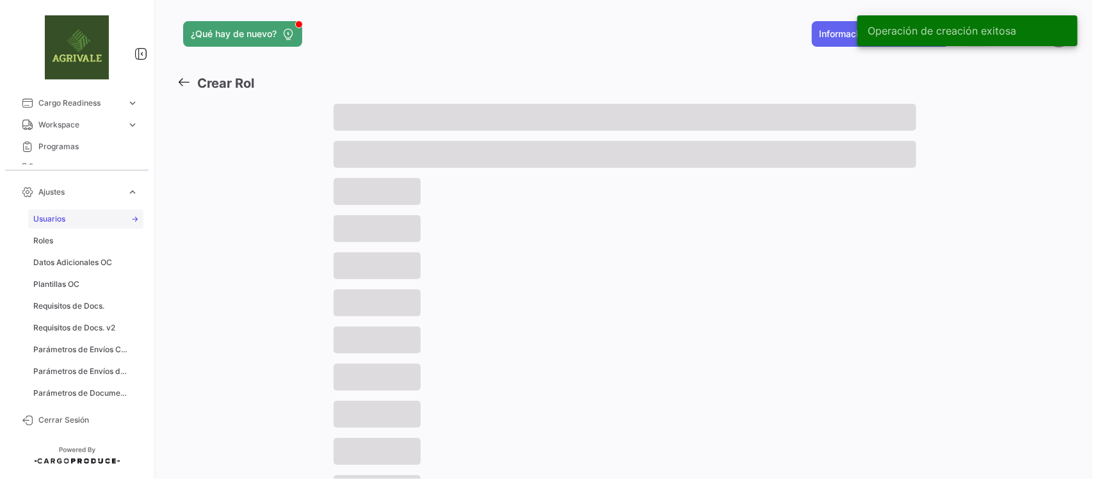
click at [75, 218] on link "Usuarios" at bounding box center [85, 218] width 115 height 19
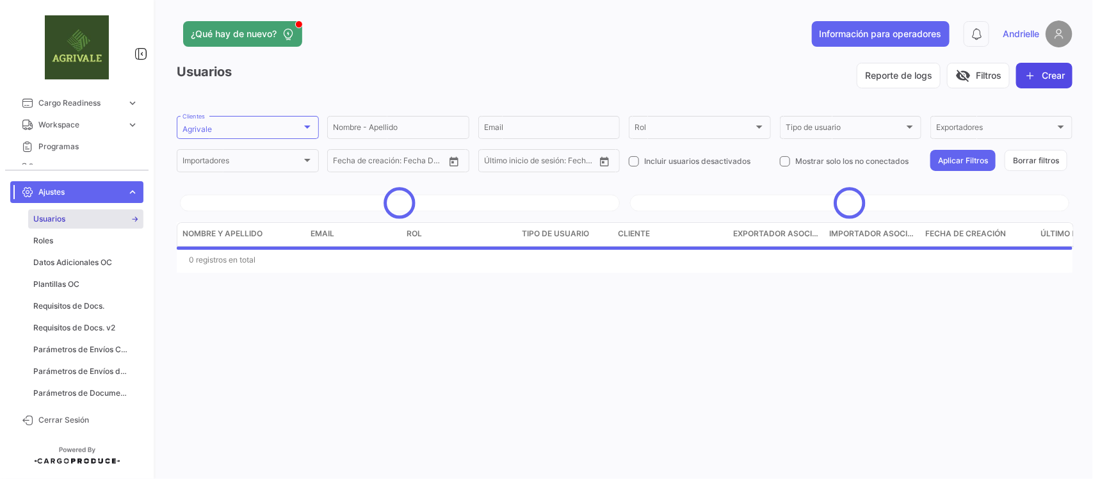
click at [1057, 72] on button "Crear" at bounding box center [1044, 76] width 56 height 26
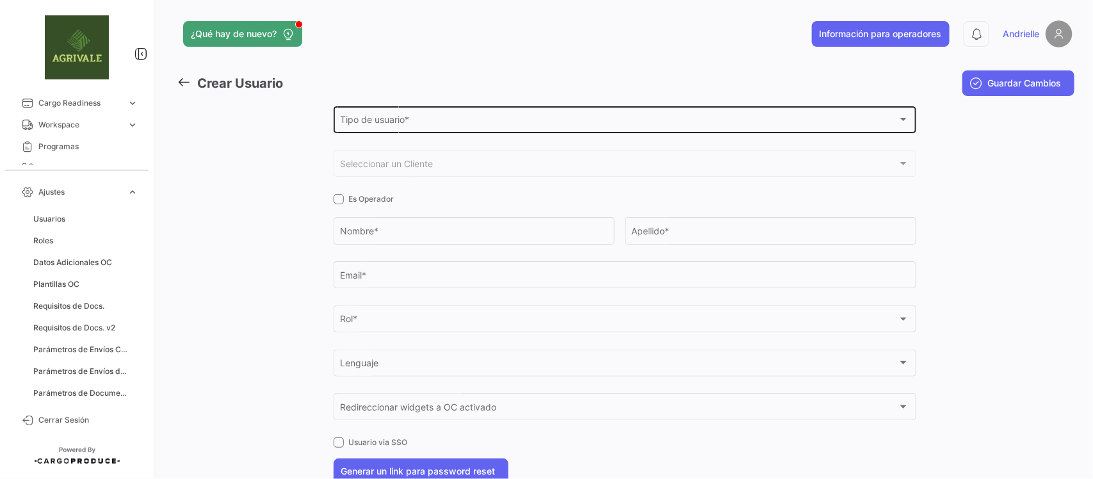
click at [458, 128] on div "Tipo de usuario * Tipo de usuario *" at bounding box center [624, 118] width 569 height 29
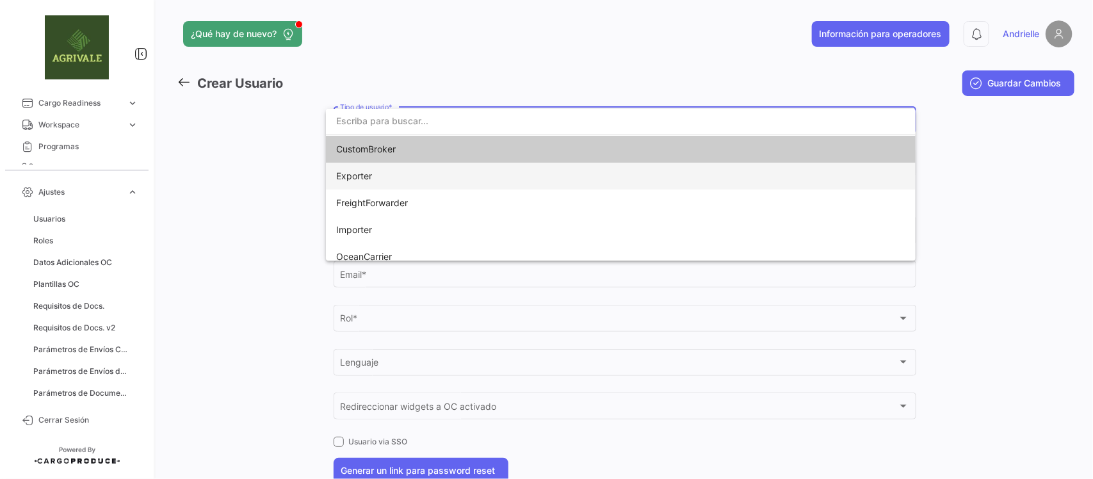
click at [433, 170] on span "Exporter" at bounding box center [425, 176] width 179 height 27
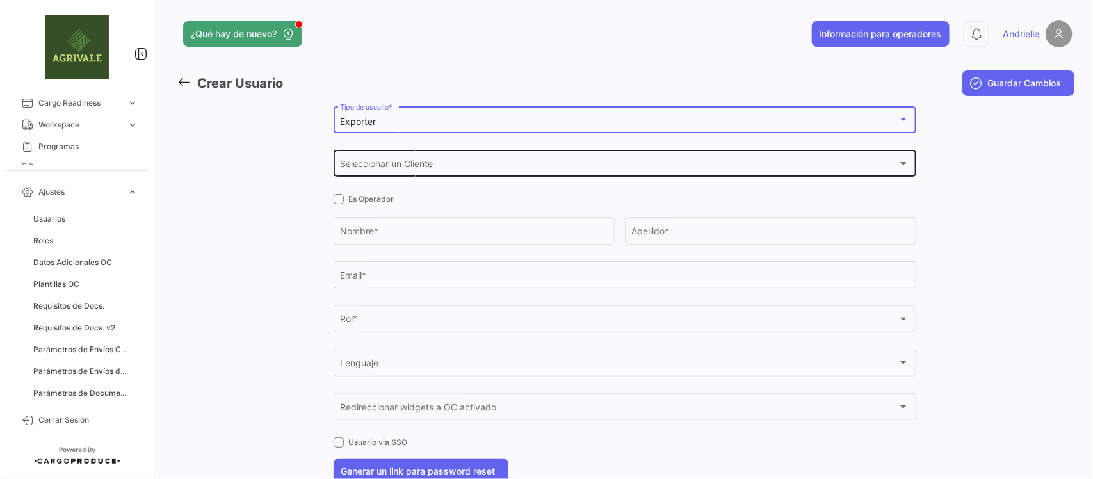
click at [430, 165] on span "Seleccionar un Cliente" at bounding box center [618, 166] width 557 height 11
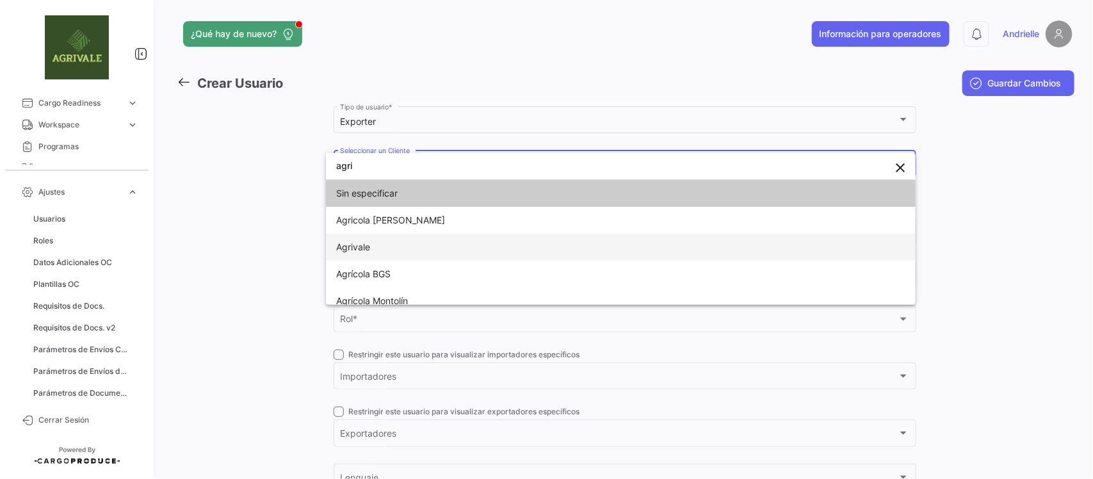
type input "agri"
click at [385, 240] on span "Agrivale" at bounding box center [425, 247] width 179 height 27
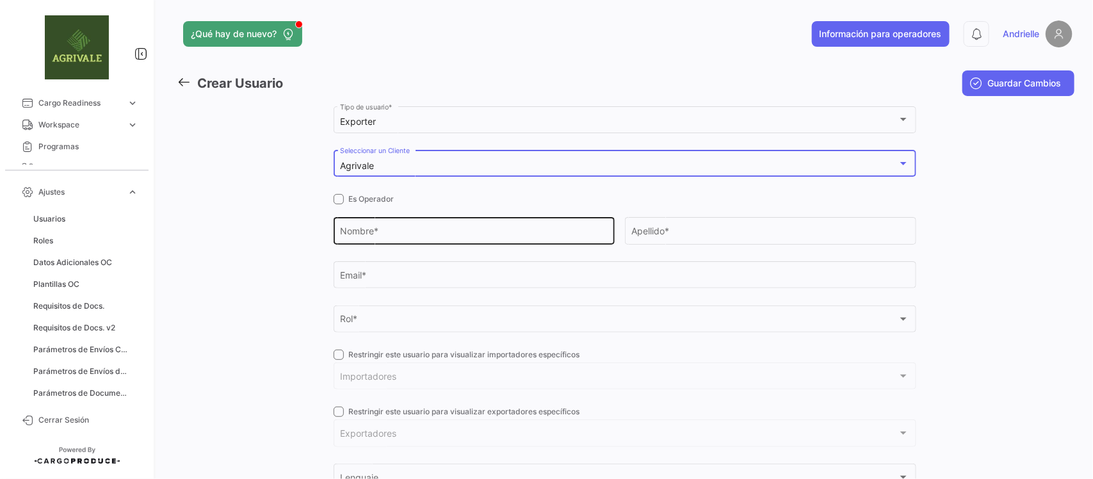
click at [389, 231] on input "Nombre *" at bounding box center [474, 233] width 268 height 11
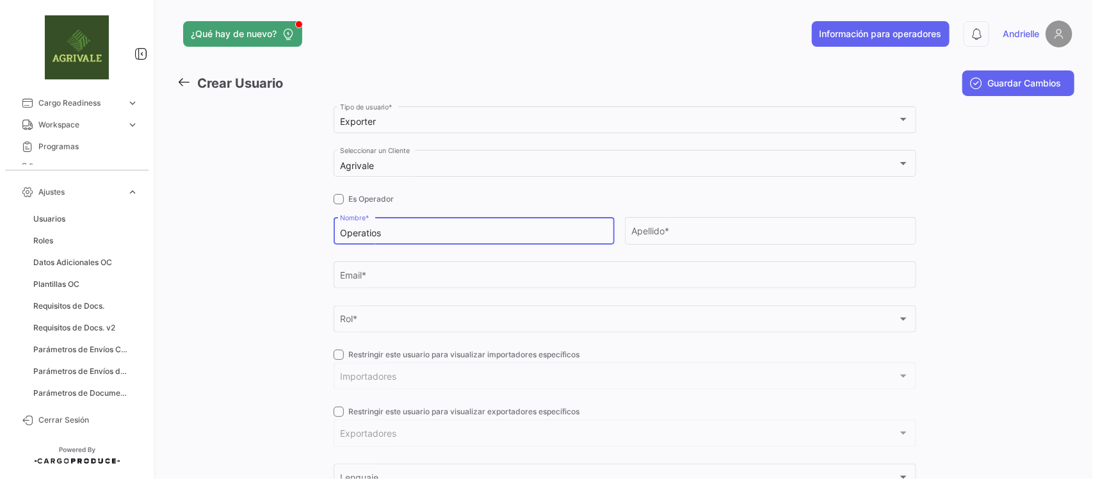
type input "Operatios"
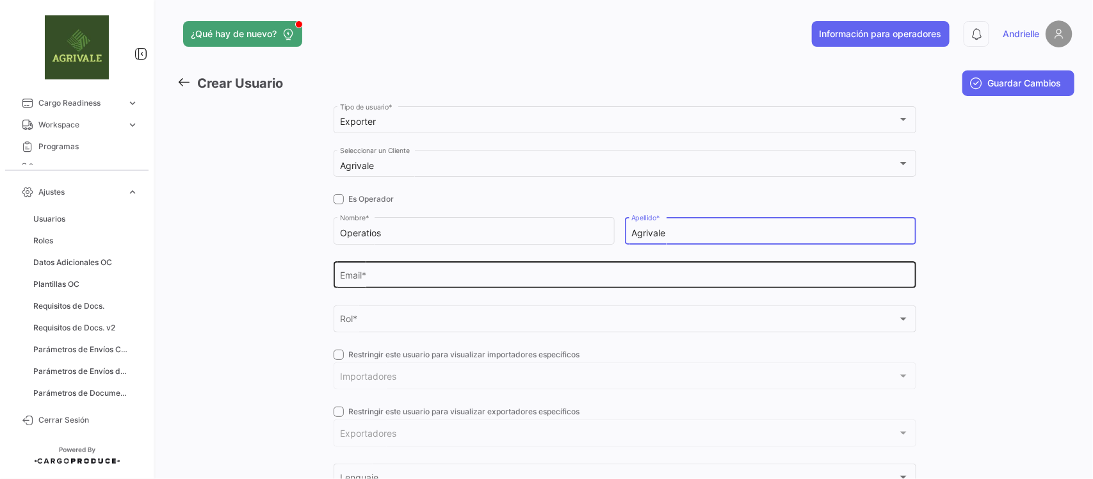
type input "Agrivale"
click at [372, 282] on input "Email *" at bounding box center [624, 277] width 569 height 11
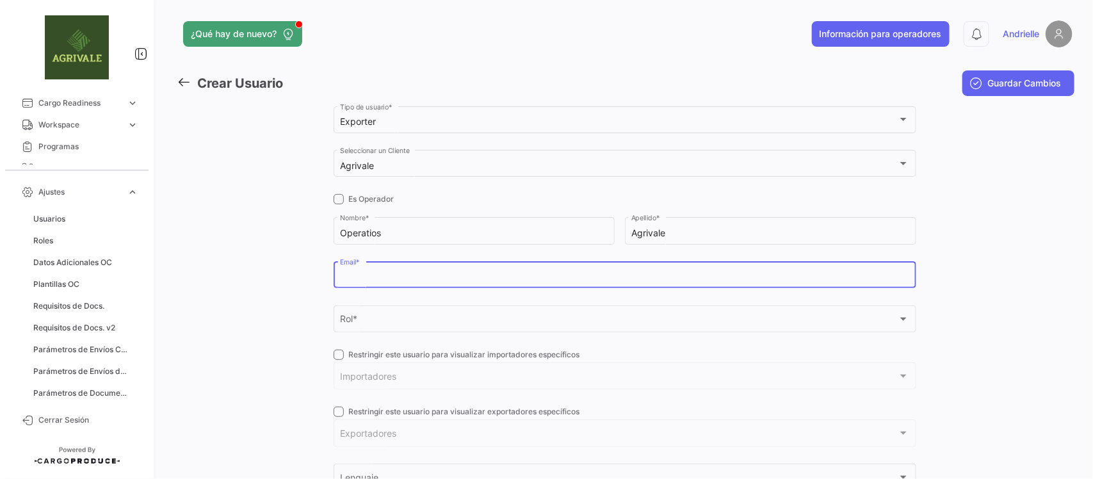
paste input "[EMAIL_ADDRESS][DOMAIN_NAME]"
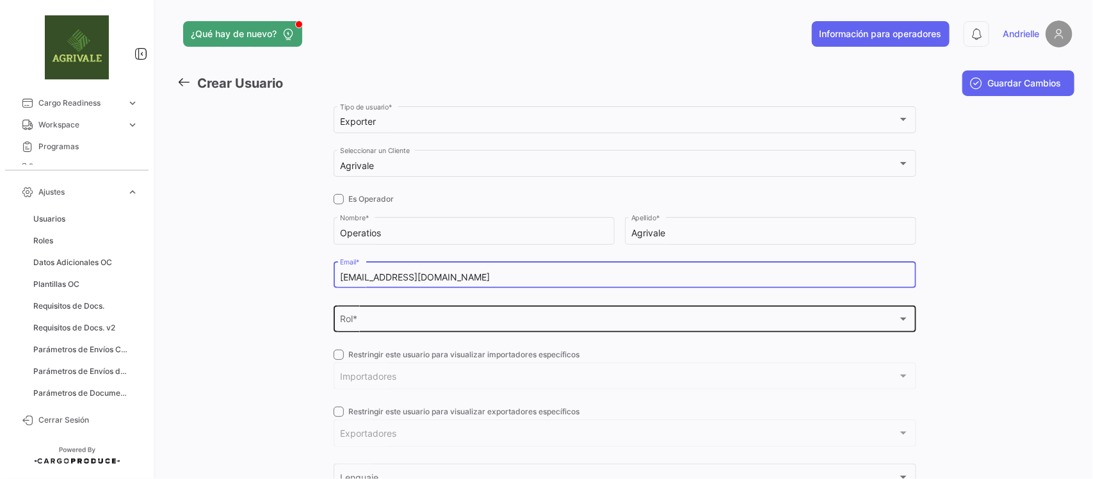
type input "[EMAIL_ADDRESS][DOMAIN_NAME]"
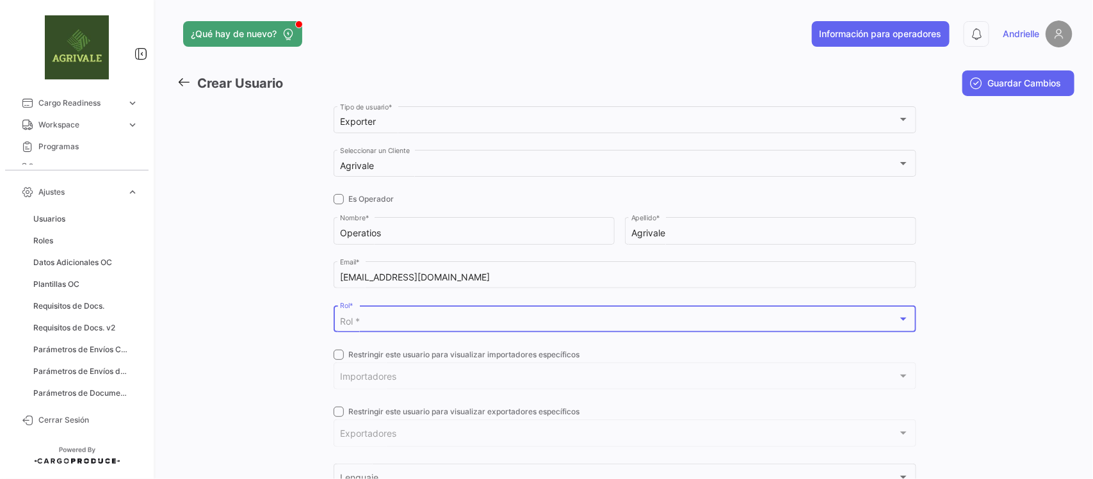
click at [382, 317] on div "Rol *" at bounding box center [618, 321] width 557 height 11
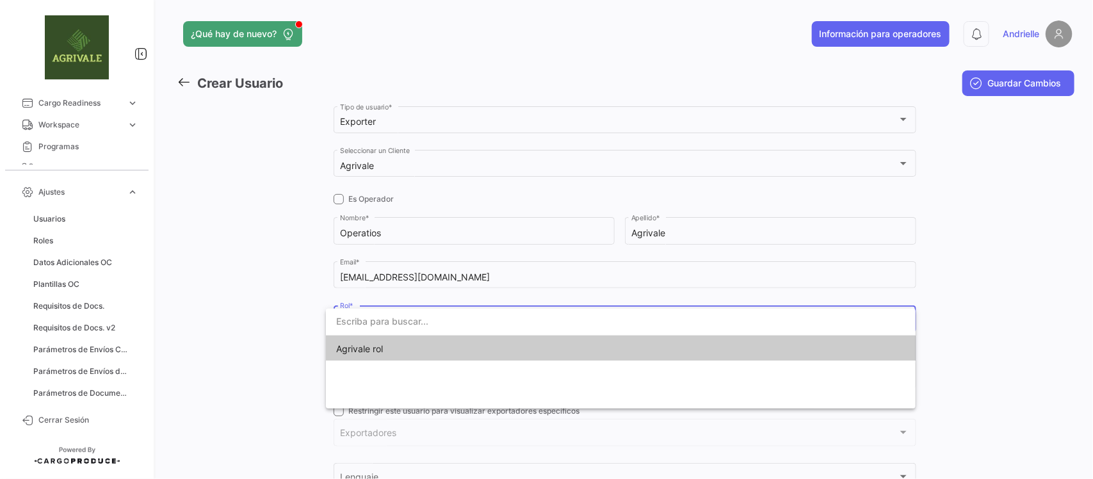
click at [376, 348] on span "Agrivale rol" at bounding box center [359, 348] width 47 height 11
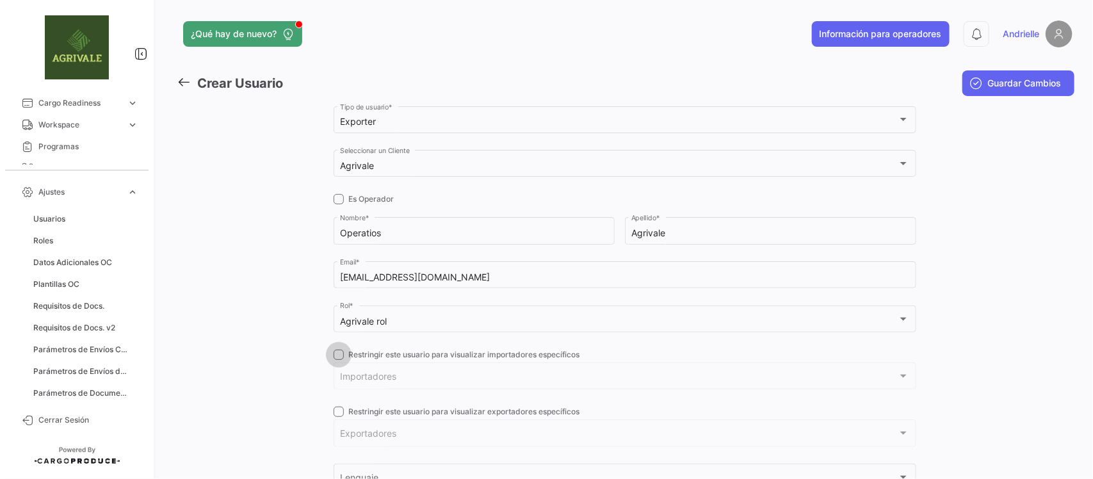
click at [341, 353] on label "Restringir este usuario para visualizar importadores específicos" at bounding box center [456, 355] width 246 height 12
click at [339, 360] on input "Restringir este usuario para visualizar importadores específicos" at bounding box center [338, 360] width 1 height 1
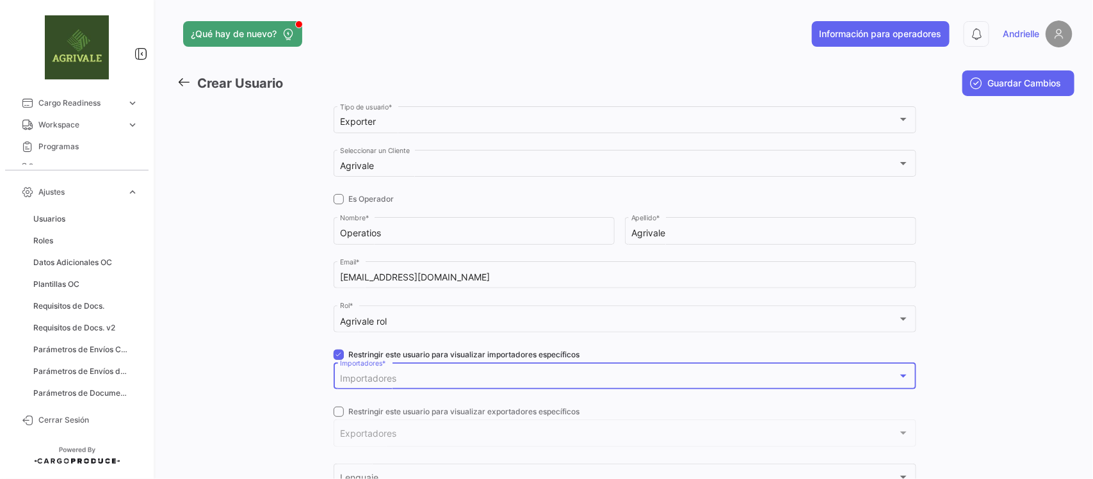
click at [349, 378] on span "Importadores" at bounding box center [368, 378] width 56 height 11
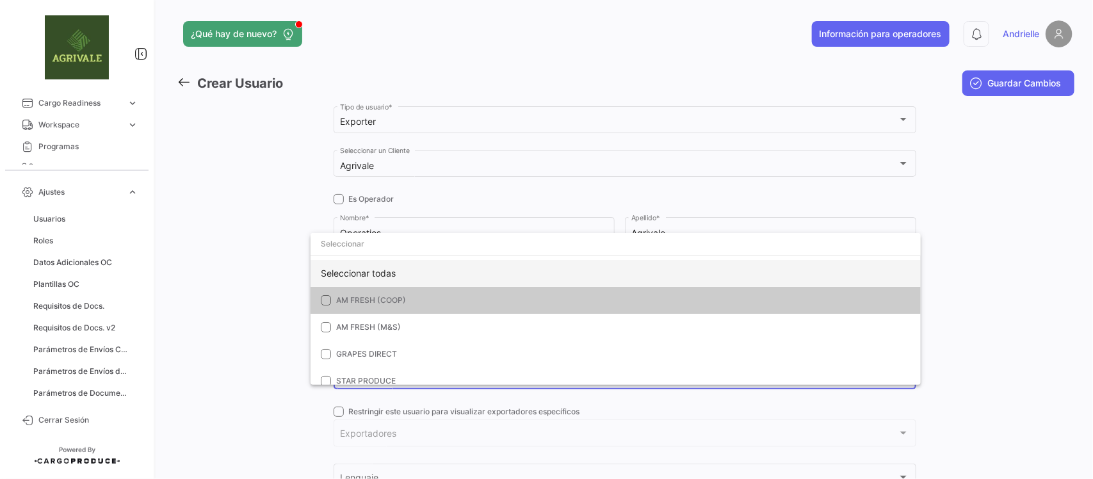
click at [356, 276] on div "Seleccionar todas" at bounding box center [615, 273] width 610 height 27
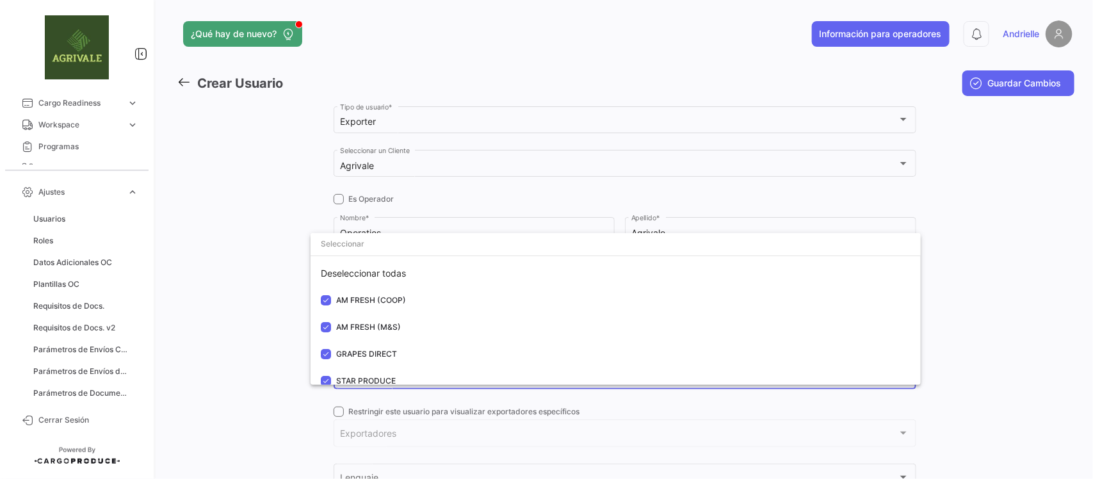
click at [228, 330] on div at bounding box center [546, 239] width 1093 height 479
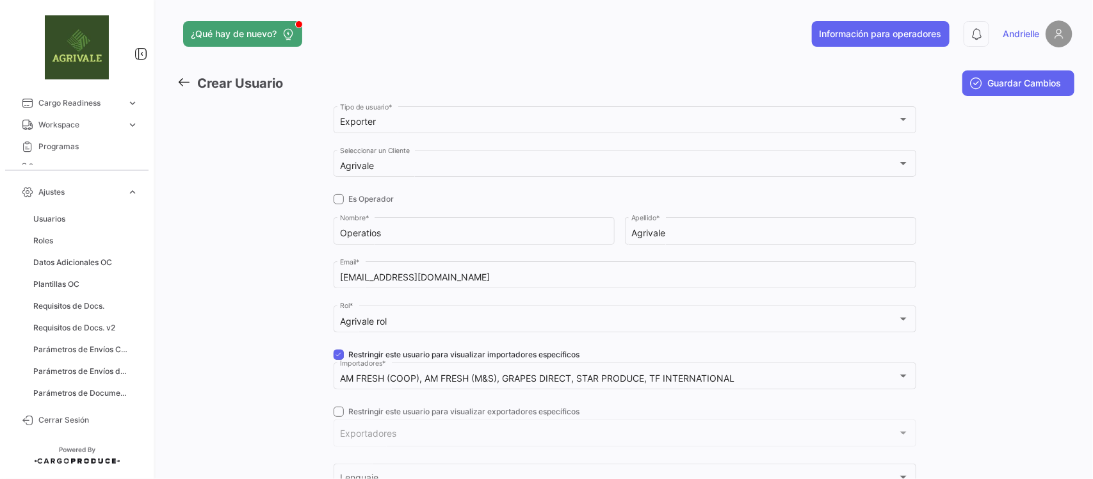
click at [333, 354] on span at bounding box center [338, 354] width 10 height 10
click at [338, 360] on input "Restringir este usuario para visualizar importadores específicos" at bounding box center [338, 360] width 1 height 1
checkbox input "false"
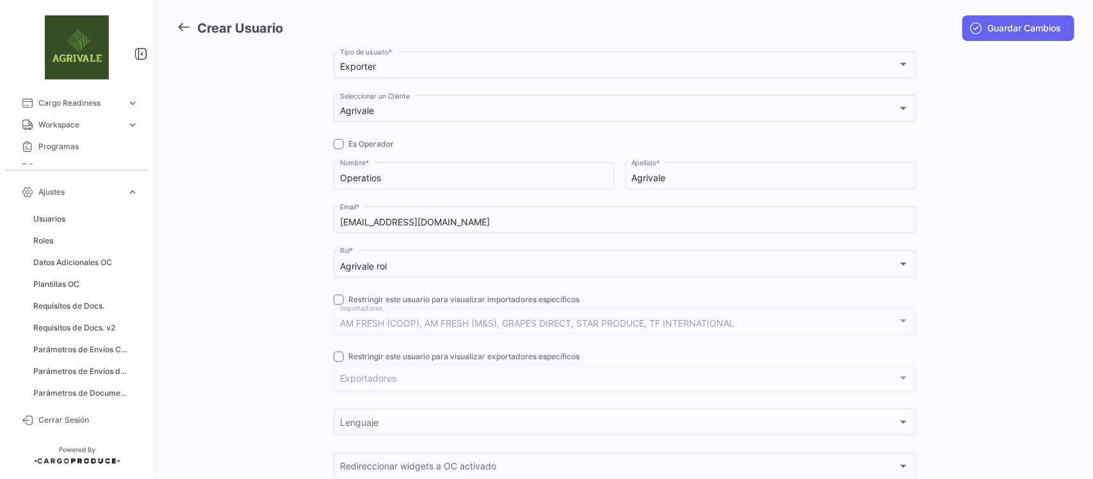
scroll to position [80, 0]
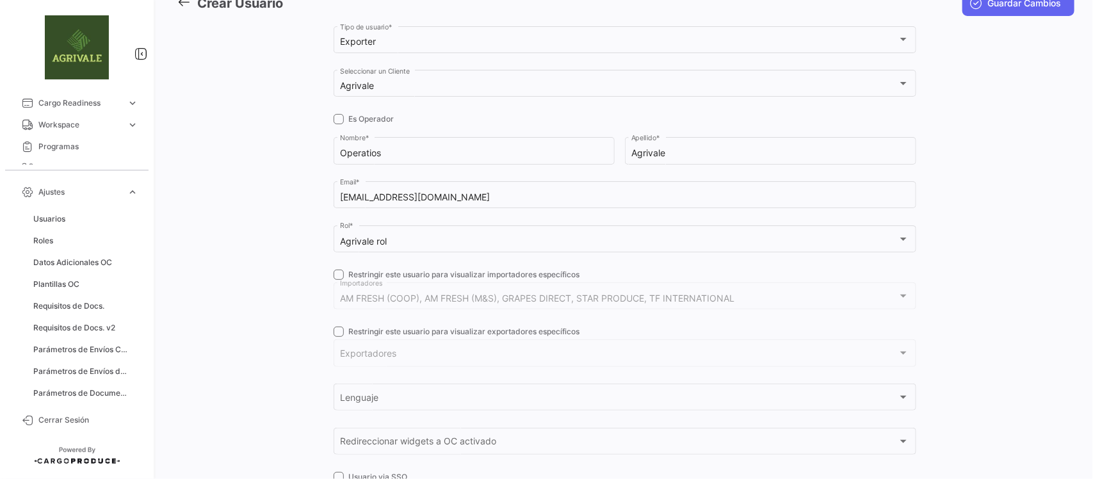
click at [333, 324] on mat-form-field "AM FRESH (COOP), AM FRESH (M&S), GRAPES DIRECT, STAR PRODUCE, TF INTERNATIONAL …" at bounding box center [624, 302] width 582 height 44
click at [337, 335] on span at bounding box center [338, 331] width 10 height 10
click at [338, 337] on input "Restringir este usuario para visualizar exportadores específicos" at bounding box center [338, 337] width 1 height 1
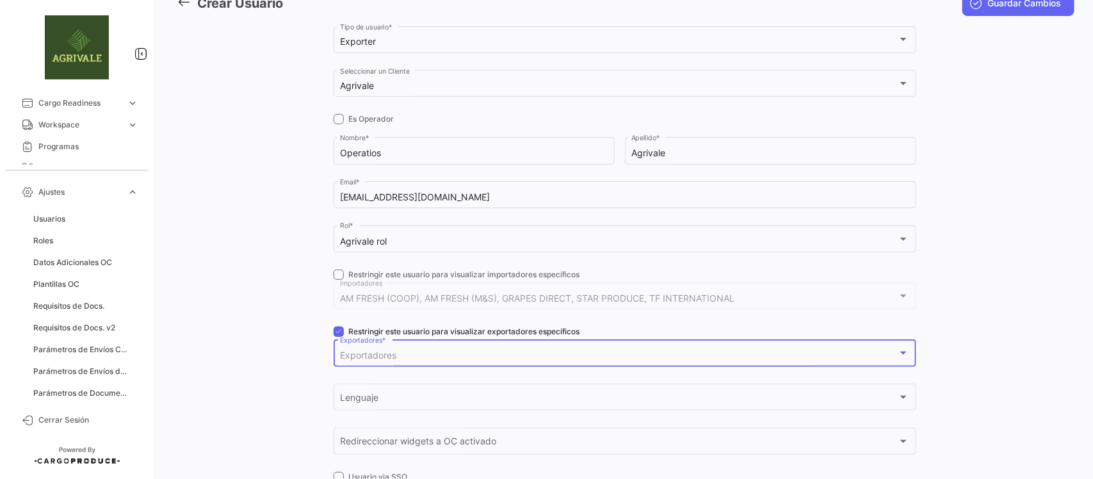
click at [353, 351] on span "Exportadores" at bounding box center [368, 354] width 56 height 11
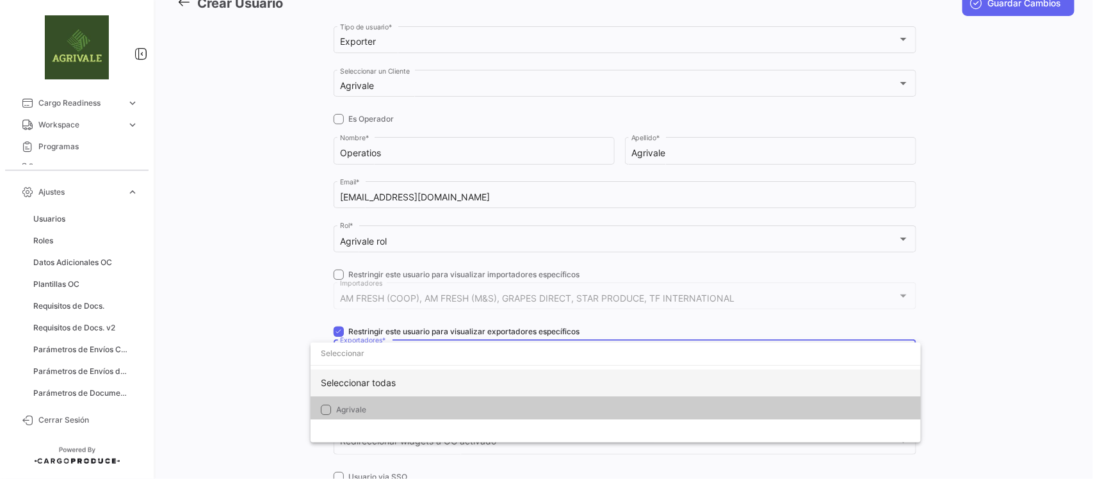
click at [366, 381] on div "Seleccionar todas" at bounding box center [615, 382] width 610 height 27
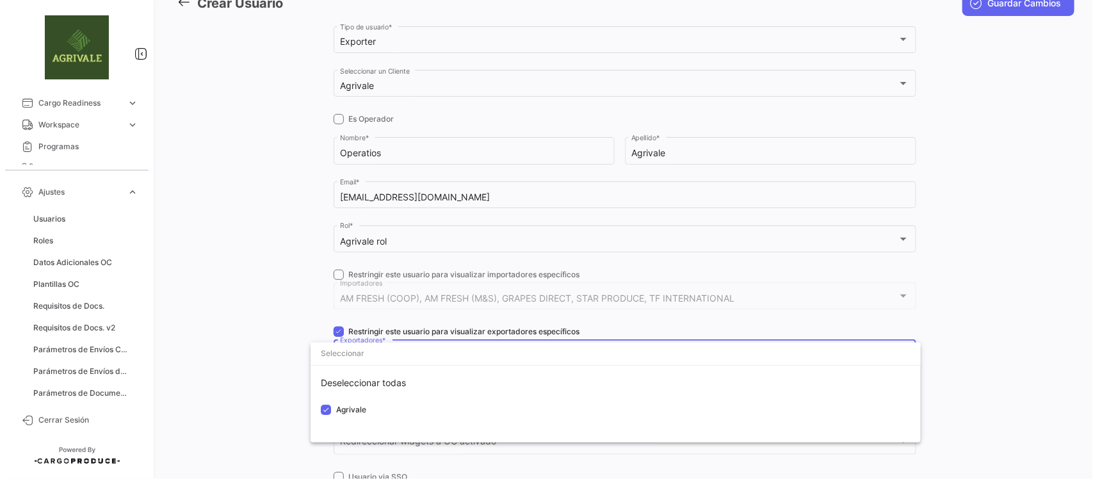
click at [276, 350] on div at bounding box center [546, 239] width 1093 height 479
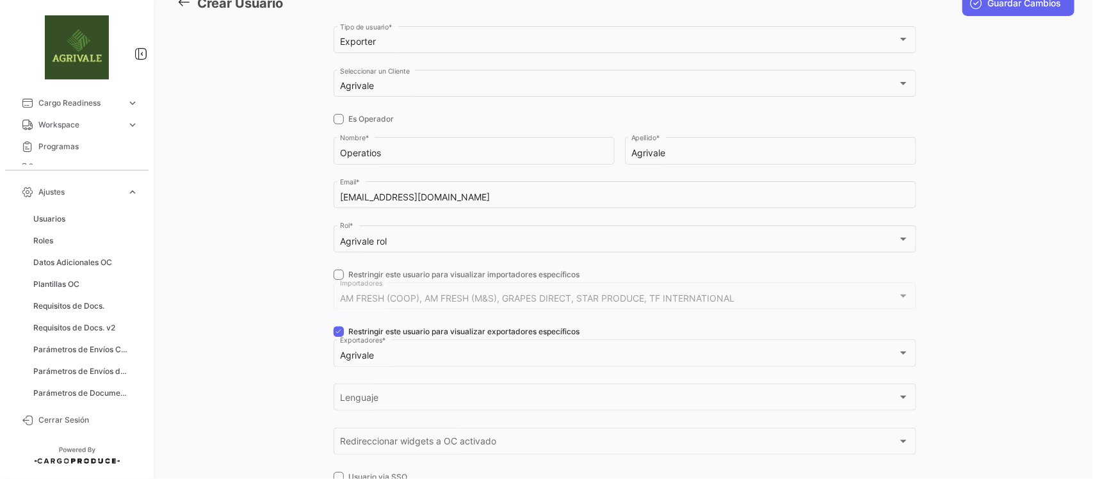
click at [337, 333] on span at bounding box center [338, 331] width 10 height 10
click at [338, 337] on input "Restringir este usuario para visualizar exportadores específicos" at bounding box center [338, 337] width 1 height 1
checkbox input "false"
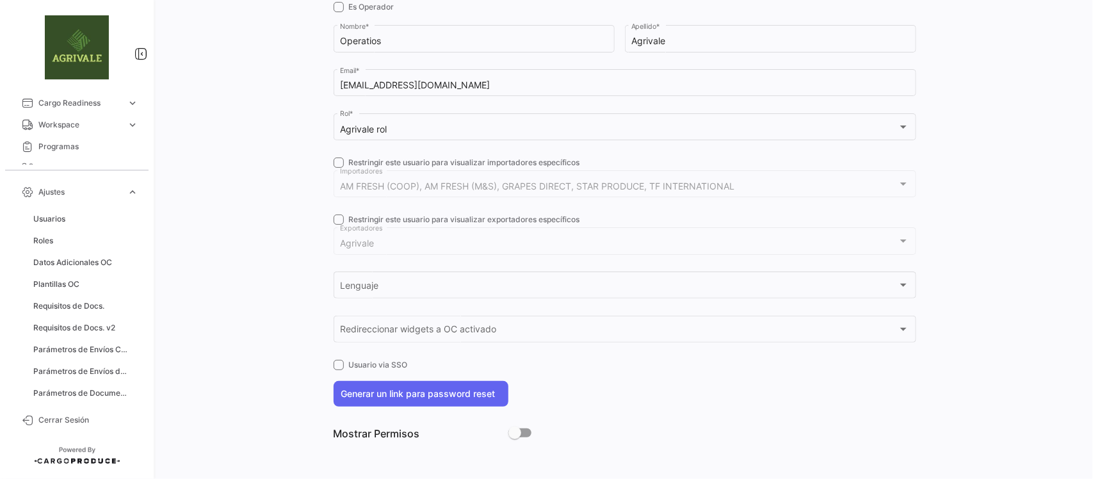
scroll to position [193, 0]
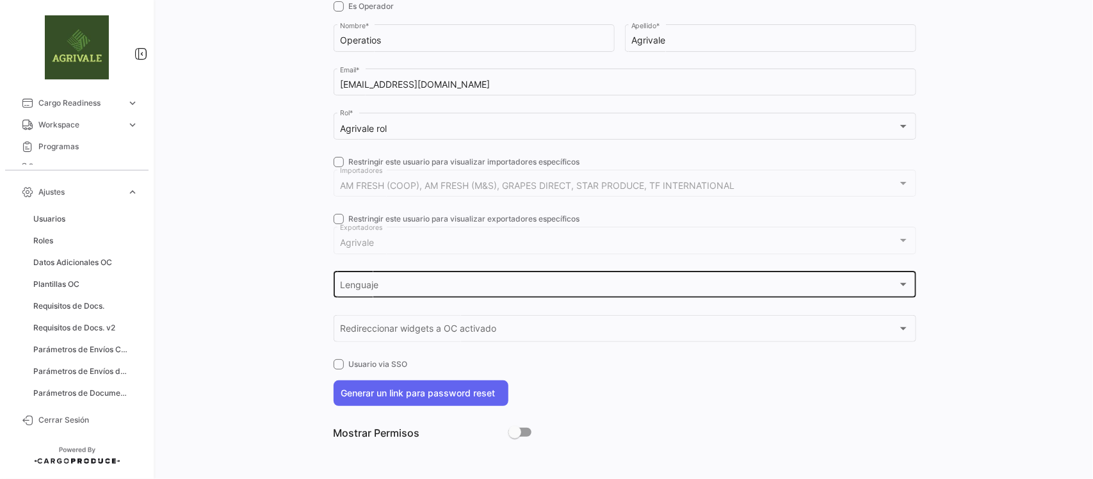
click at [376, 287] on div "Lenguaje" at bounding box center [618, 287] width 557 height 11
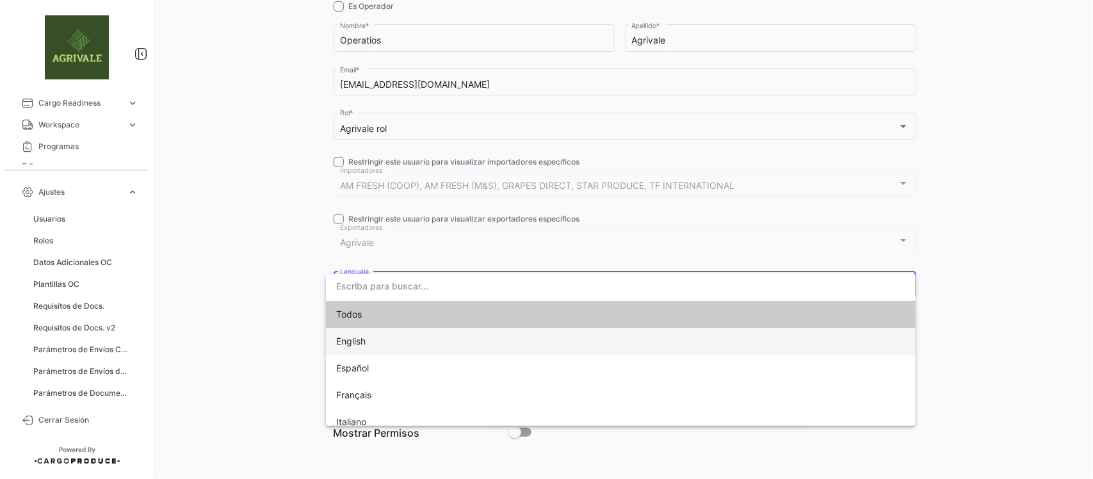
scroll to position [36, 0]
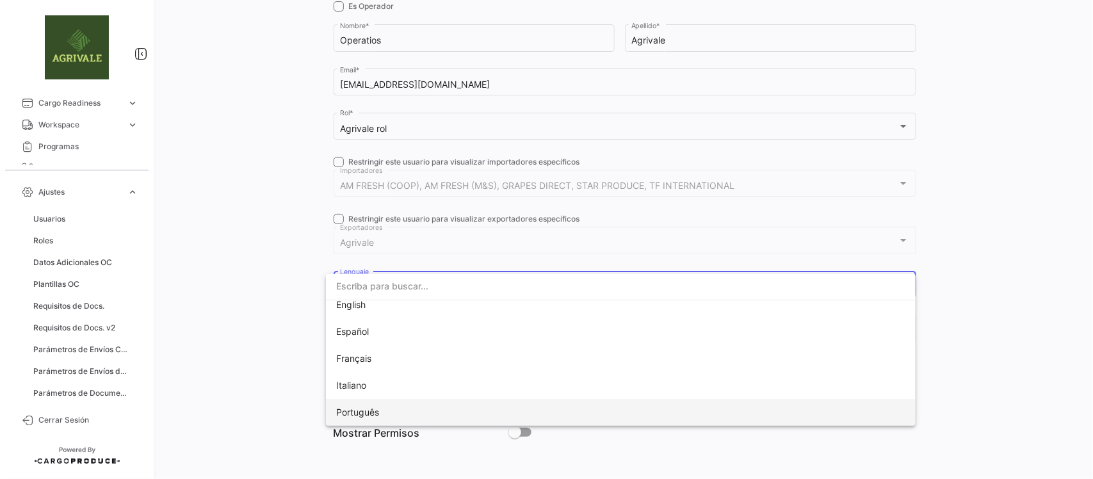
click at [376, 414] on span "Português" at bounding box center [357, 411] width 43 height 11
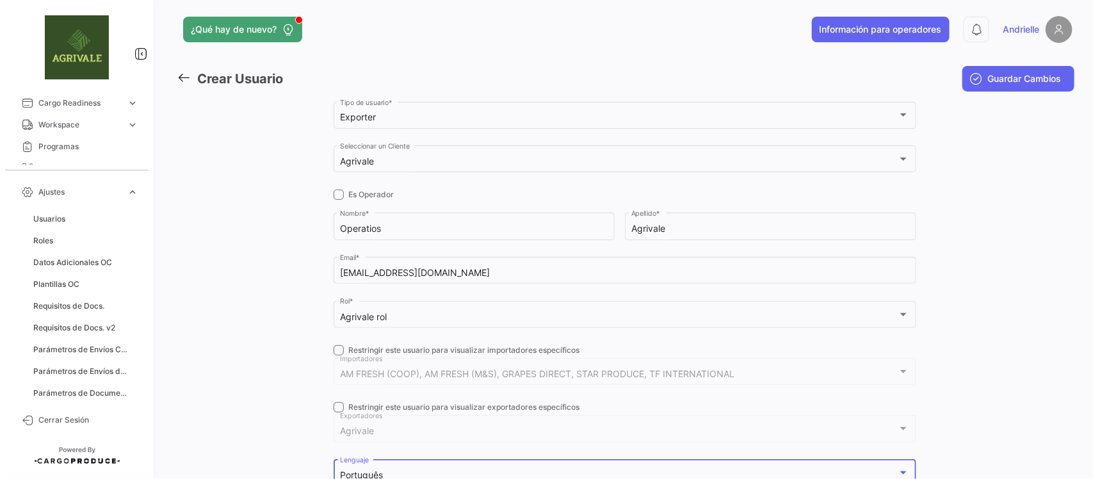
scroll to position [0, 0]
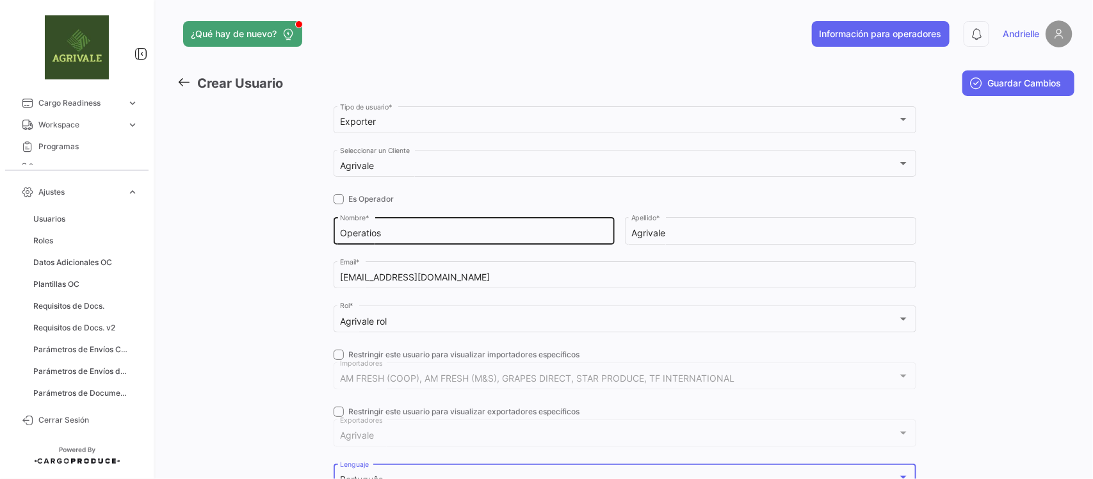
click at [372, 228] on input "Operatios" at bounding box center [474, 233] width 268 height 11
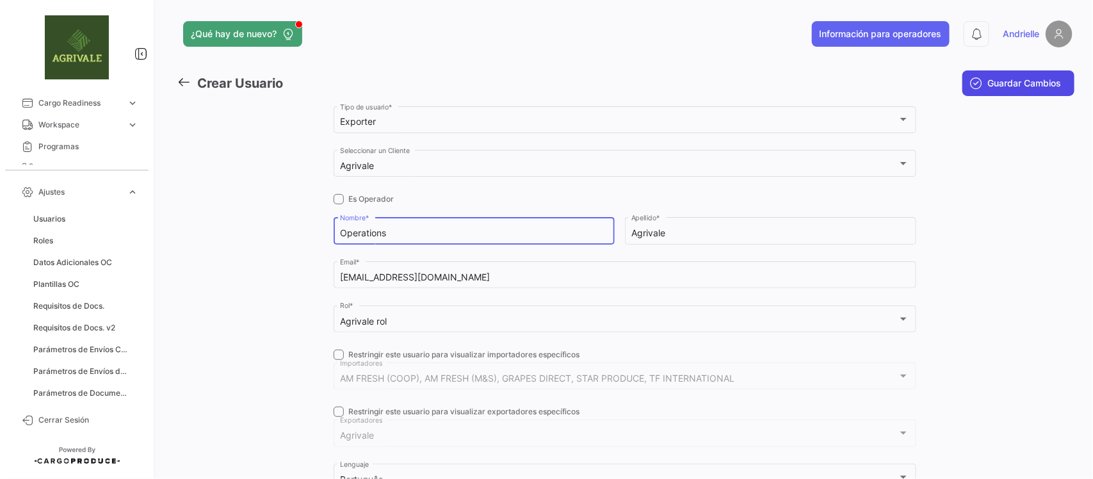
type input "Operations"
click at [1006, 82] on span "Guardar Cambios" at bounding box center [1025, 83] width 74 height 13
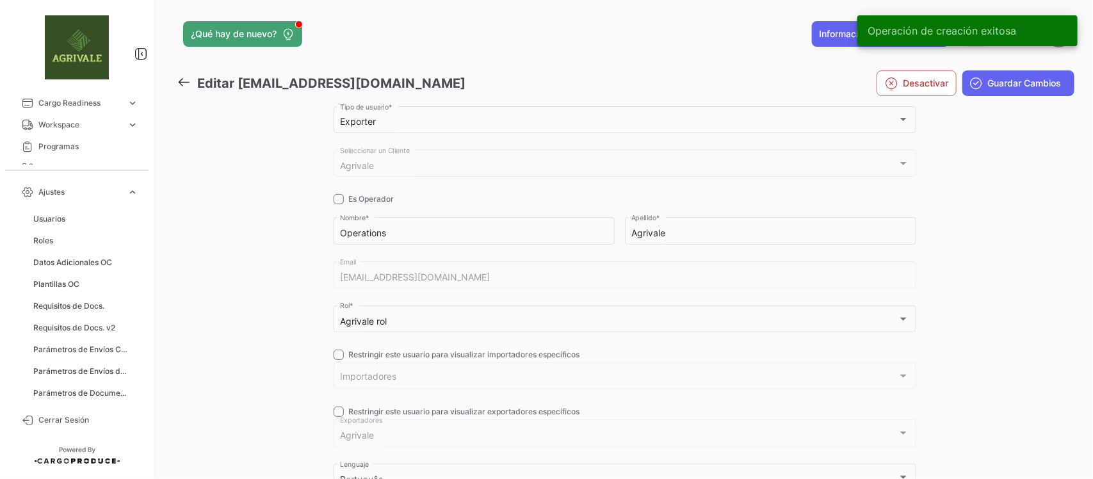
click at [183, 76] on icon at bounding box center [184, 82] width 14 height 14
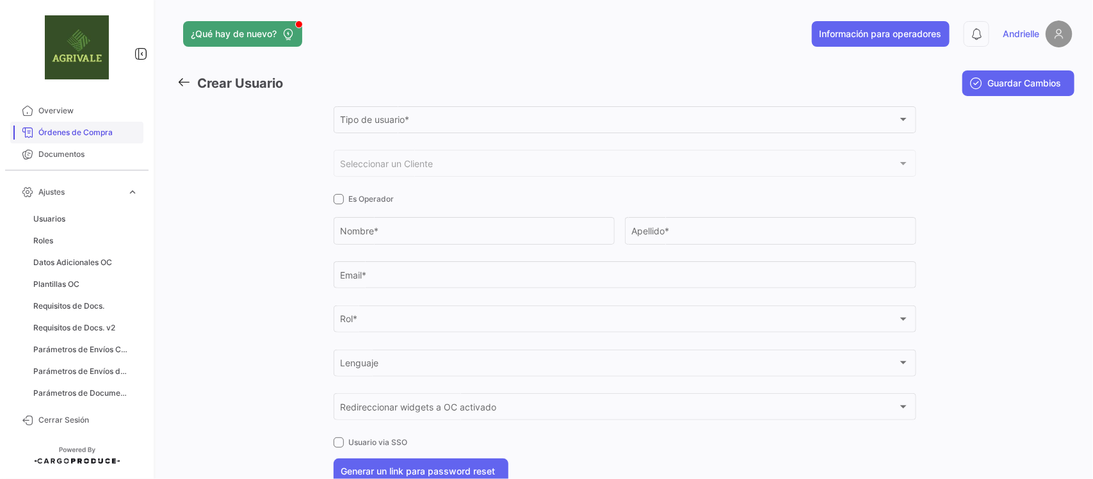
click at [88, 125] on link "Órdenes de Compra" at bounding box center [76, 133] width 133 height 22
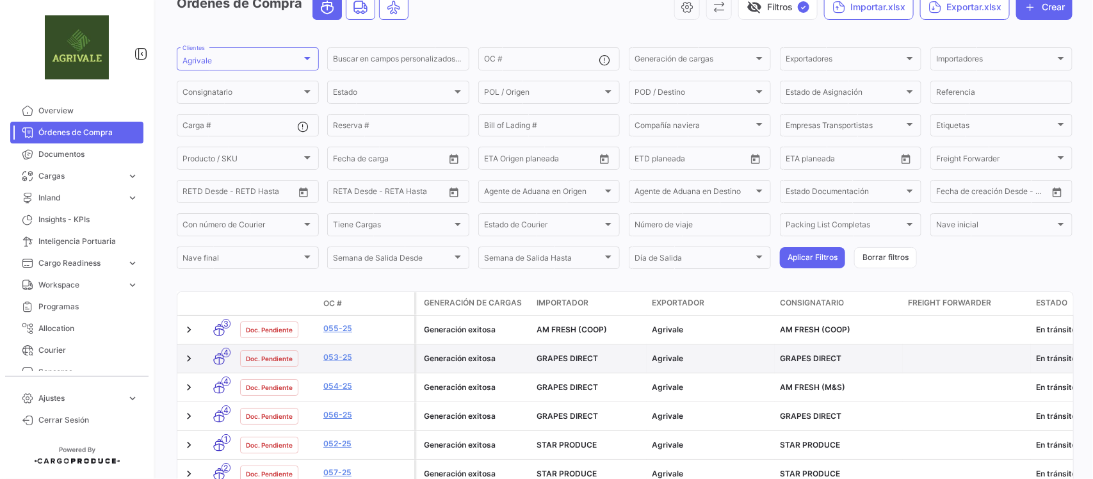
scroll to position [160, 0]
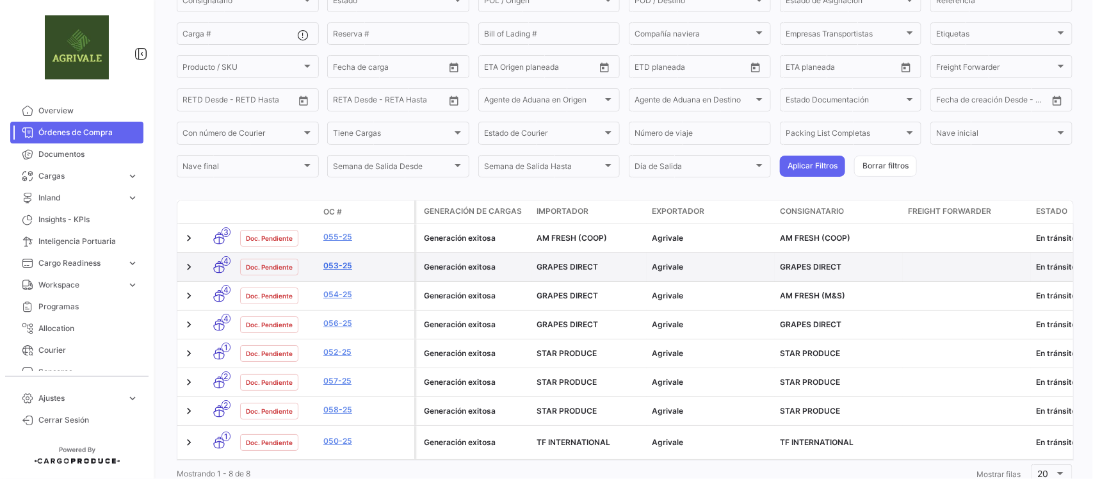
click at [336, 266] on link "053-25" at bounding box center [366, 266] width 86 height 12
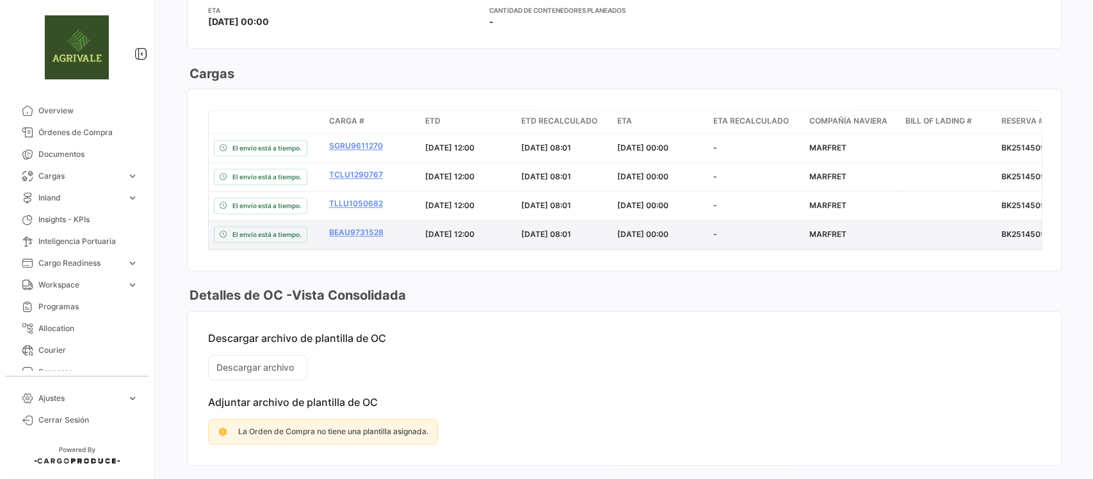
scroll to position [951, 0]
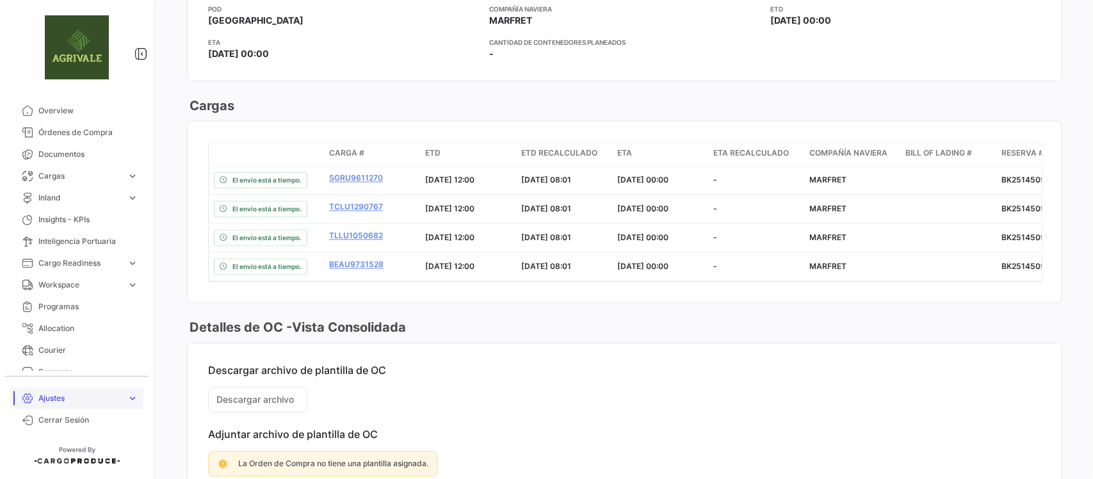
click at [45, 403] on span "Ajustes" at bounding box center [79, 398] width 83 height 12
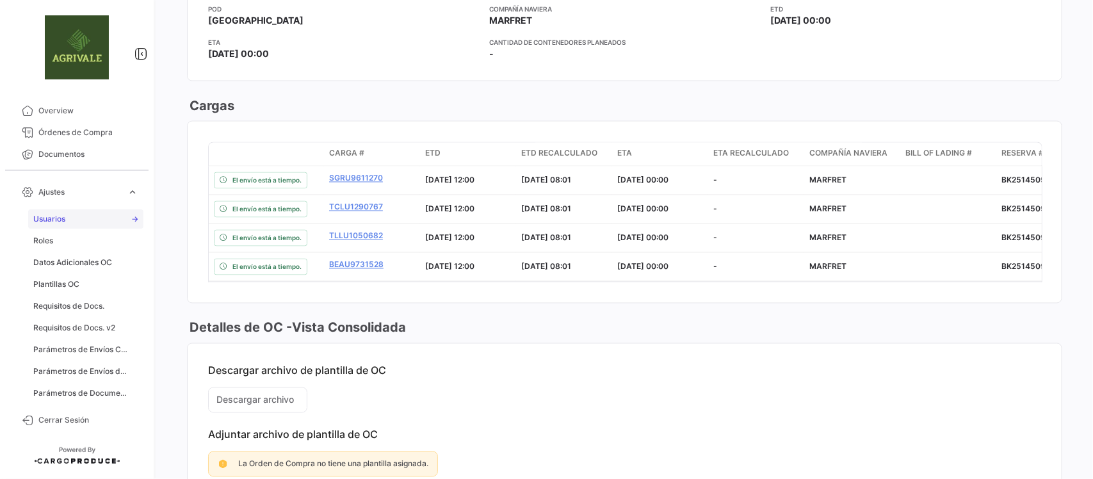
click at [68, 222] on link "Usuarios" at bounding box center [85, 218] width 115 height 19
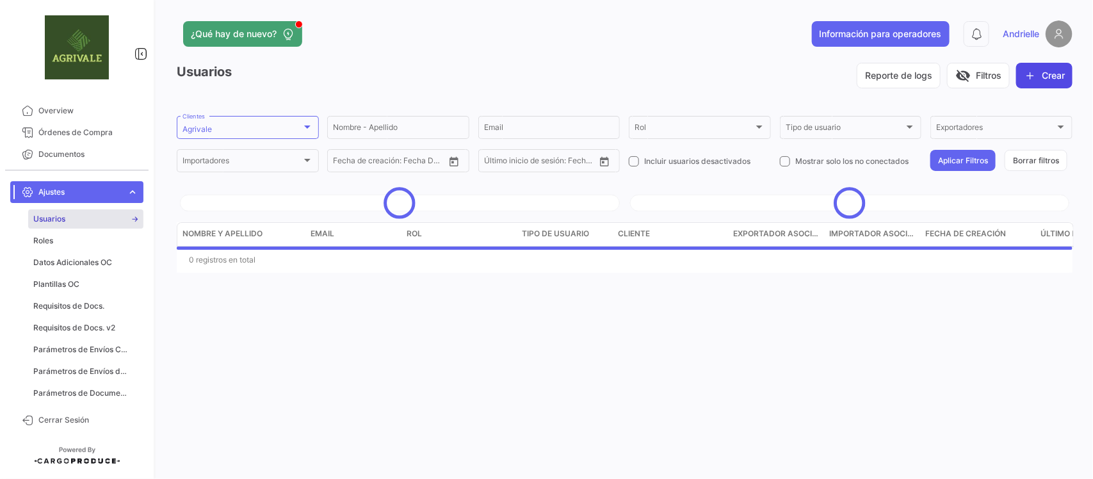
click at [1031, 74] on icon "button" at bounding box center [1029, 75] width 13 height 13
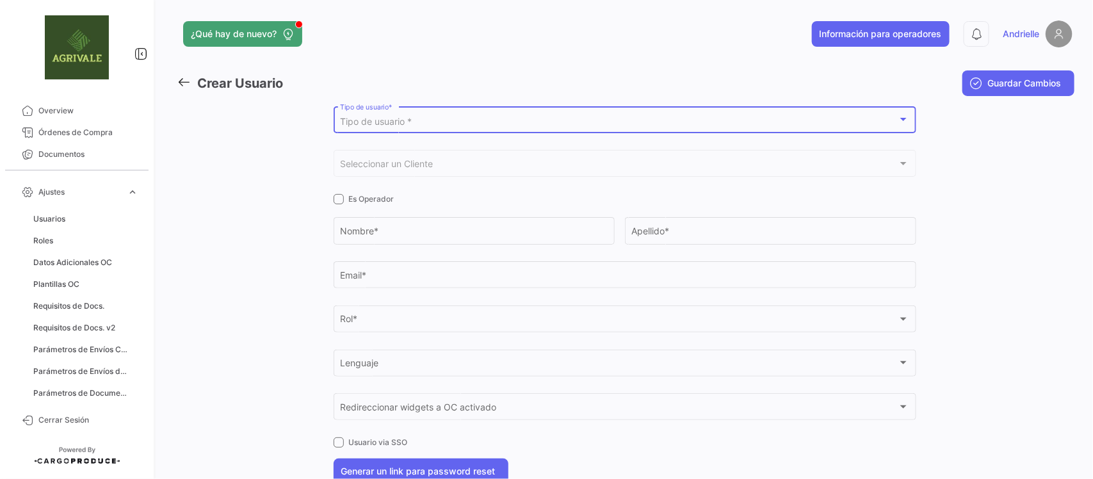
click at [410, 119] on div "Tipo de usuario *" at bounding box center [618, 121] width 557 height 11
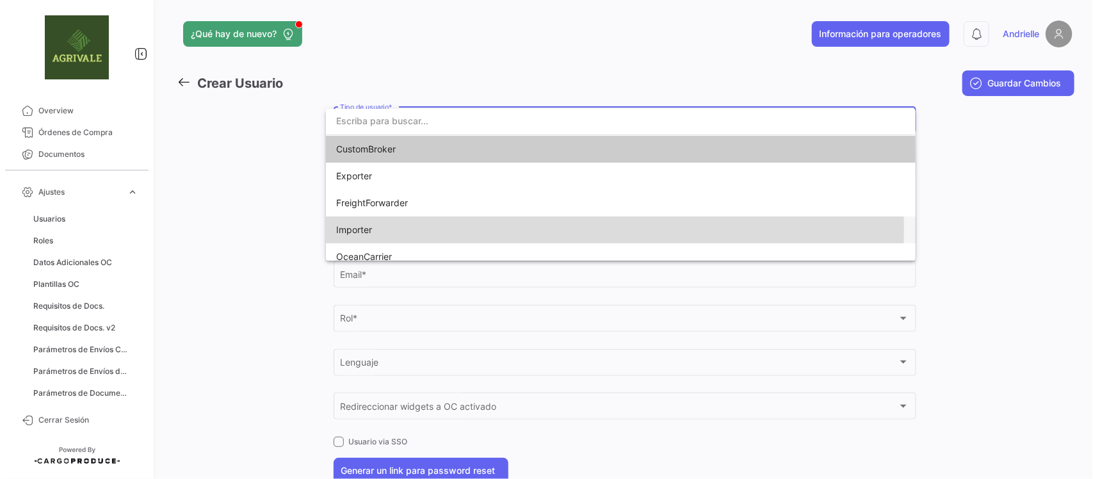
click at [381, 228] on span "Importer" at bounding box center [425, 229] width 179 height 27
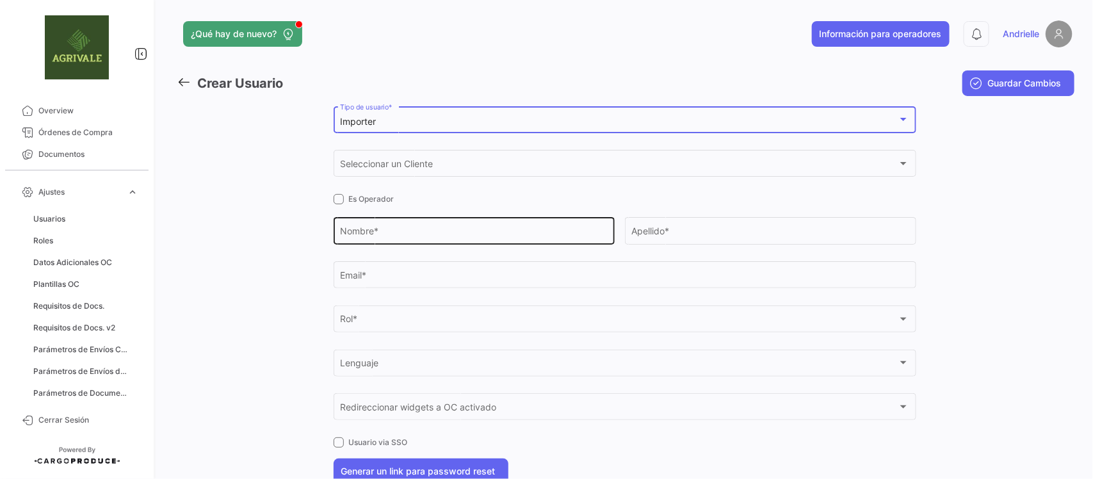
click at [386, 230] on input "Nombre *" at bounding box center [474, 233] width 268 height 11
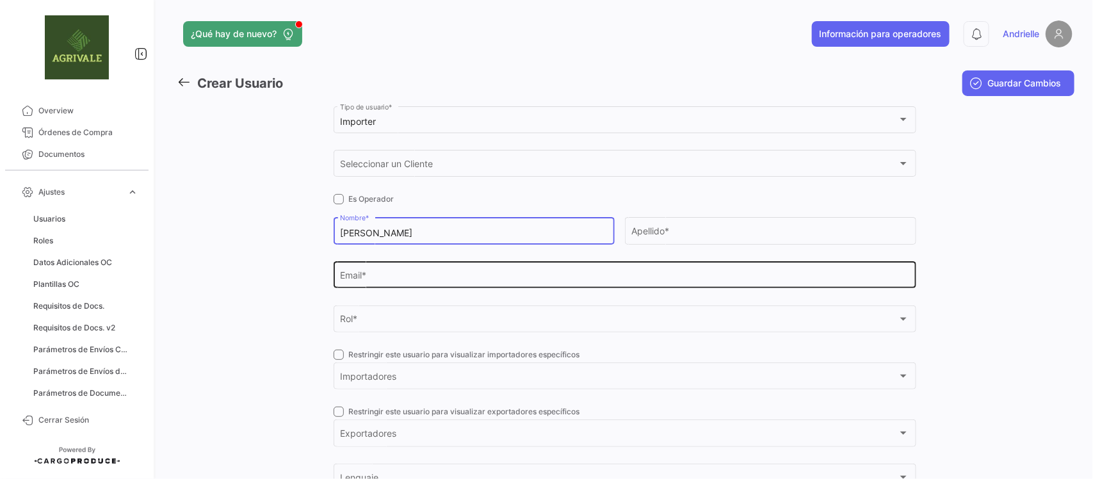
type input "[PERSON_NAME]"
click at [395, 270] on div "Email *" at bounding box center [624, 273] width 569 height 29
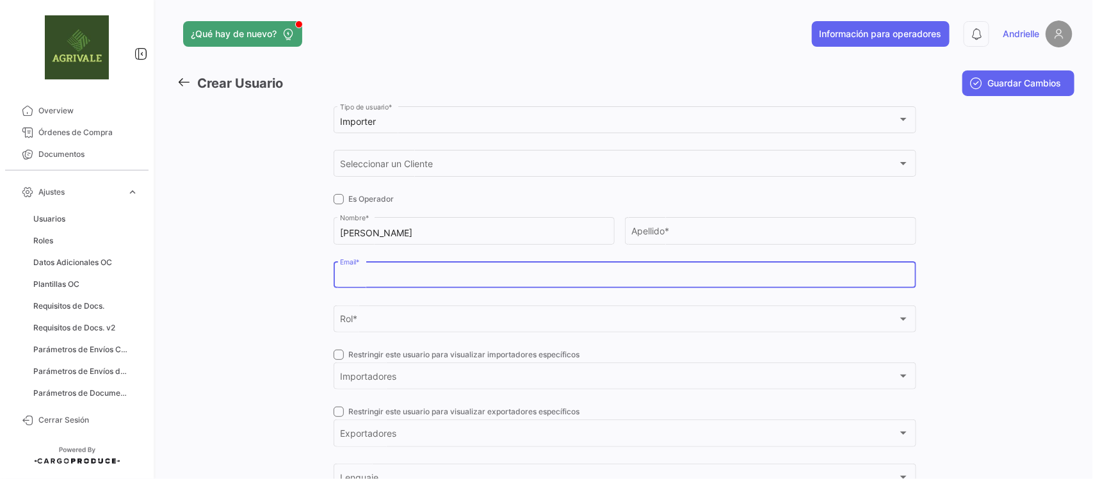
paste input "[PERSON_NAME][EMAIL_ADDRESS][DOMAIN_NAME]"
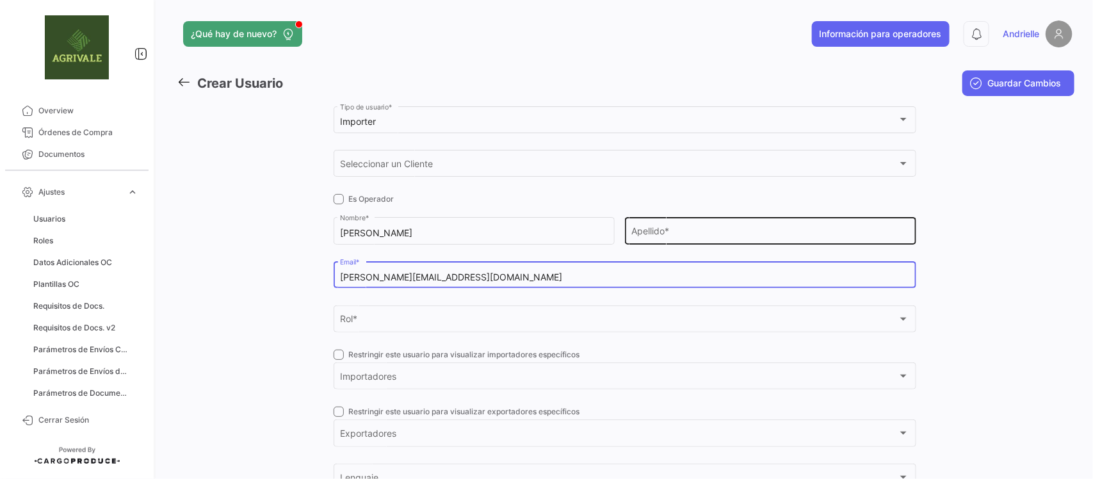
type input "[PERSON_NAME][EMAIL_ADDRESS][DOMAIN_NAME]"
click at [674, 234] on input "Apellido *" at bounding box center [770, 233] width 278 height 11
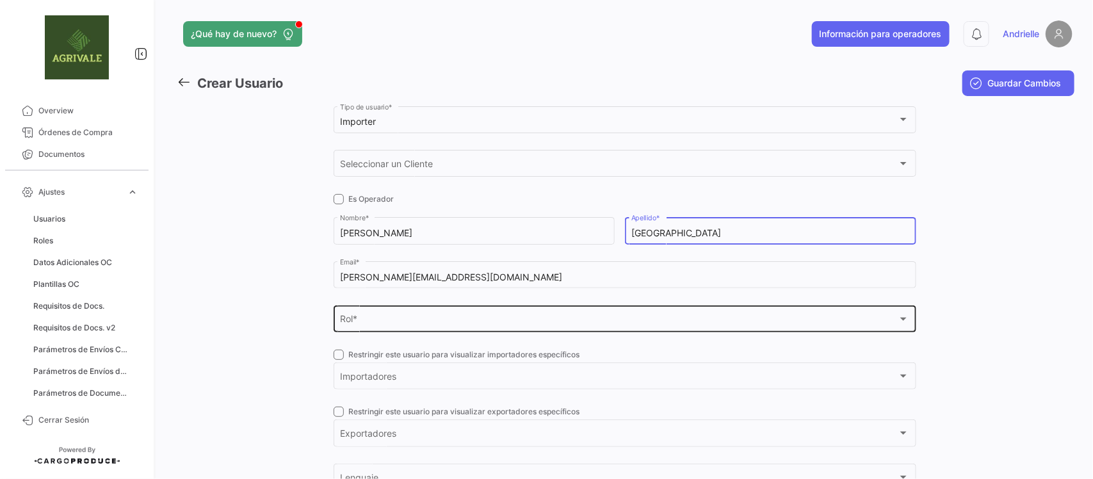
type input "[GEOGRAPHIC_DATA]"
click at [351, 330] on div "Rol * Rol *" at bounding box center [624, 317] width 569 height 29
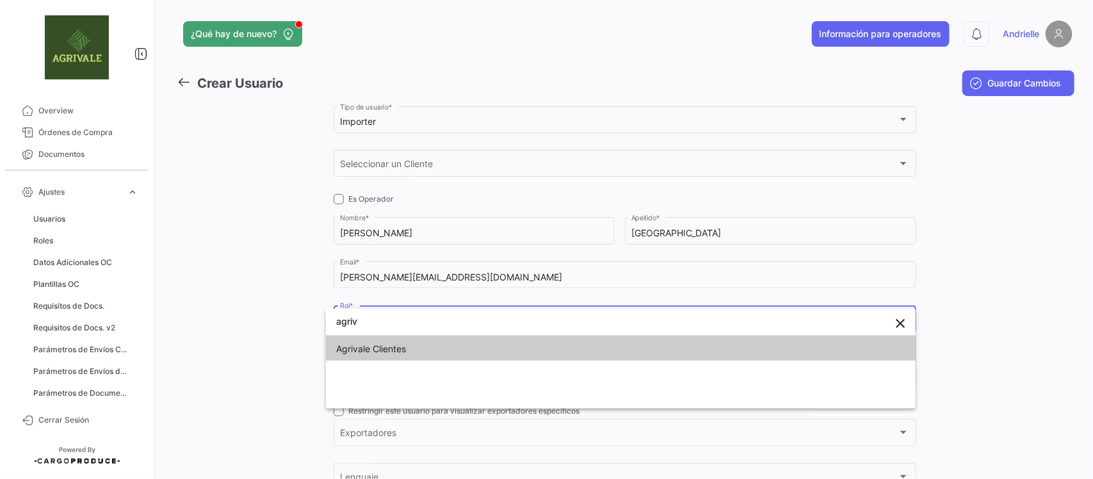
type input "agriv"
click at [365, 349] on span "Agrivale Clientes" at bounding box center [371, 348] width 70 height 11
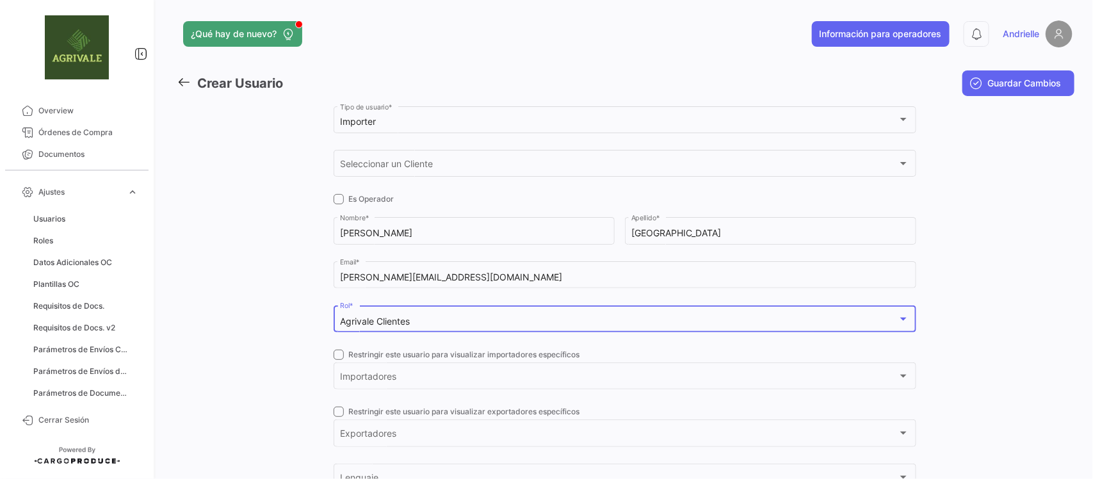
click at [334, 352] on span at bounding box center [338, 354] width 10 height 10
click at [338, 360] on input "Restringir este usuario para visualizar importadores específicos" at bounding box center [338, 360] width 1 height 1
checkbox input "true"
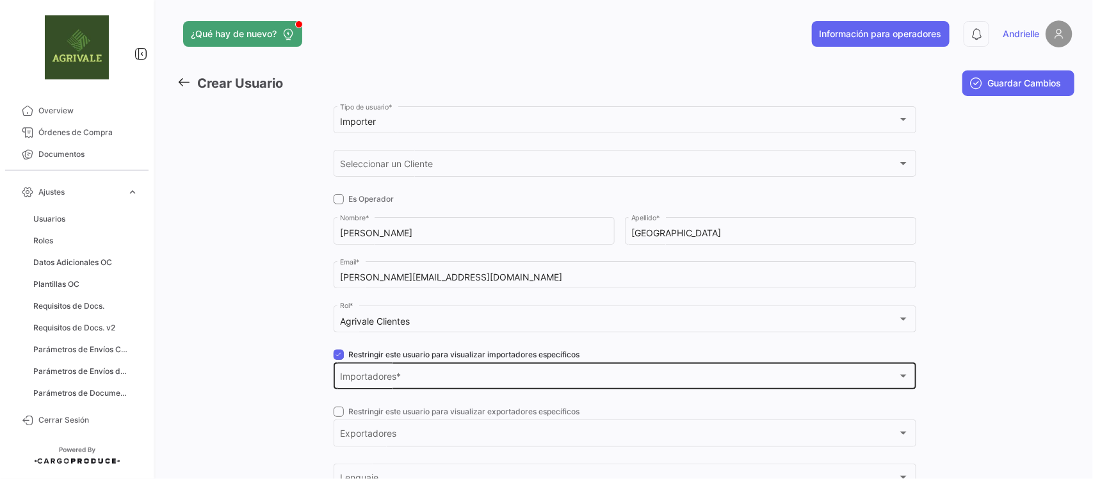
click at [358, 376] on span "Importadores" at bounding box center [618, 378] width 557 height 11
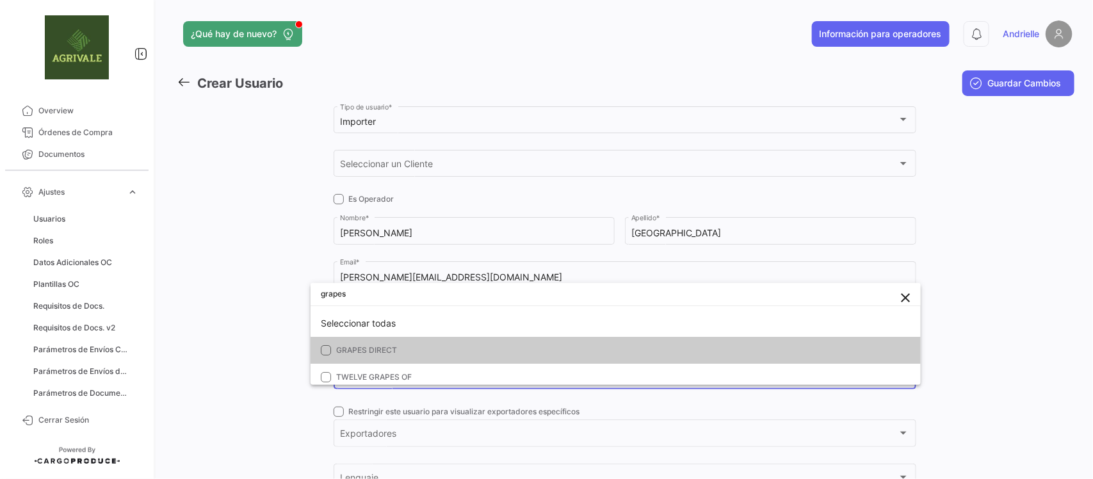
type input "grapes"
click at [401, 347] on span "GRAPES DIRECT" at bounding box center [425, 350] width 179 height 12
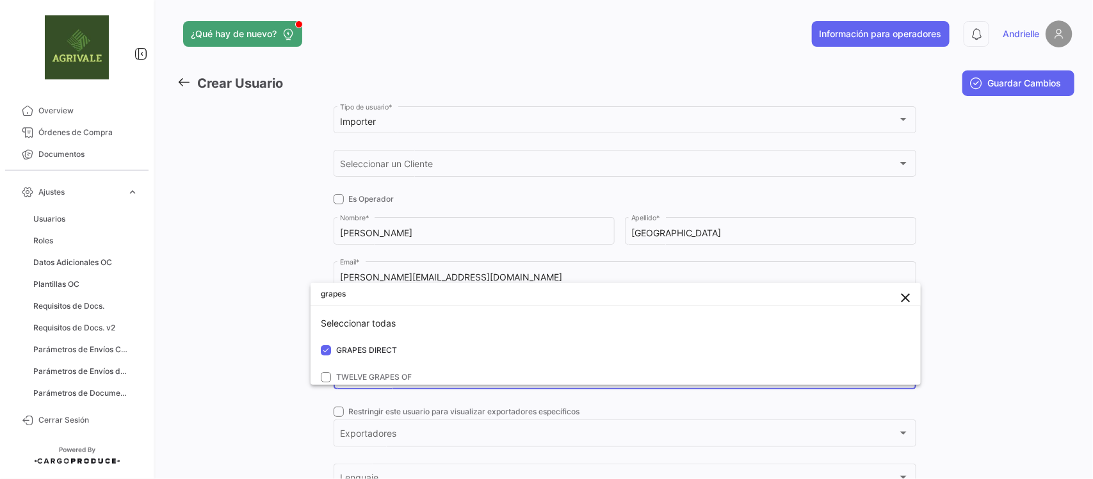
click at [252, 343] on div at bounding box center [546, 239] width 1093 height 479
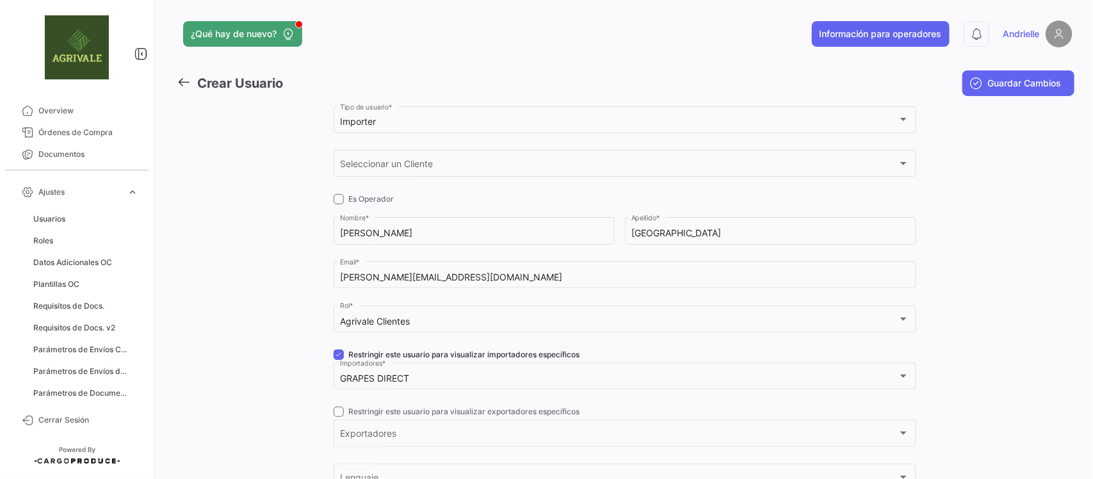
click at [333, 415] on span at bounding box center [338, 411] width 10 height 10
click at [338, 417] on input "Restringir este usuario para visualizar exportadores específicos" at bounding box center [338, 417] width 1 height 1
checkbox input "true"
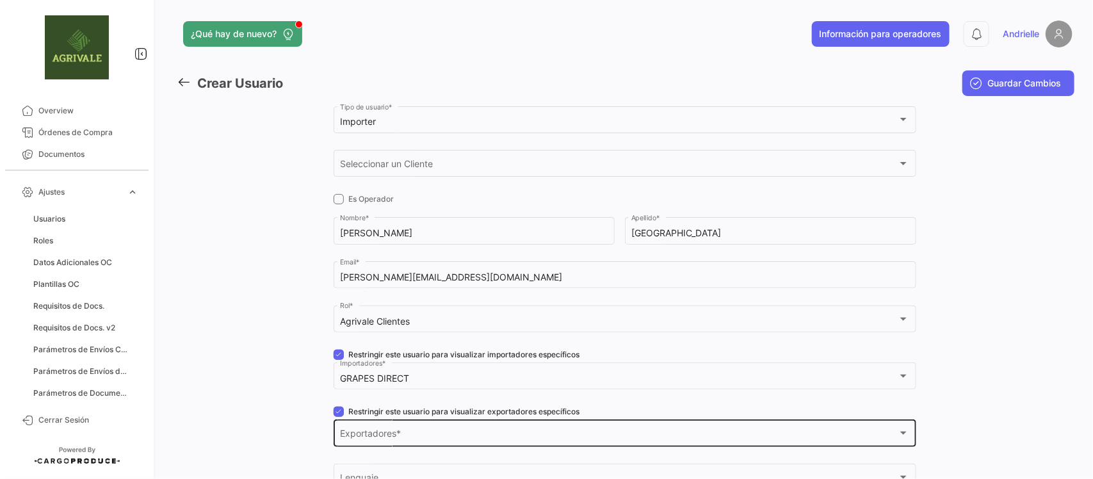
click at [348, 433] on span "Exportadores" at bounding box center [618, 435] width 557 height 11
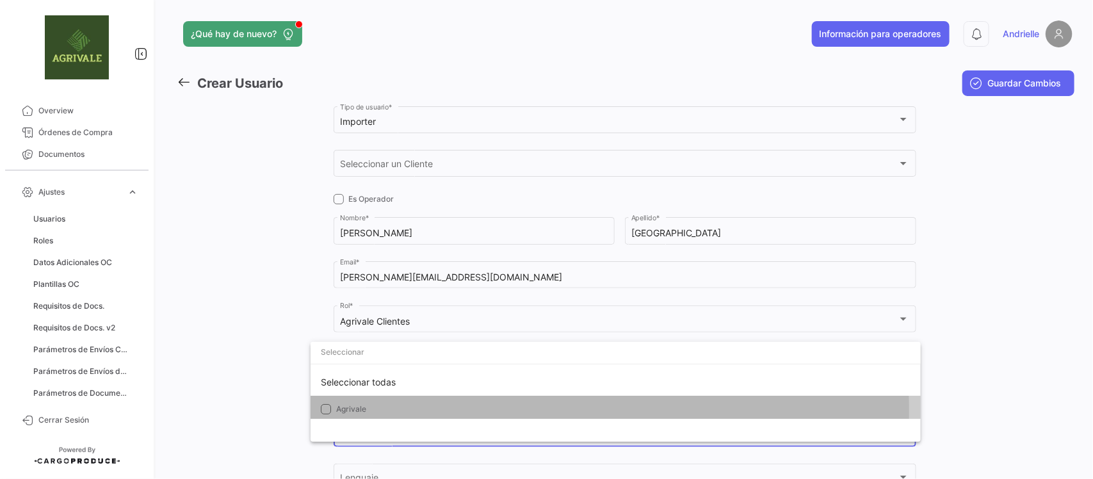
click at [357, 411] on span "Agrivale" at bounding box center [351, 409] width 30 height 10
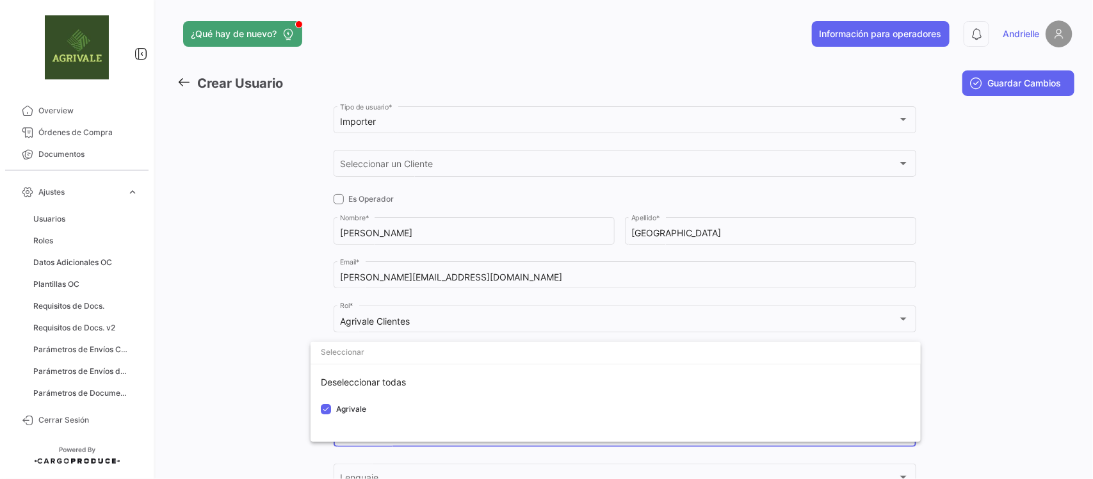
click at [283, 415] on div at bounding box center [546, 239] width 1093 height 479
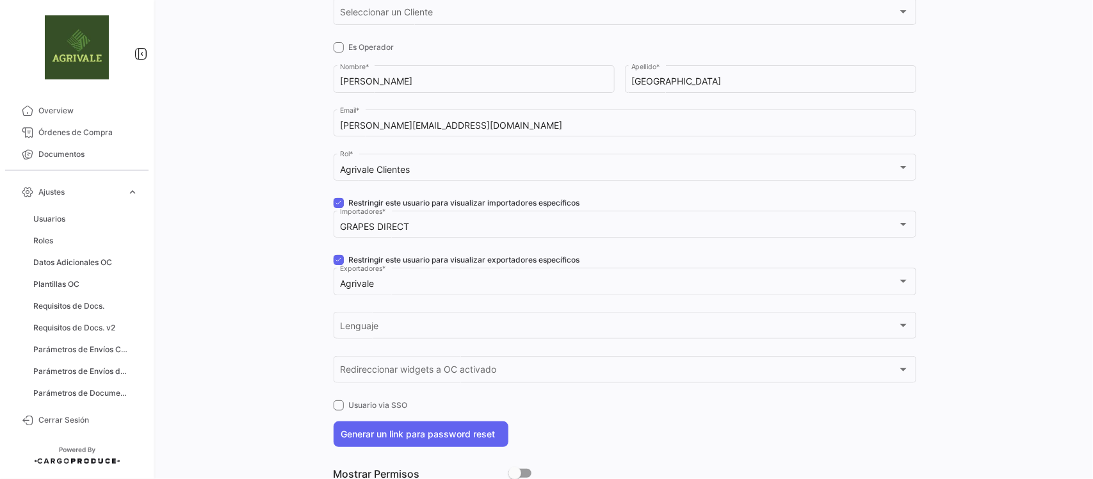
scroll to position [193, 0]
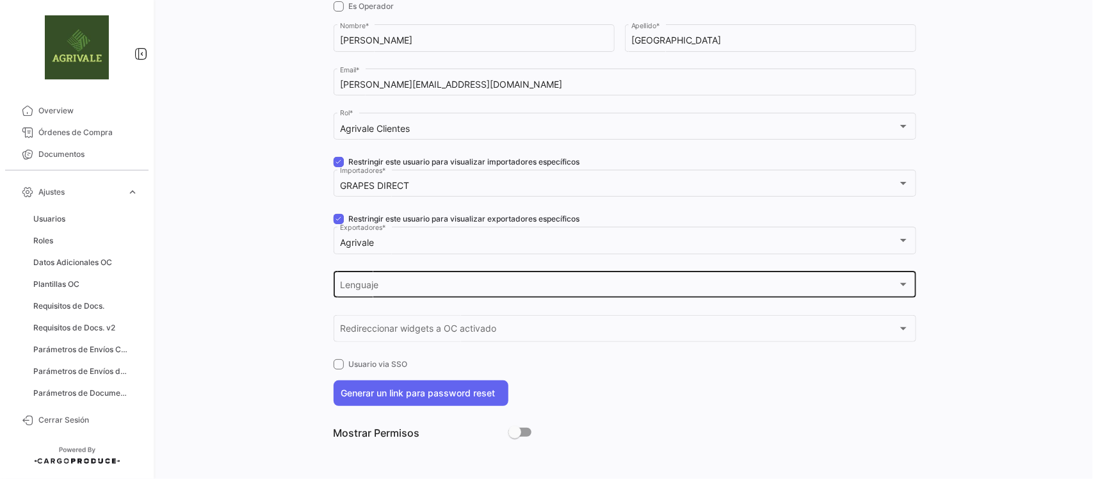
click at [445, 291] on div "Lenguaje" at bounding box center [618, 287] width 557 height 11
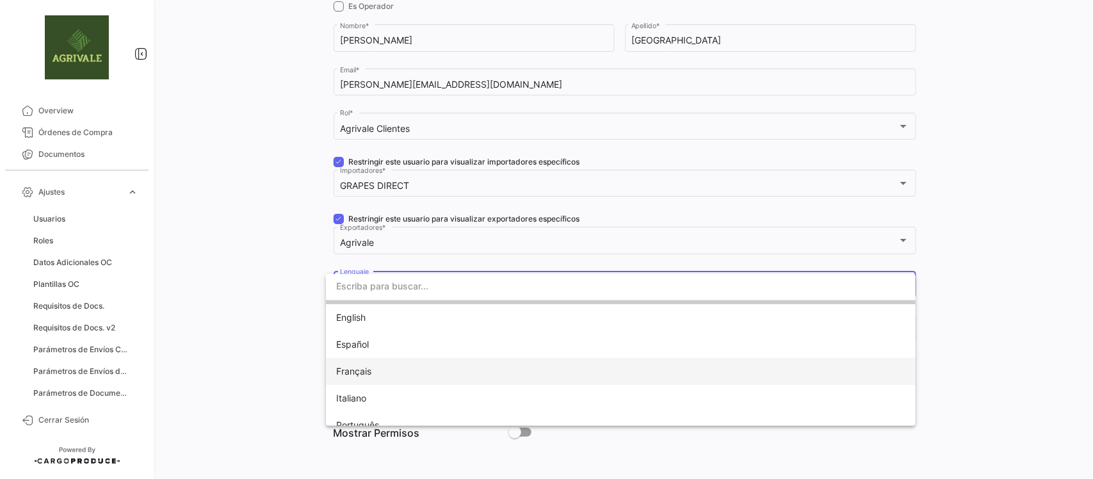
scroll to position [36, 0]
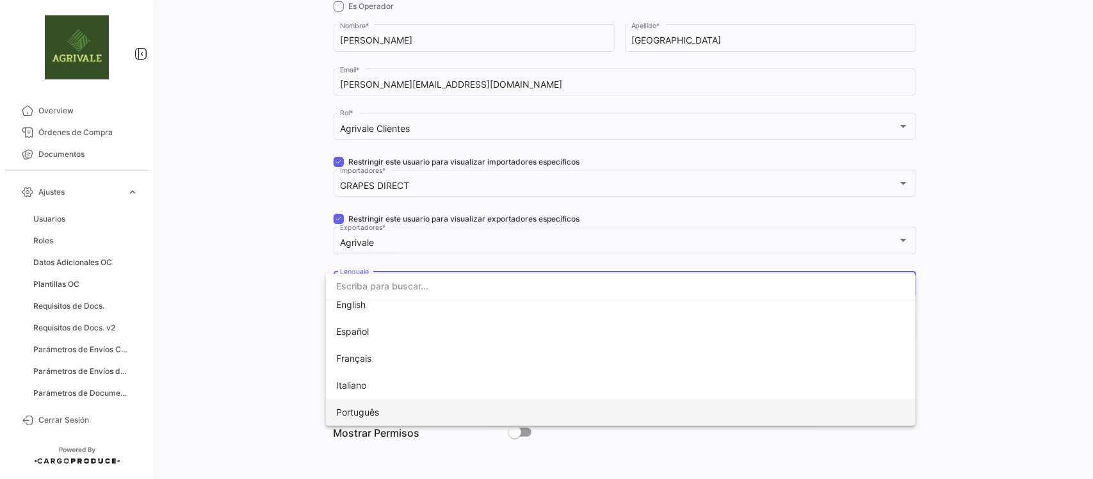
click at [401, 410] on span "Português" at bounding box center [425, 412] width 179 height 27
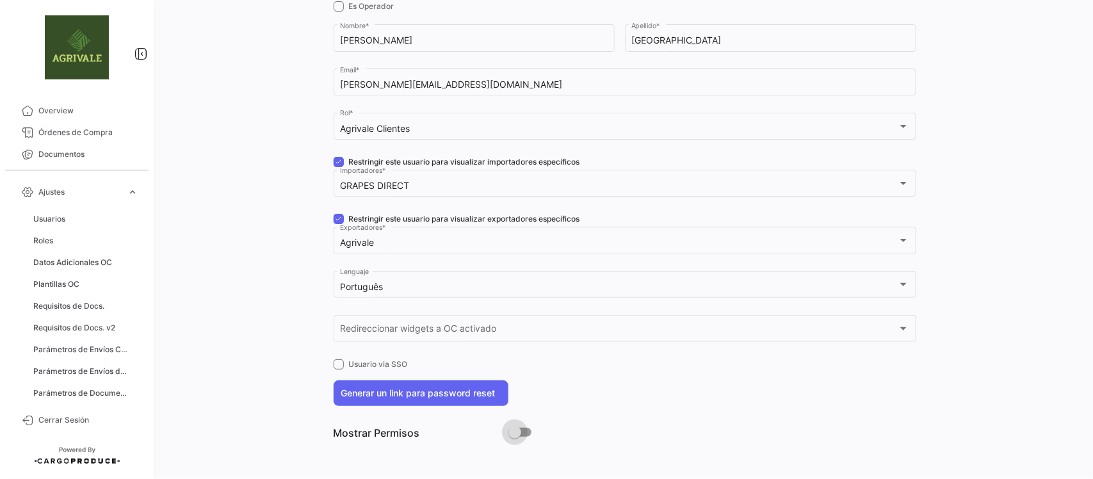
click at [511, 433] on span at bounding box center [514, 432] width 13 height 13
click at [514, 437] on input "checkbox" at bounding box center [514, 437] width 1 height 1
checkbox input "true"
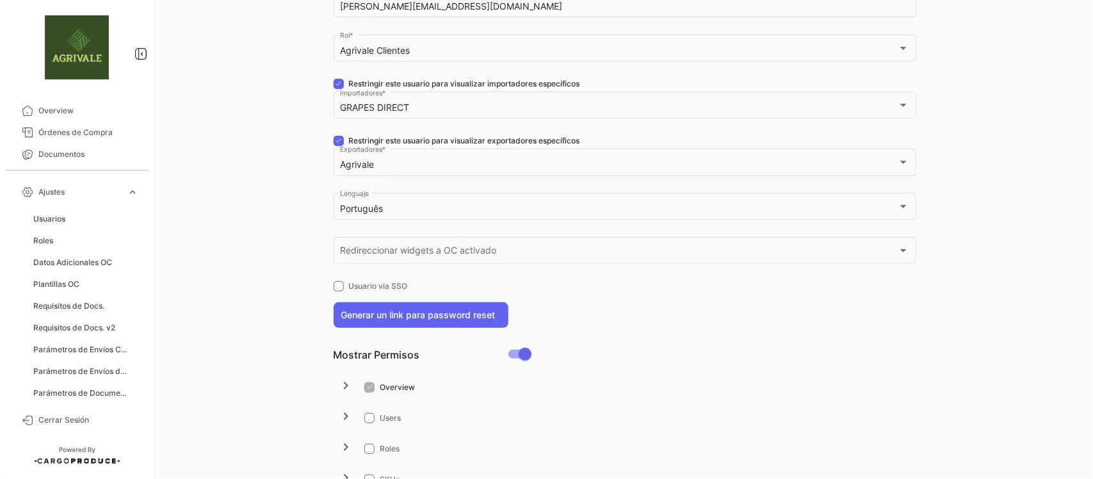
scroll to position [273, 0]
click at [340, 381] on mat-icon "chevron_right" at bounding box center [346, 383] width 15 height 15
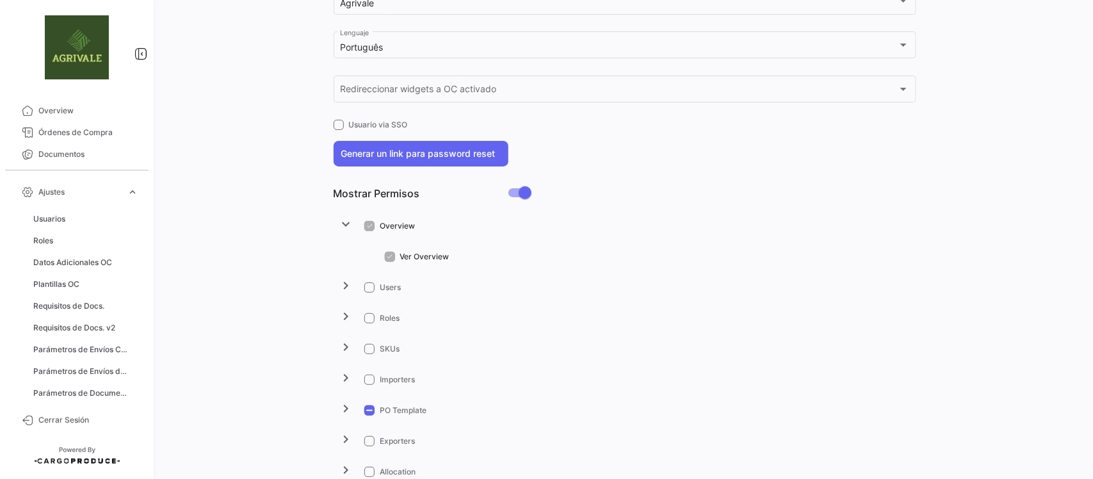
scroll to position [433, 0]
click at [344, 403] on mat-icon "chevron_right" at bounding box center [346, 407] width 15 height 15
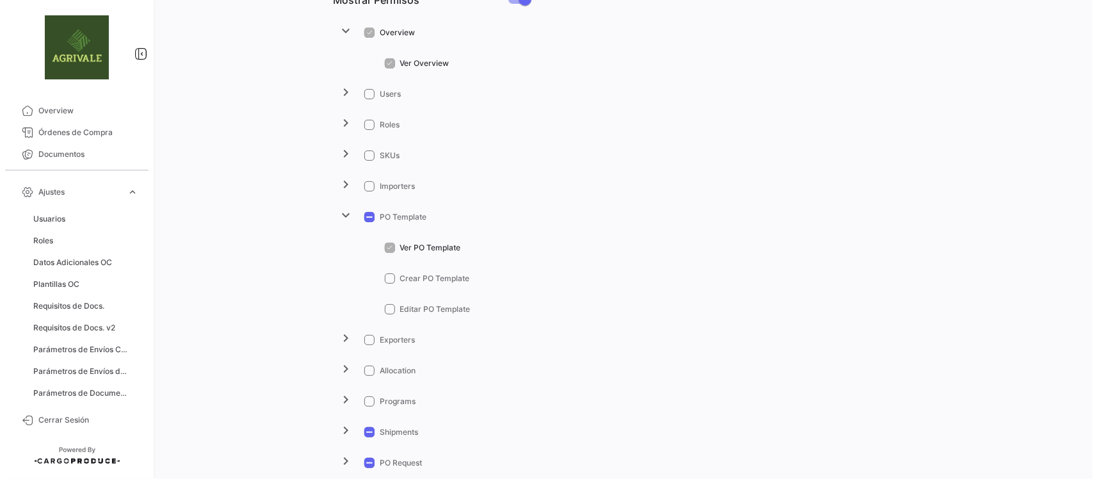
scroll to position [673, 0]
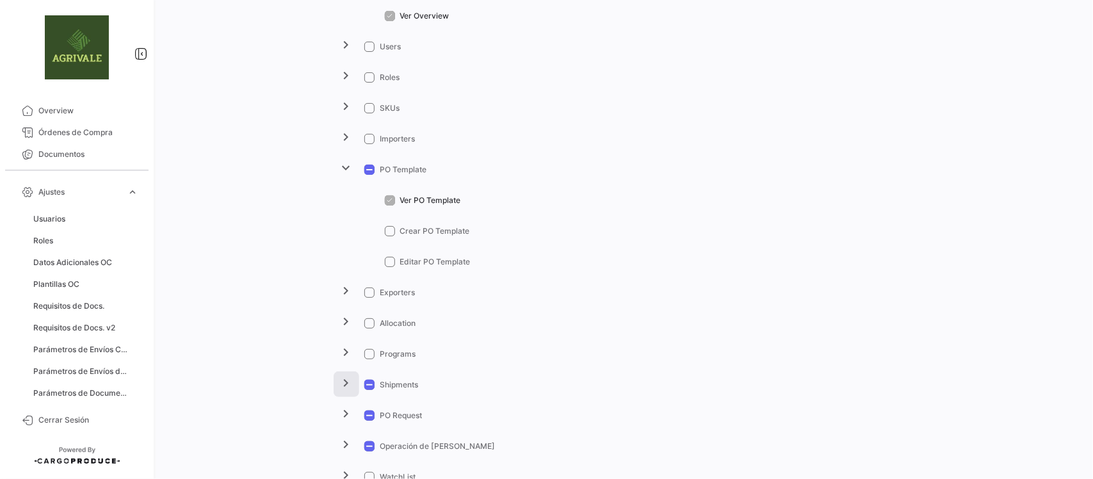
click at [339, 385] on mat-icon "chevron_right" at bounding box center [346, 382] width 15 height 15
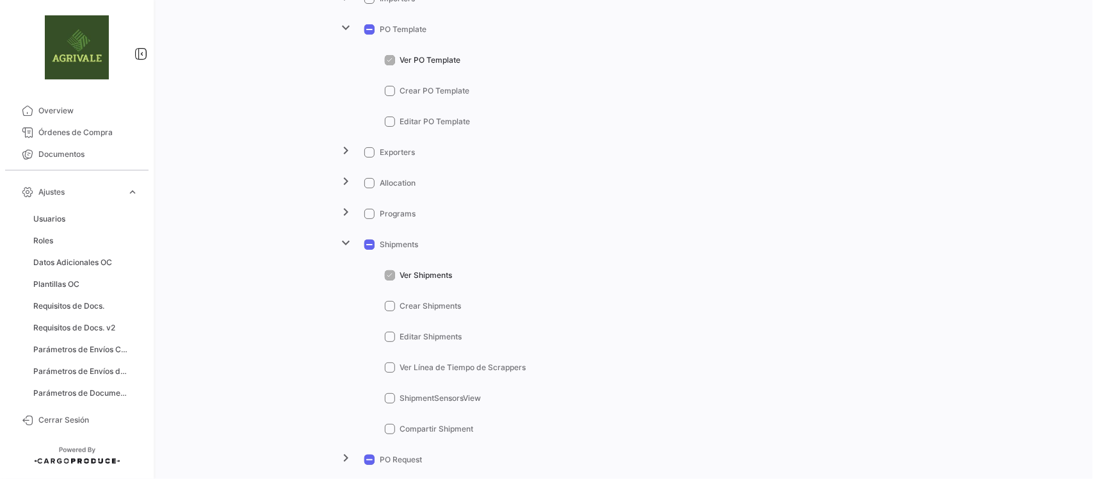
scroll to position [833, 0]
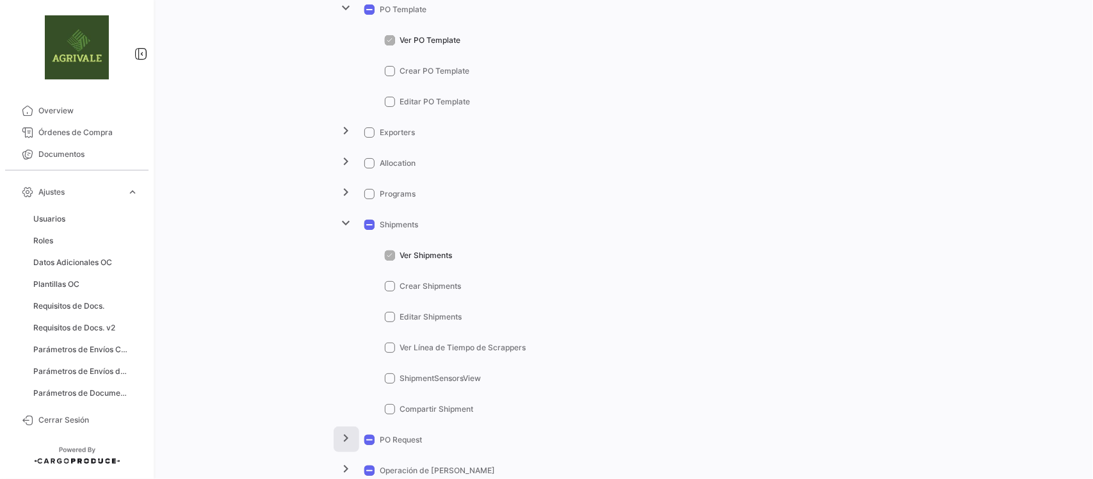
click at [346, 438] on mat-icon "chevron_right" at bounding box center [346, 437] width 15 height 15
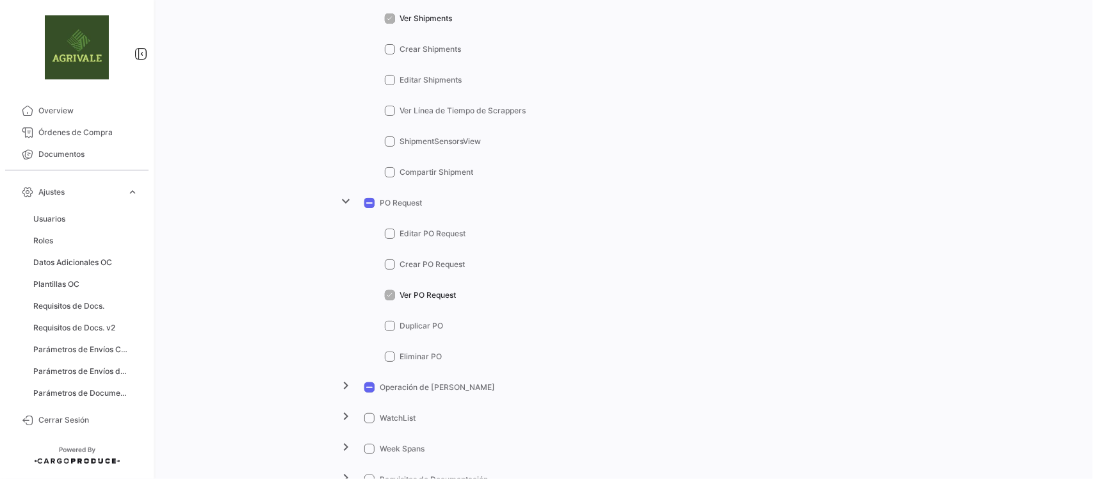
scroll to position [1073, 0]
click at [341, 380] on mat-icon "chevron_right" at bounding box center [346, 381] width 15 height 15
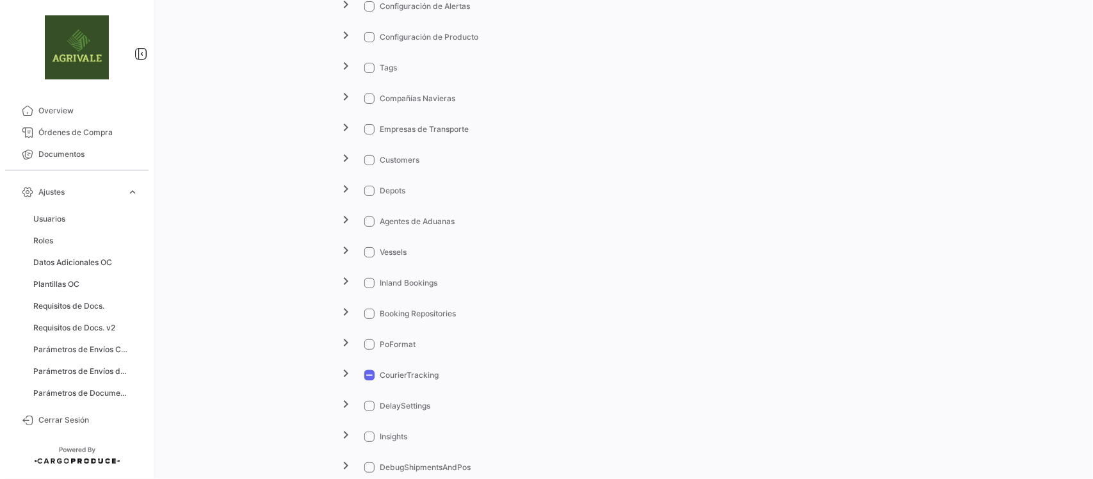
scroll to position [2145, 0]
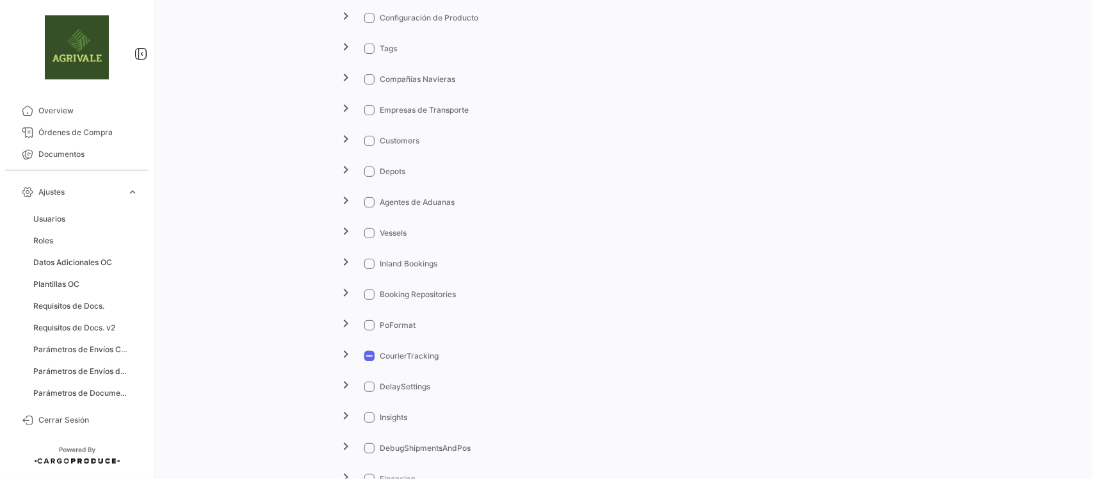
click at [364, 355] on span at bounding box center [369, 356] width 10 height 10
click at [369, 361] on input "CourierTracking" at bounding box center [369, 361] width 1 height 1
click at [366, 354] on span at bounding box center [369, 356] width 10 height 10
click at [369, 361] on input "CourierTracking" at bounding box center [369, 361] width 1 height 1
checkbox input "false"
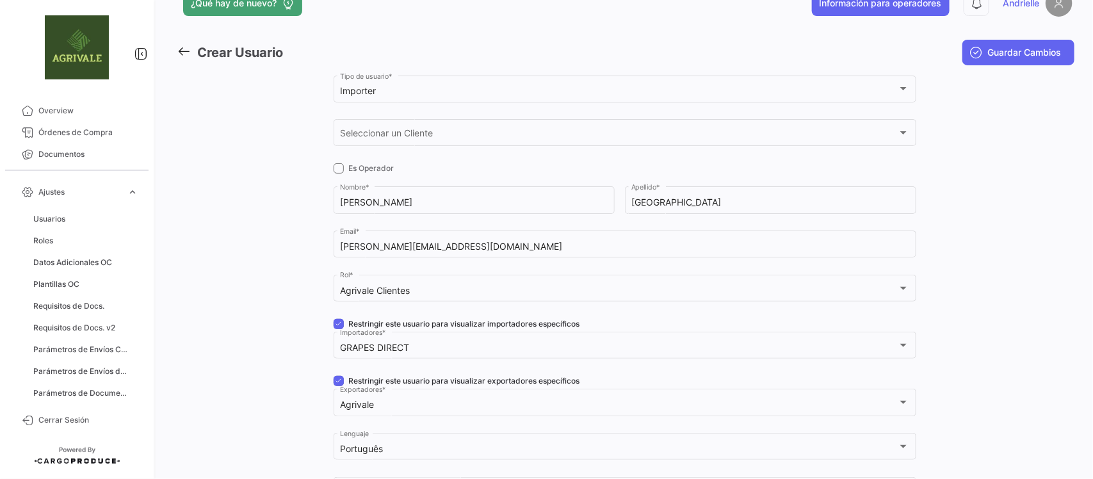
scroll to position [0, 0]
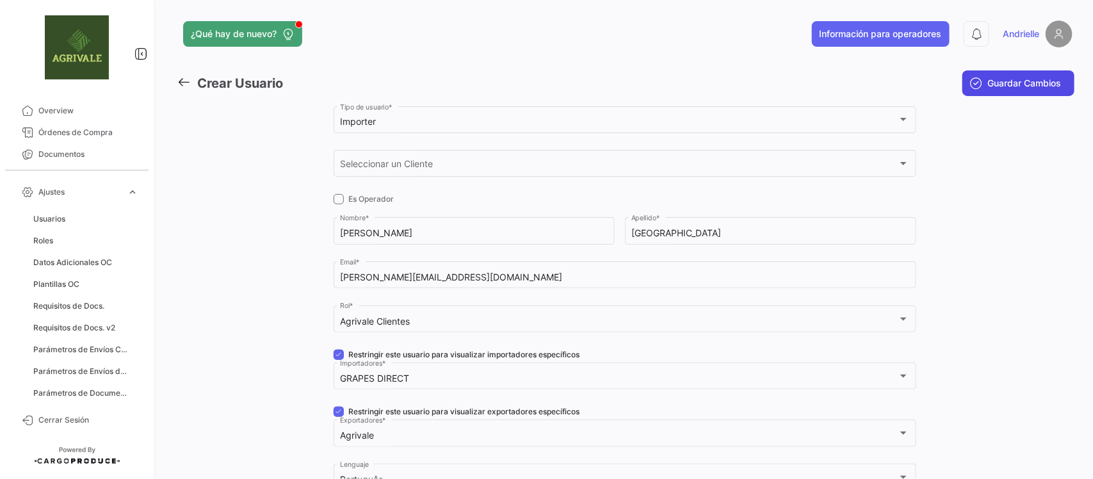
click at [1037, 77] on span "Guardar Cambios" at bounding box center [1025, 83] width 74 height 13
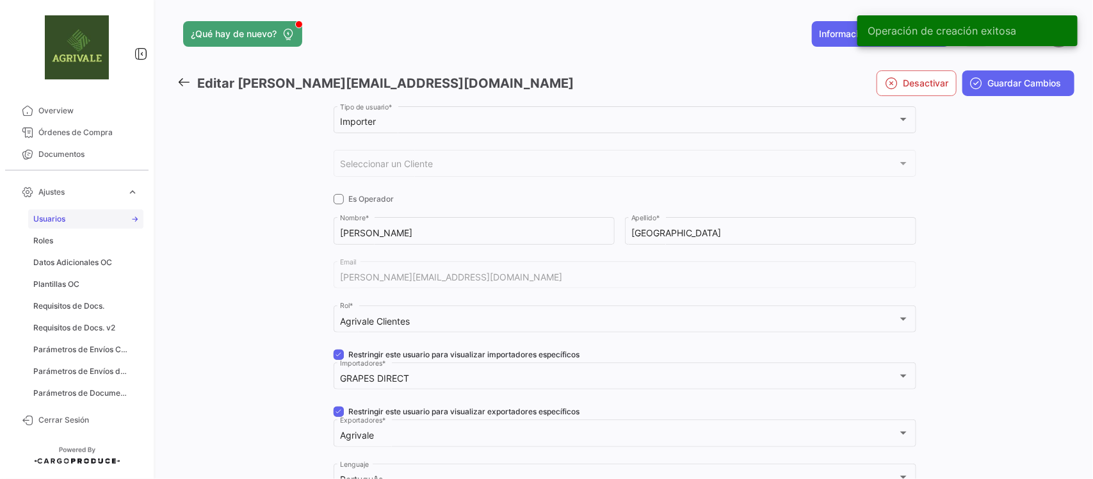
click at [64, 218] on span "Usuarios" at bounding box center [49, 219] width 32 height 12
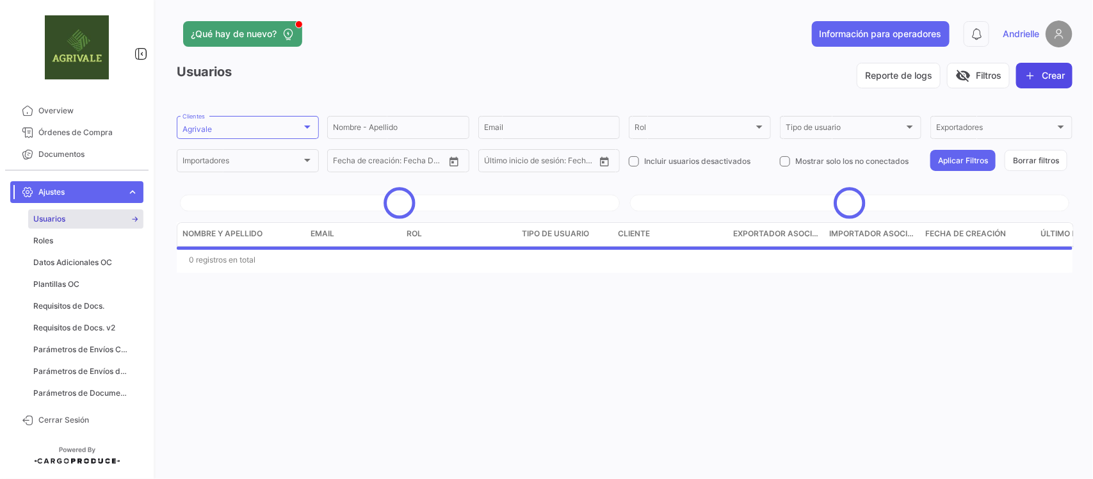
click at [1058, 72] on button "Crear" at bounding box center [1044, 76] width 56 height 26
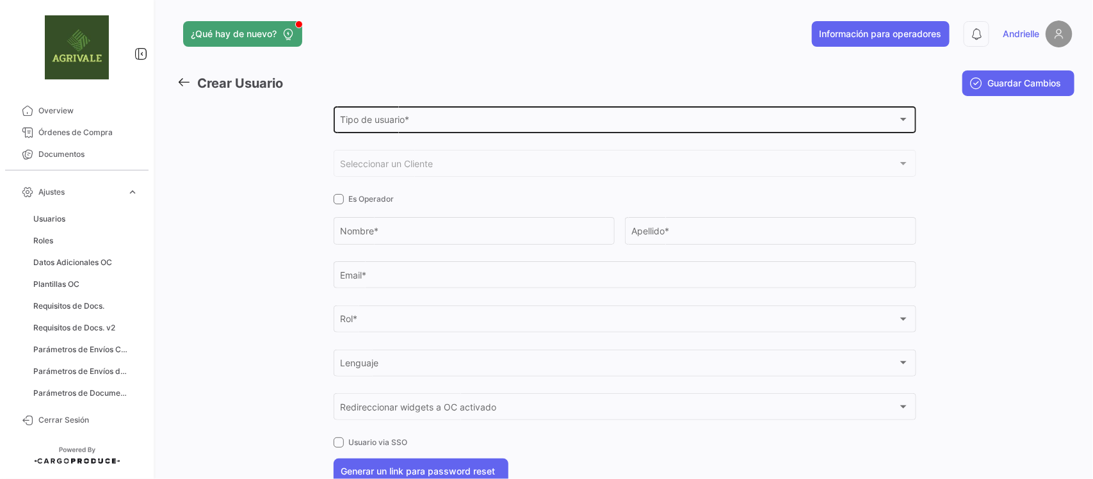
click at [365, 118] on span "Tipo de usuario *" at bounding box center [618, 121] width 557 height 11
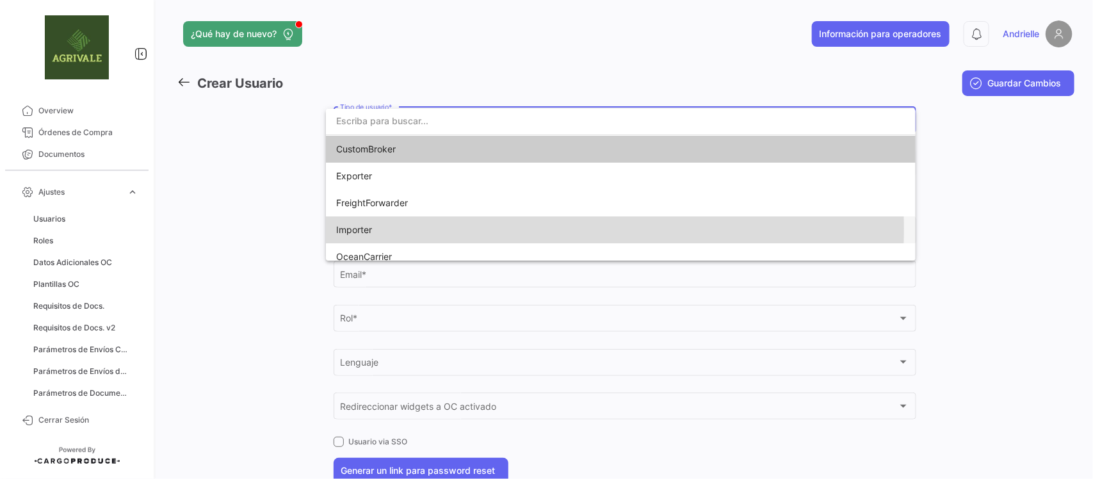
click at [369, 228] on span "Importer" at bounding box center [354, 229] width 36 height 11
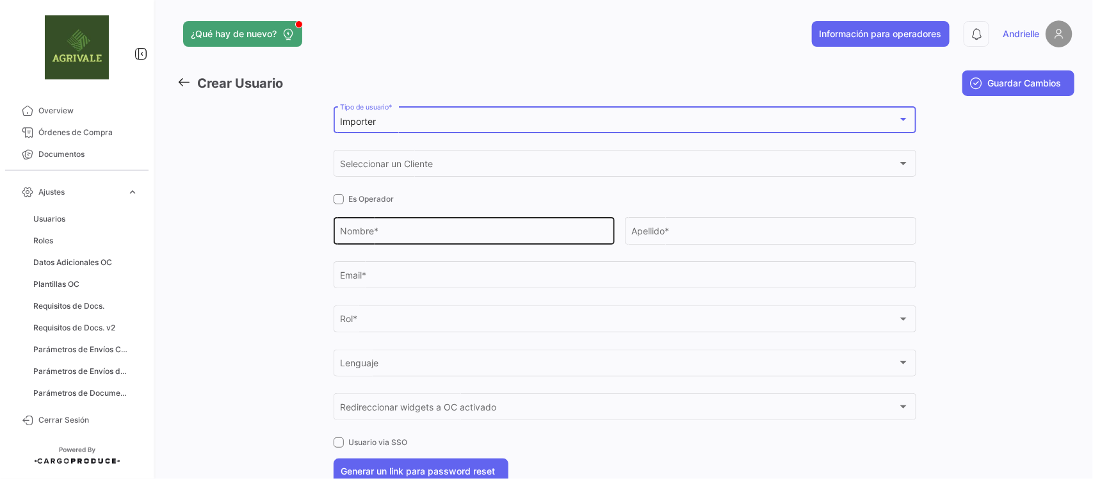
click at [378, 236] on input "Nombre *" at bounding box center [474, 233] width 268 height 11
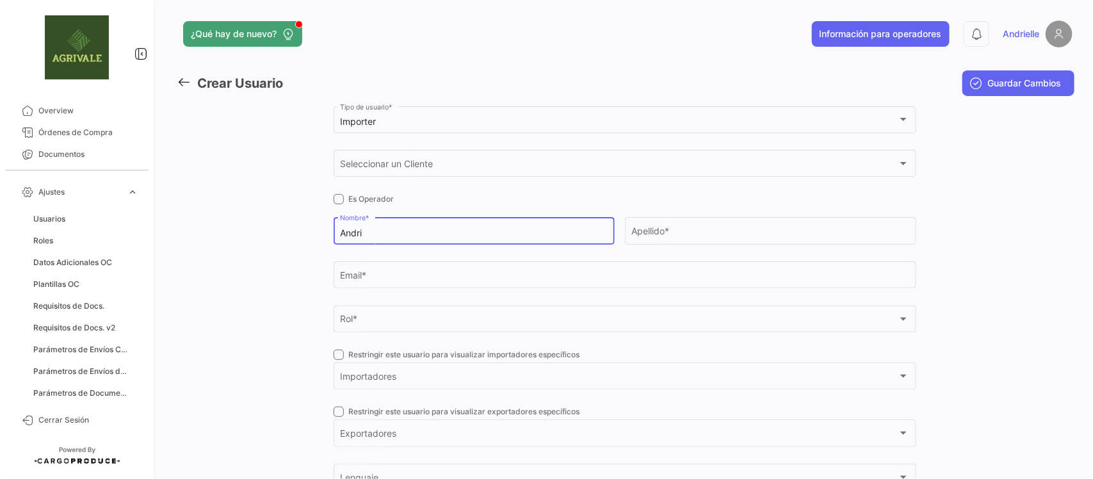
type input "Andri"
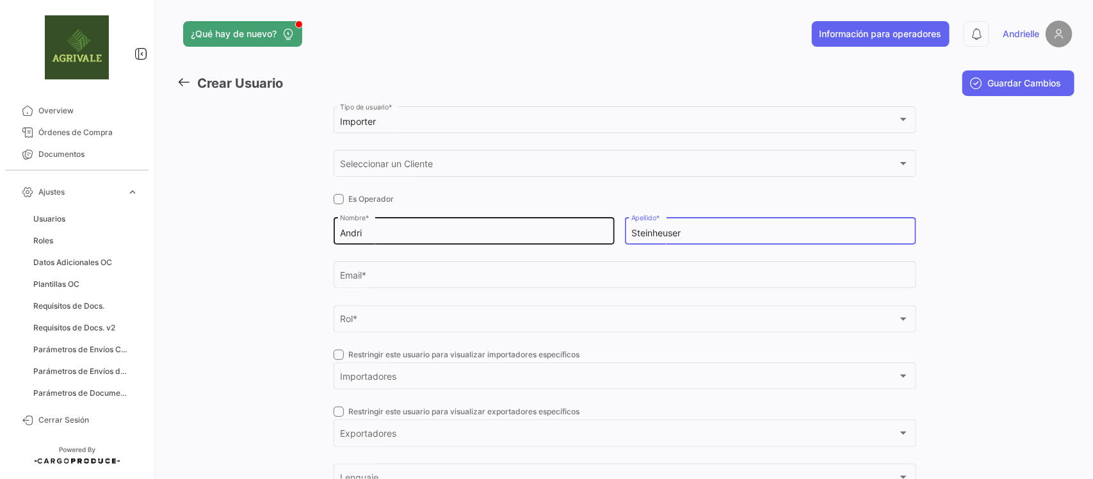
type input "Steinheuser"
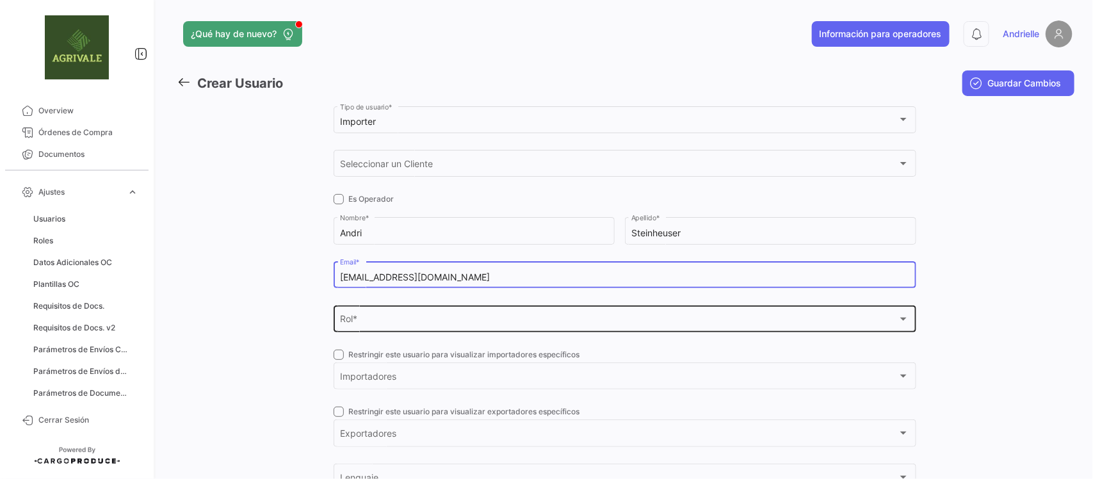
type input "[EMAIL_ADDRESS][DOMAIN_NAME]"
click at [385, 321] on div "Rol *" at bounding box center [618, 321] width 557 height 11
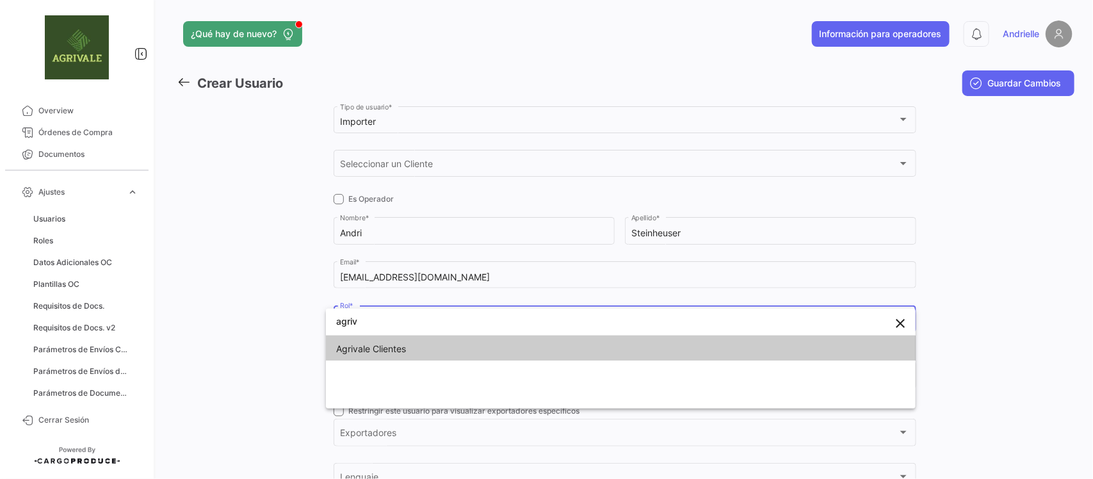
type input "agriv"
click at [387, 355] on span "Agrivale Clientes" at bounding box center [425, 348] width 179 height 27
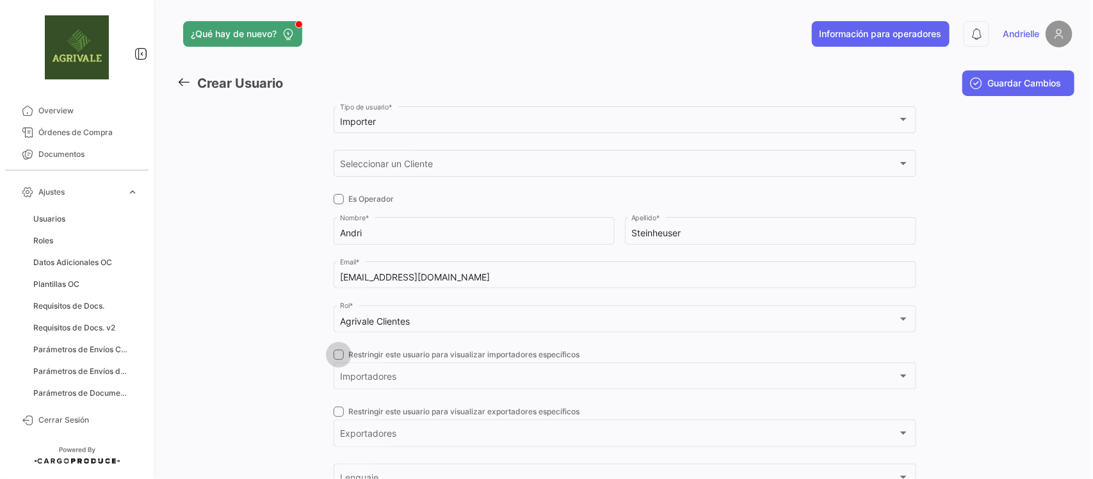
click at [333, 352] on span at bounding box center [338, 354] width 10 height 10
click at [338, 360] on input "Restringir este usuario para visualizar importadores específicos" at bounding box center [338, 360] width 1 height 1
checkbox input "true"
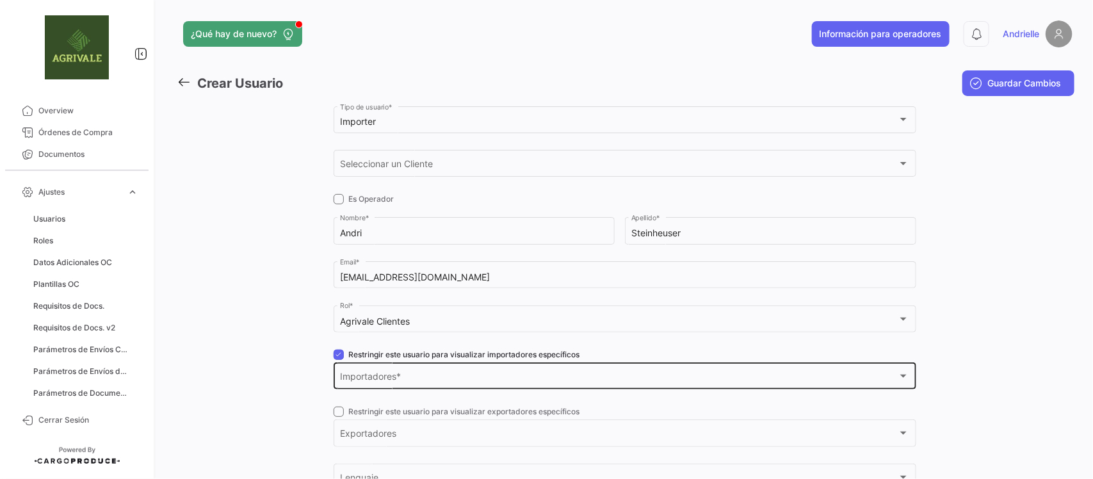
click at [362, 368] on div "Importadores Importadores *" at bounding box center [624, 374] width 569 height 29
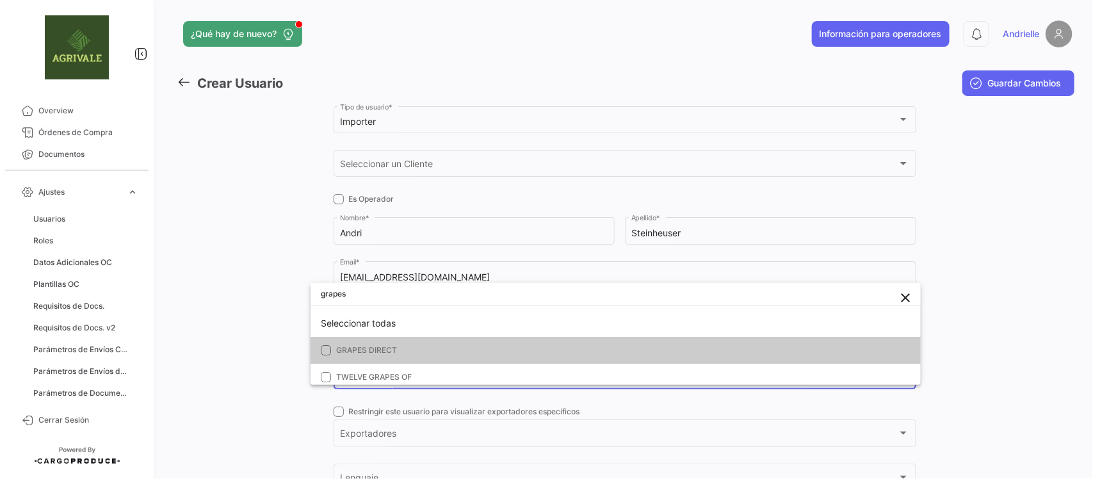
type input "grapes"
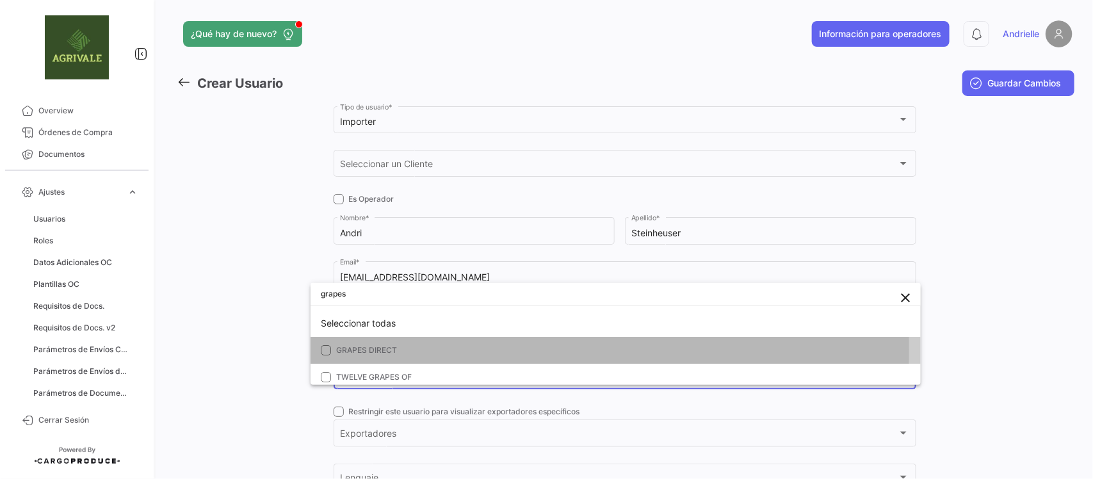
click at [379, 349] on span "GRAPES DIRECT" at bounding box center [366, 350] width 61 height 10
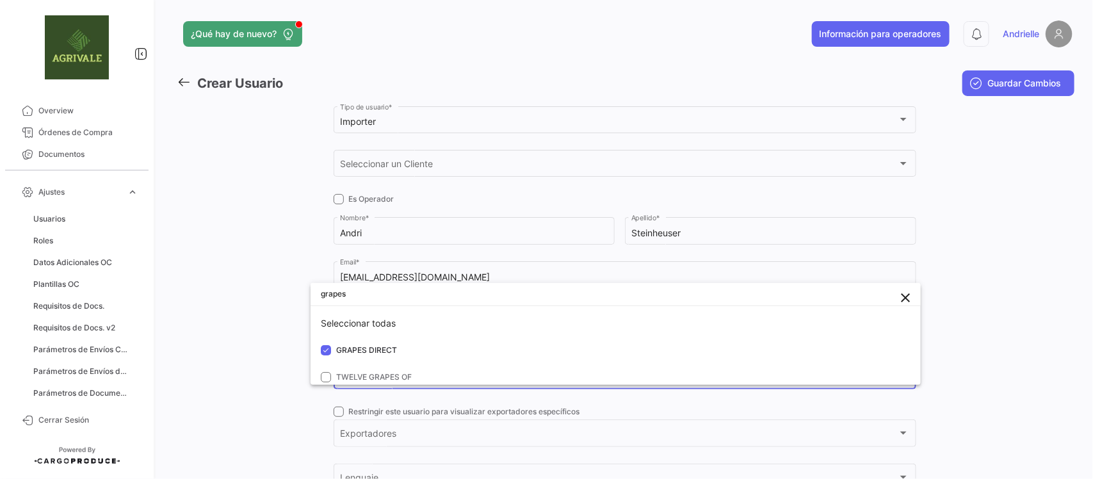
drag, startPoint x: 279, startPoint y: 357, endPoint x: 287, endPoint y: 357, distance: 7.7
click at [280, 357] on div at bounding box center [546, 239] width 1093 height 479
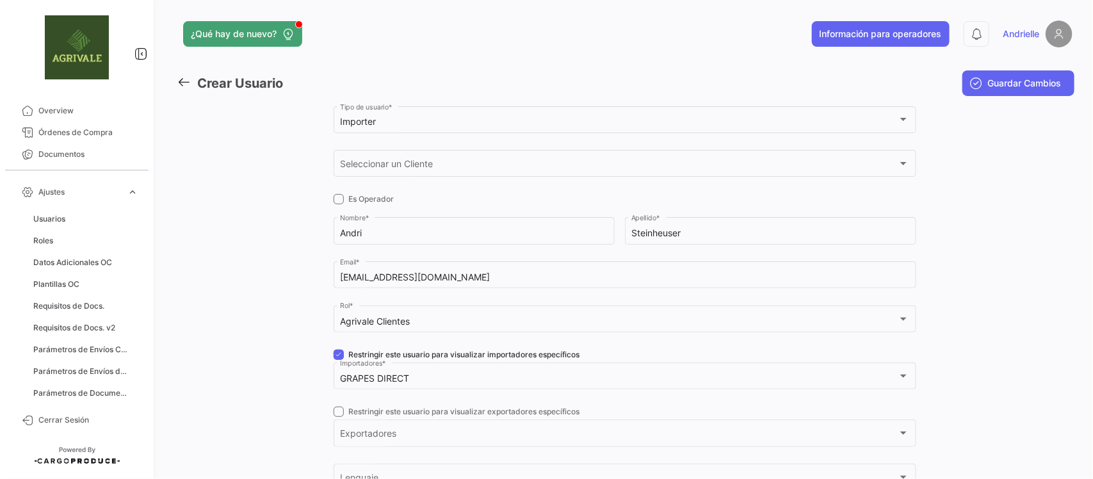
click at [337, 410] on span at bounding box center [338, 411] width 10 height 10
click at [338, 417] on input "Restringir este usuario para visualizar exportadores específicos" at bounding box center [338, 417] width 1 height 1
checkbox input "true"
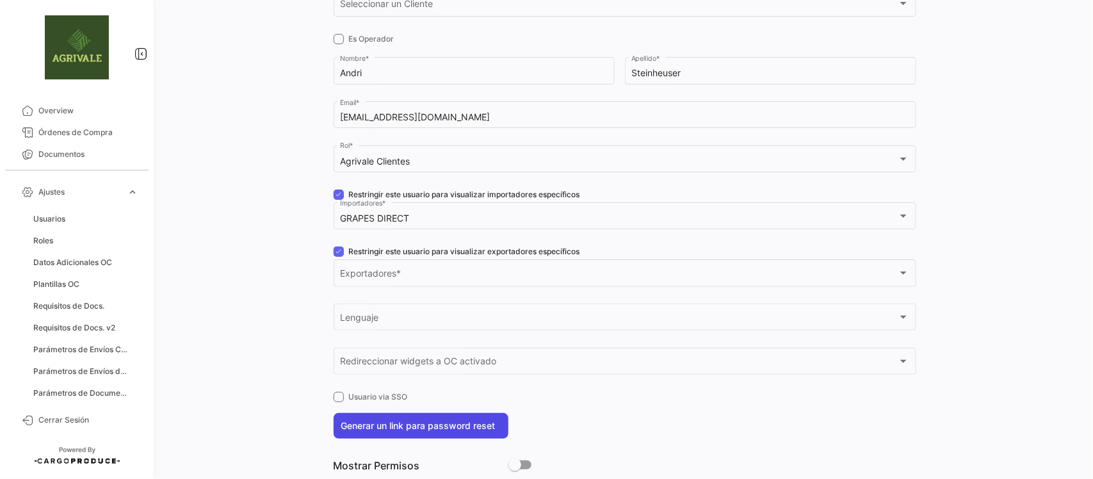
click at [344, 426] on button "Generar un link para password reset" at bounding box center [420, 426] width 175 height 26
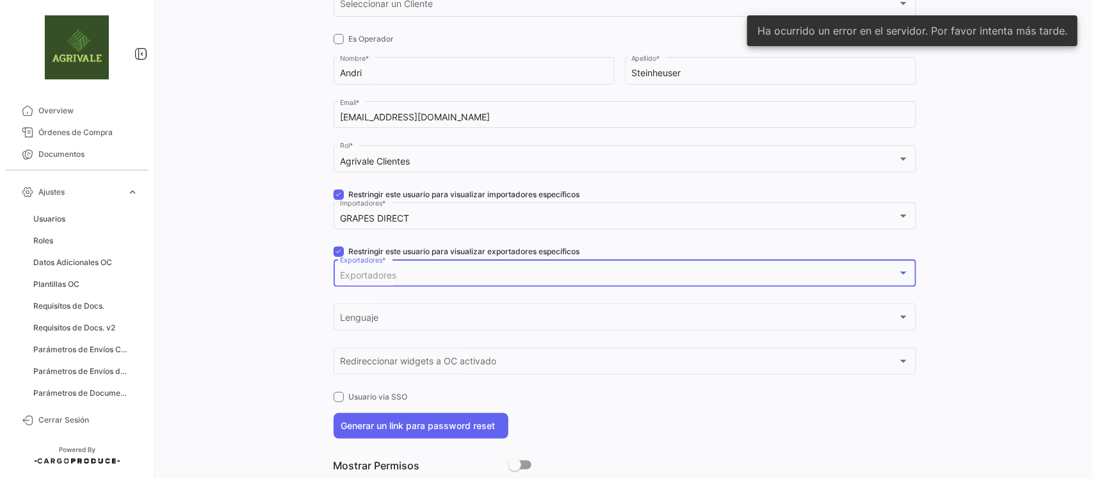
click at [363, 276] on span "Exportadores" at bounding box center [368, 274] width 56 height 11
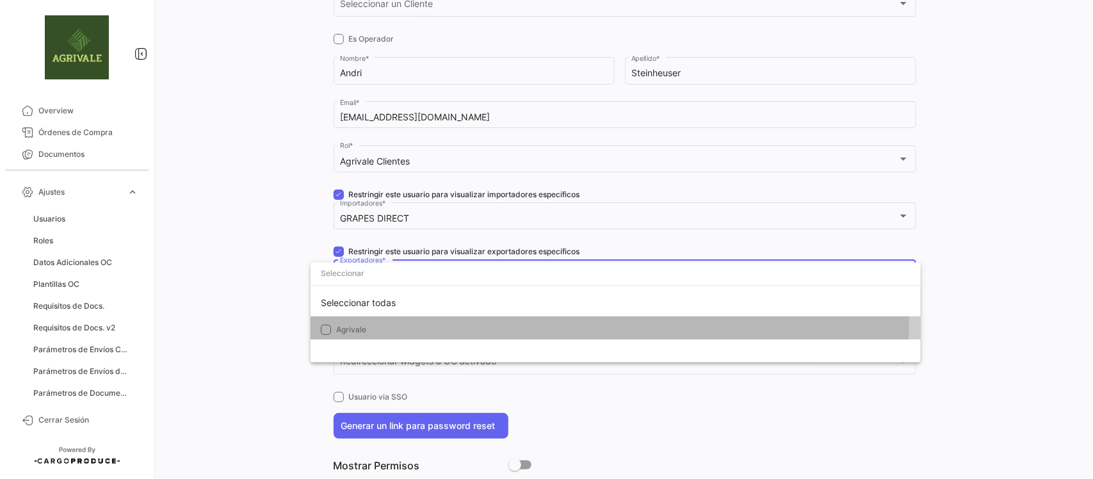
click at [353, 317] on mat-option "Agrivale" at bounding box center [615, 329] width 610 height 27
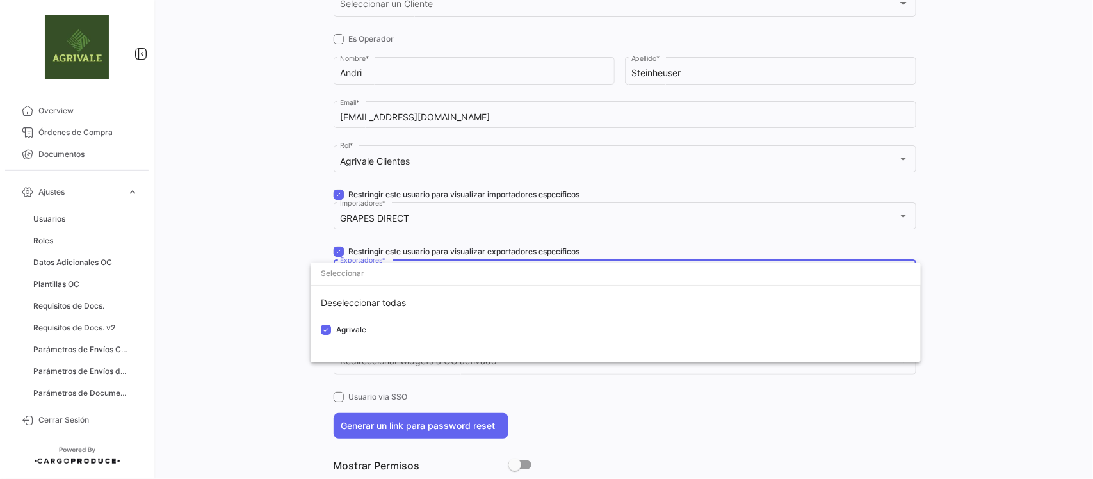
click at [273, 285] on div at bounding box center [546, 239] width 1093 height 479
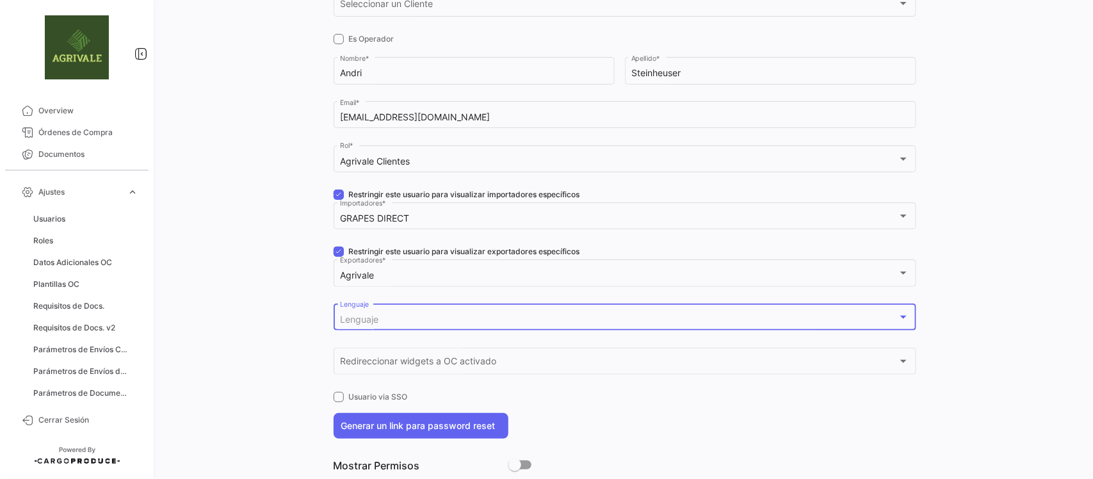
click at [357, 319] on span "Lenguaje" at bounding box center [359, 319] width 38 height 11
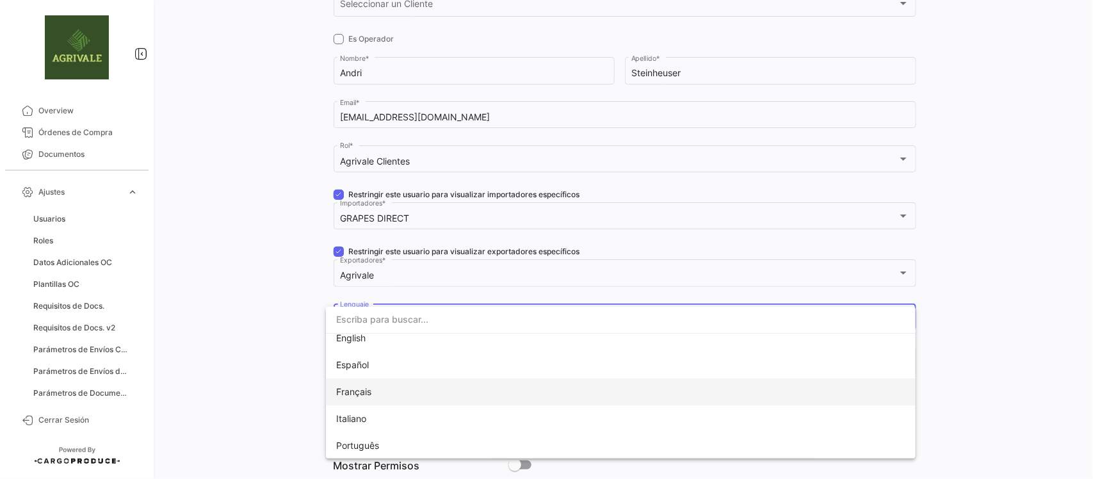
scroll to position [36, 0]
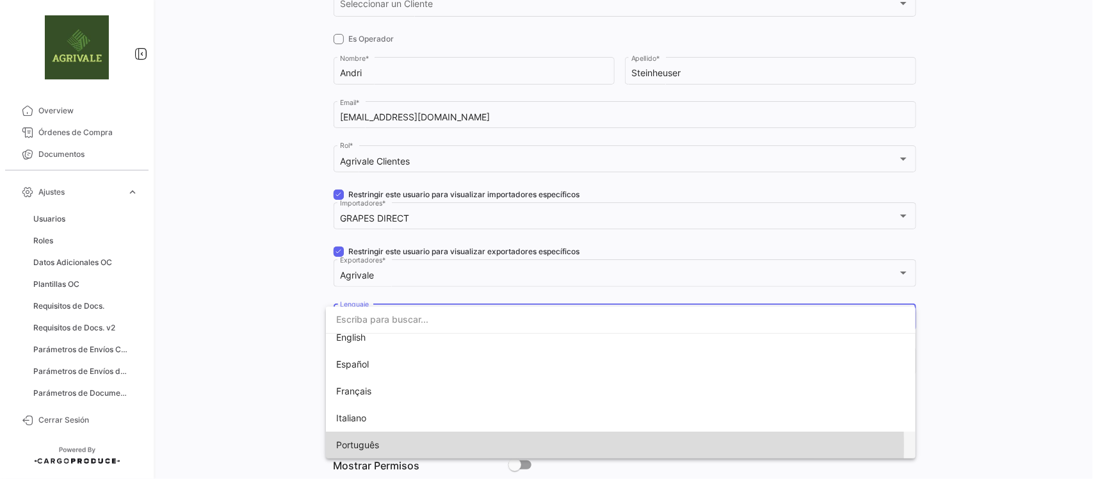
click at [364, 445] on span "Português" at bounding box center [357, 444] width 43 height 11
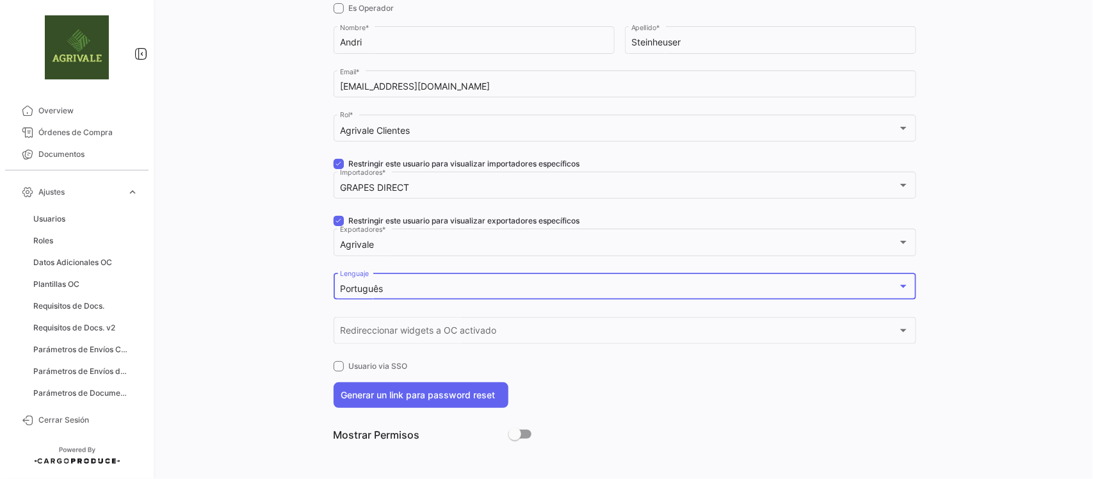
scroll to position [193, 0]
drag, startPoint x: 513, startPoint y: 433, endPoint x: 593, endPoint y: 407, distance: 83.6
click at [513, 433] on span at bounding box center [514, 432] width 13 height 13
click at [514, 437] on input "checkbox" at bounding box center [514, 437] width 1 height 1
checkbox input "true"
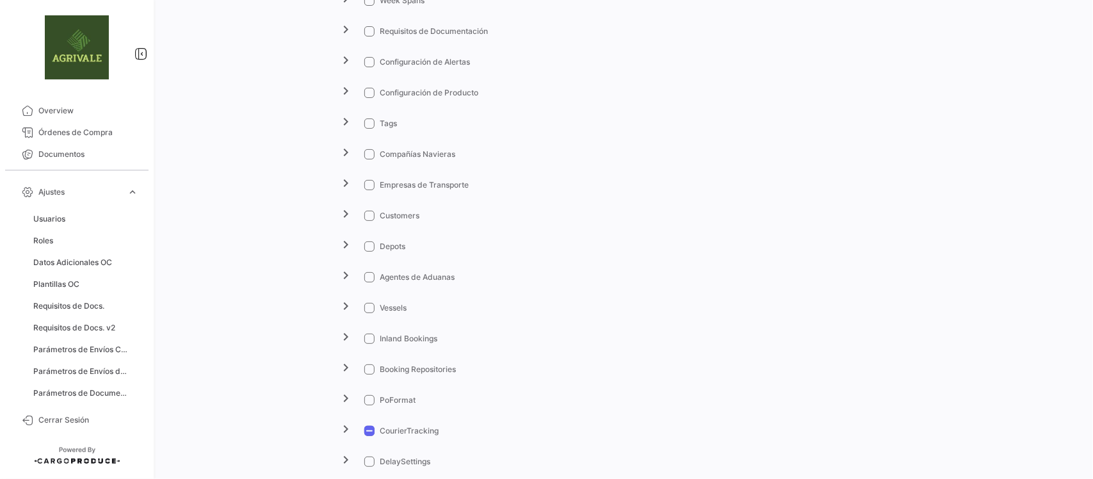
scroll to position [1125, 0]
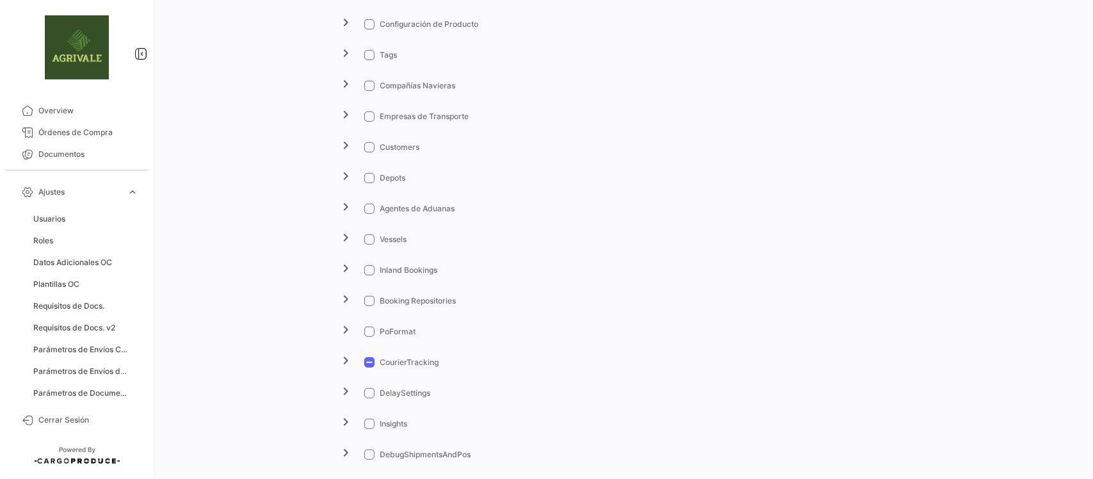
click at [364, 360] on span at bounding box center [369, 362] width 10 height 10
click at [369, 367] on input "CourierTracking" at bounding box center [369, 367] width 1 height 1
click at [365, 362] on span at bounding box center [369, 362] width 10 height 10
click at [369, 367] on input "CourierTracking" at bounding box center [369, 367] width 1 height 1
checkbox input "false"
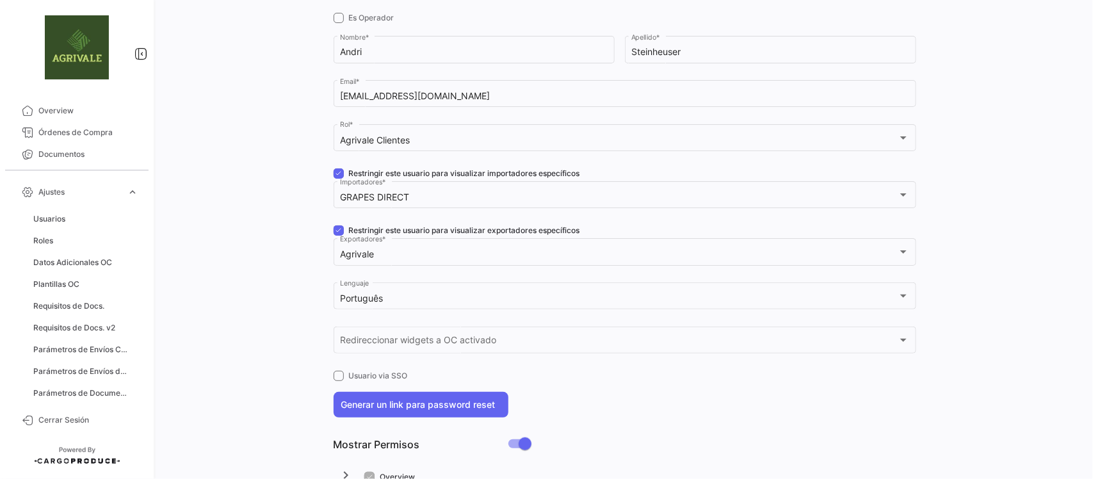
scroll to position [0, 0]
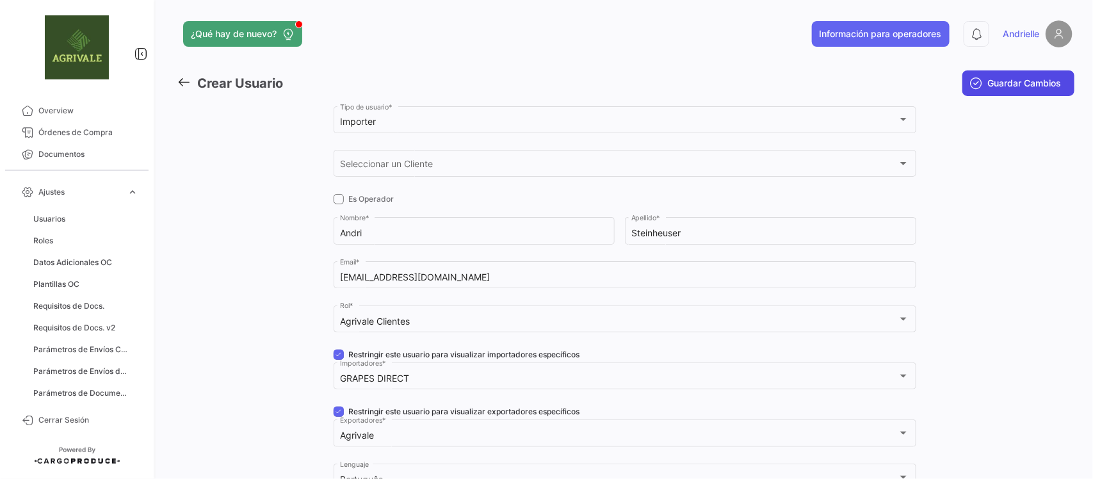
click at [1039, 84] on span "Guardar Cambios" at bounding box center [1025, 83] width 74 height 13
